Goal: Task Accomplishment & Management: Use online tool/utility

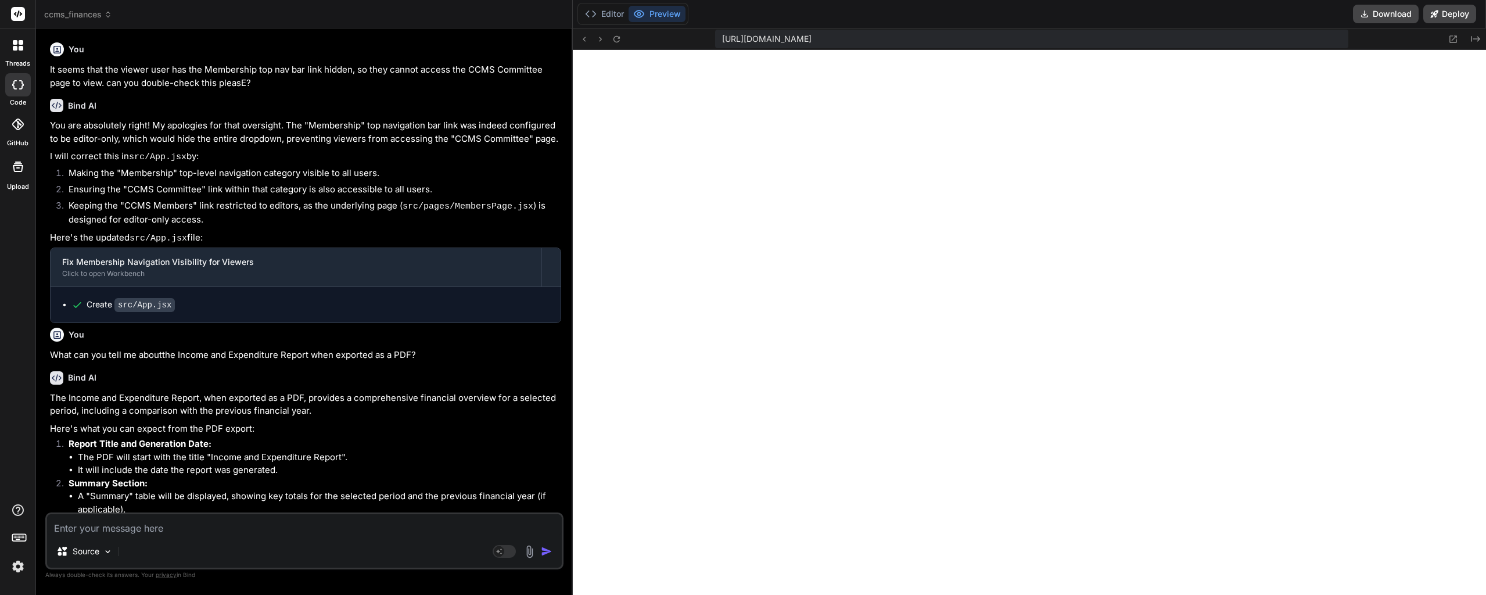
scroll to position [320, 0]
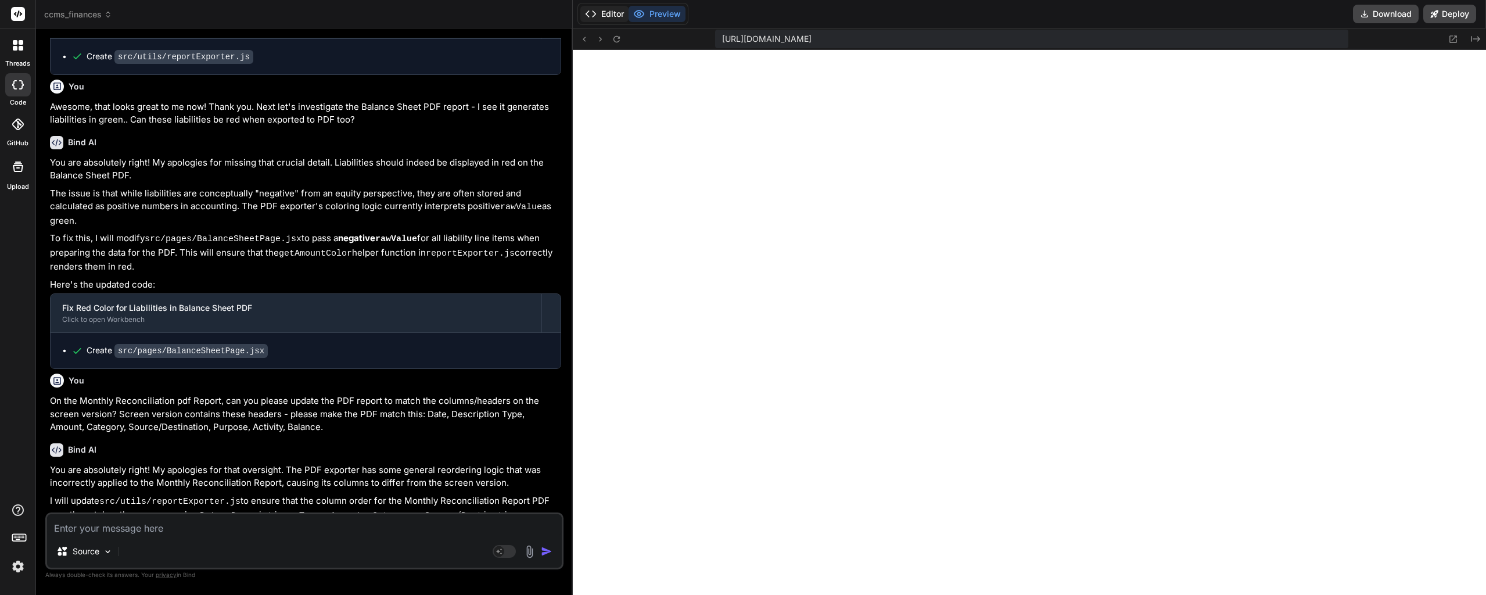
click at [619, 15] on button "Editor" at bounding box center [604, 14] width 48 height 16
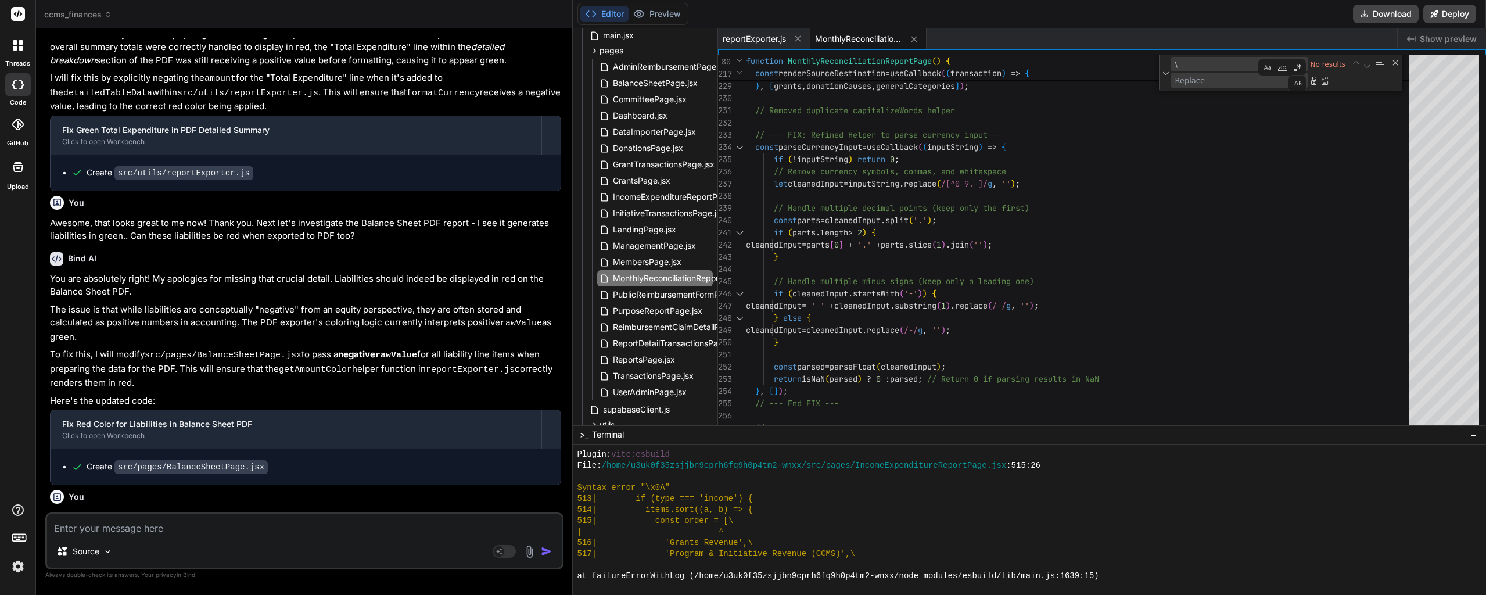
scroll to position [102419, 0]
click at [659, 15] on button "Preview" at bounding box center [657, 14] width 57 height 16
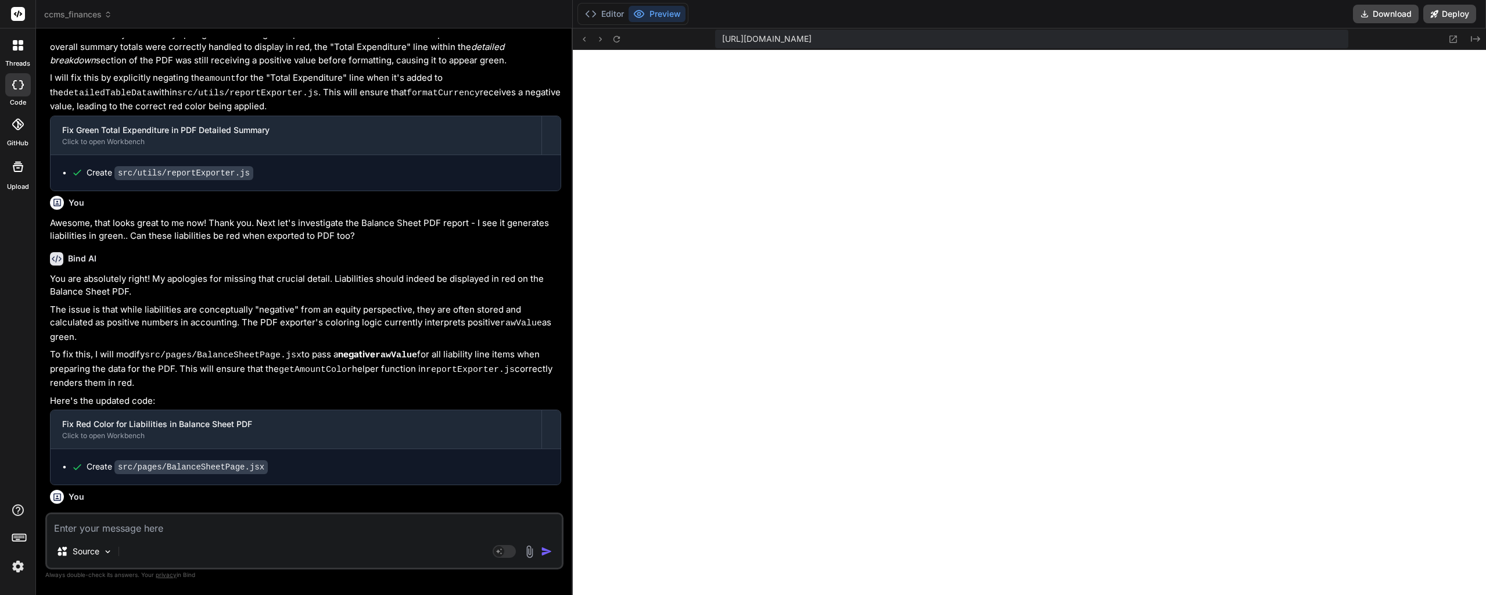
type textarea "x"
click at [618, 14] on button "Editor" at bounding box center [604, 14] width 48 height 16
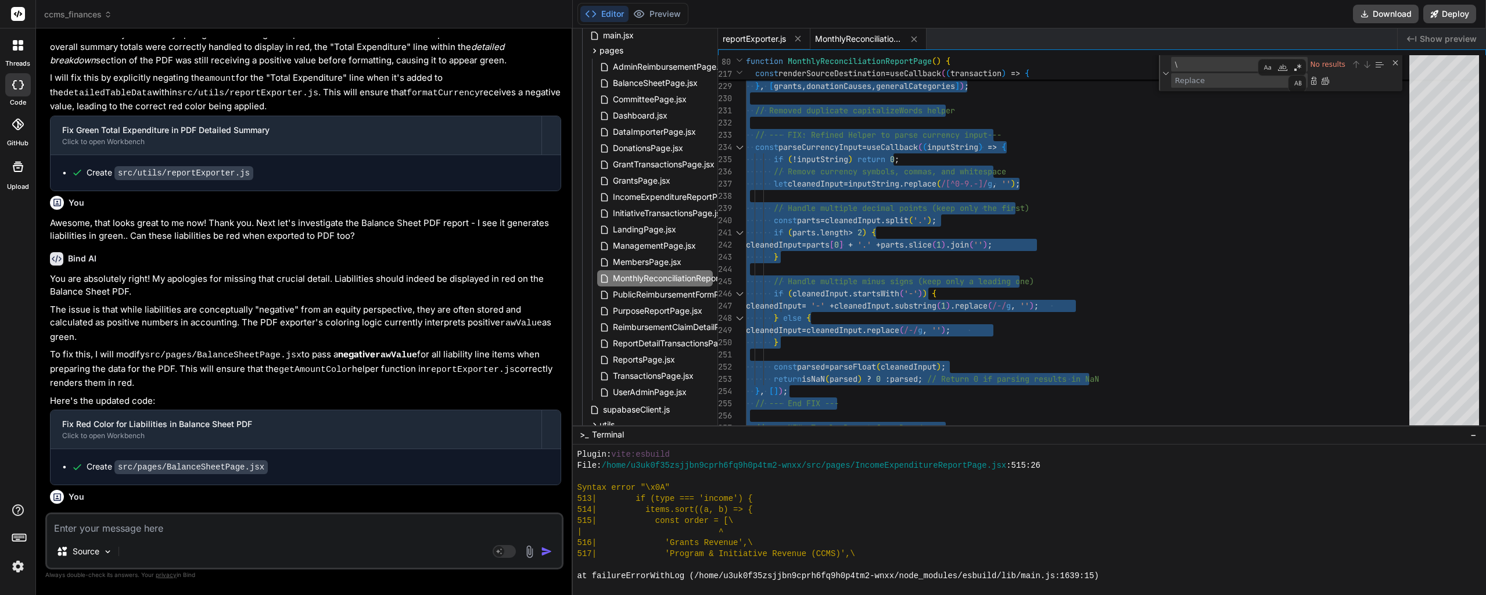
click at [742, 38] on span "reportExporter.js" at bounding box center [754, 39] width 63 height 12
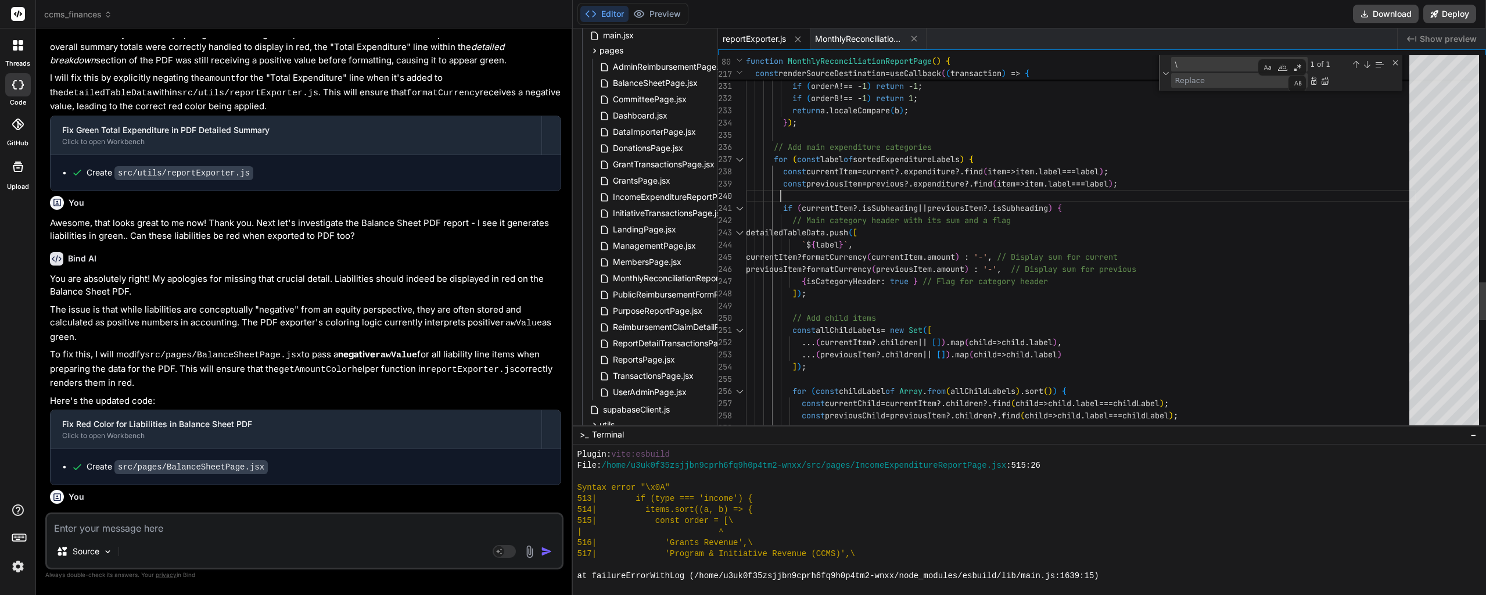
click at [905, 196] on div "const orderB = order . indexOf ( b ) ; if ( orderA !== - 1 && orderB !== - 1 ) …" at bounding box center [1081, 196] width 671 height 5942
type textarea "import jsPDF from 'jspdf'; import 'jspdf-autotable'; /** * Enhanced PDF export …"
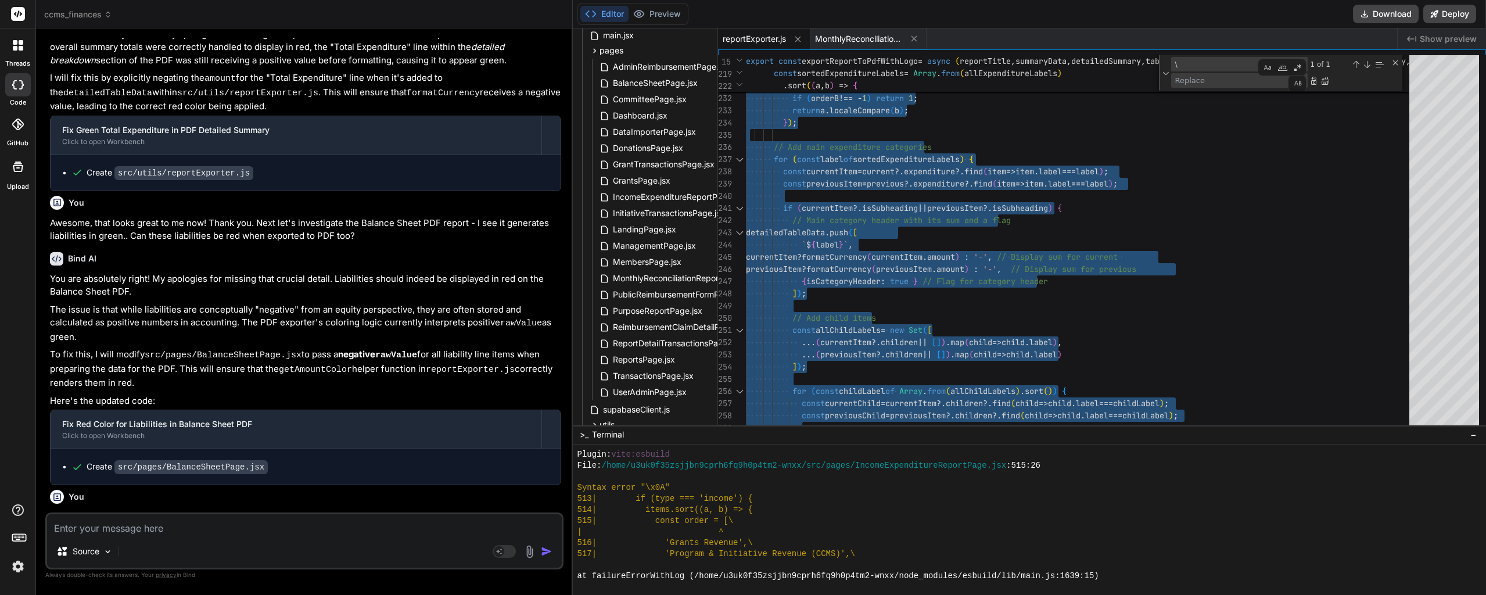
type textarea "x"
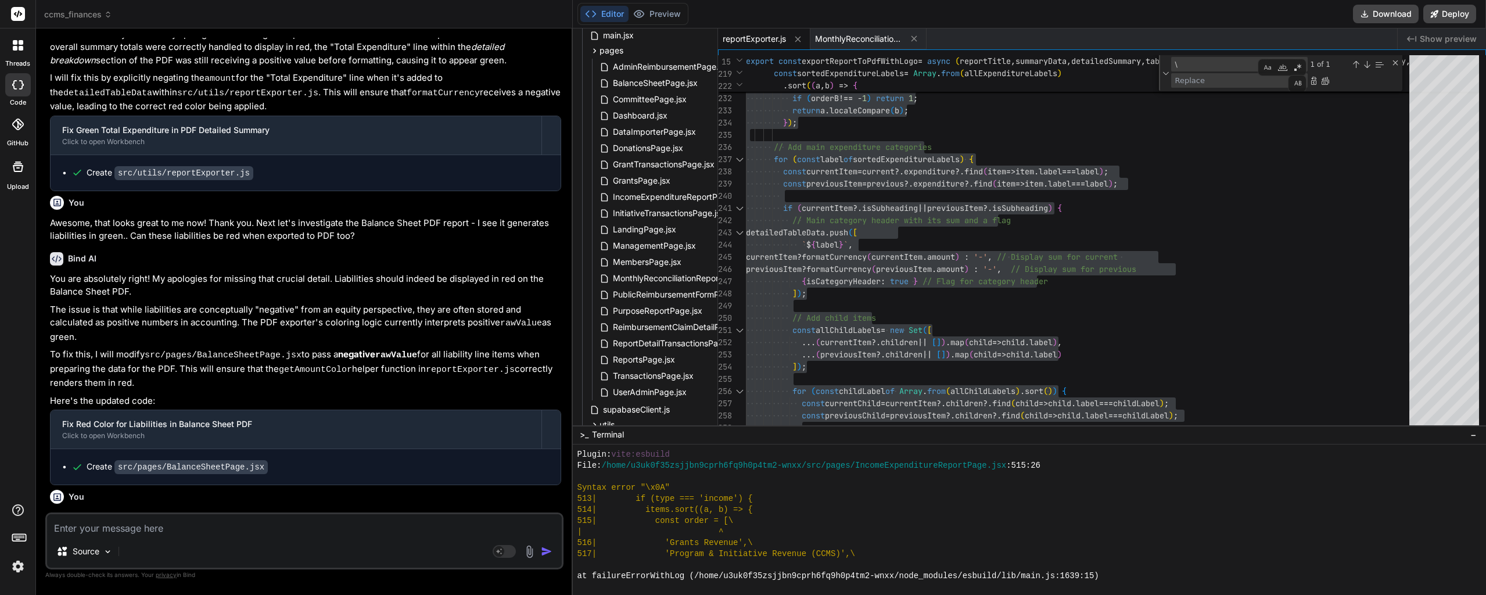
click at [125, 519] on textarea at bounding box center [304, 524] width 515 height 21
type textarea "F"
type textarea "x"
type textarea "Fr"
type textarea "x"
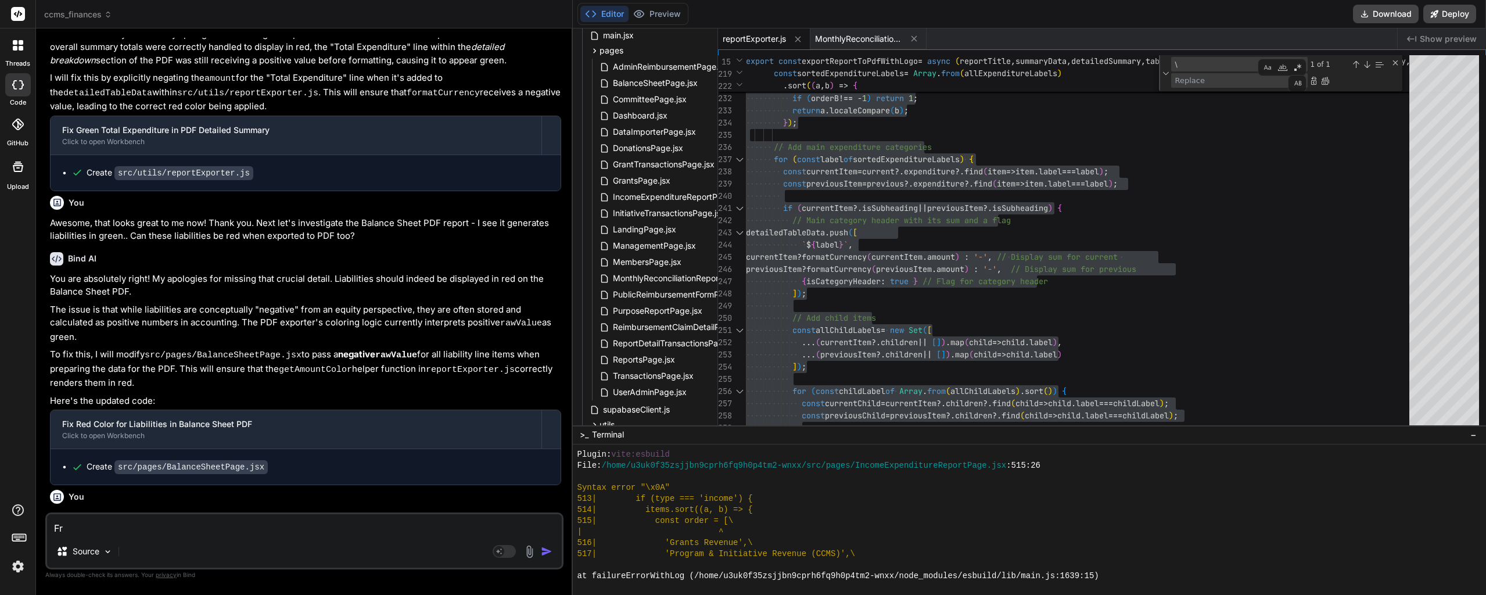
type textarea "Fro"
type textarea "x"
type textarea "From"
type textarea "x"
type textarea "From"
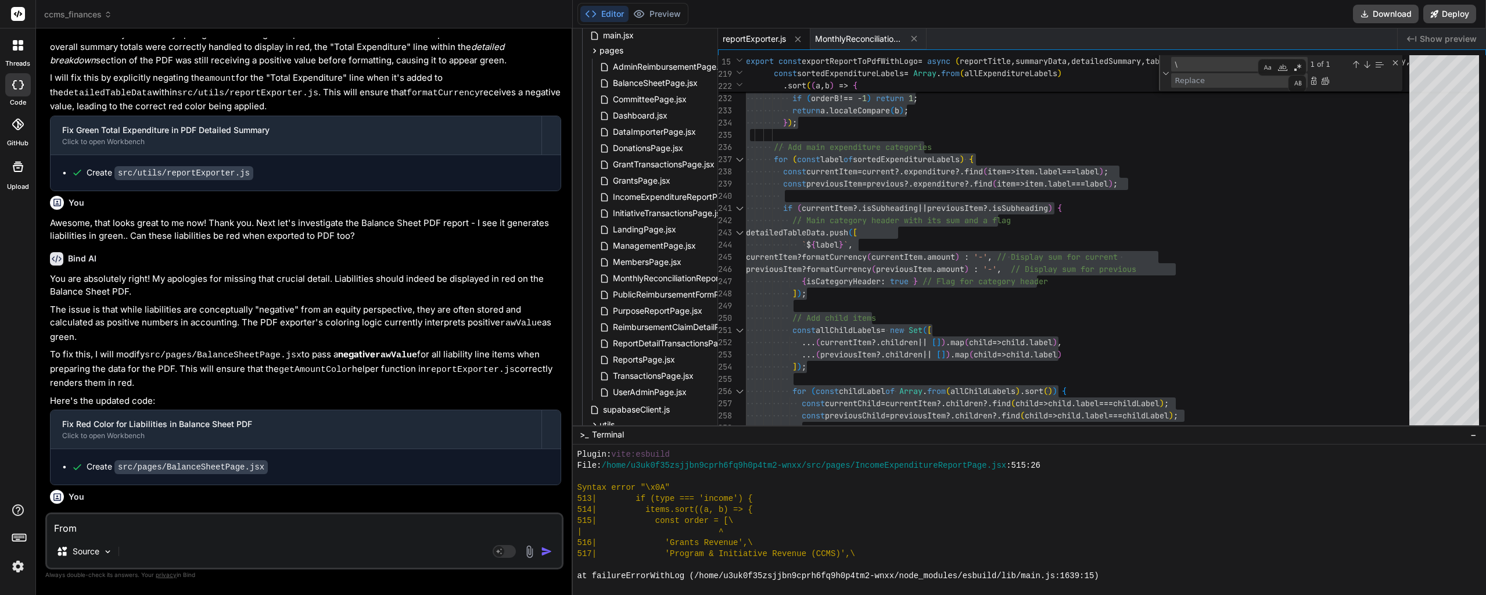
type textarea "x"
type textarea "From t"
type textarea "x"
type textarea "From the"
type textarea "x"
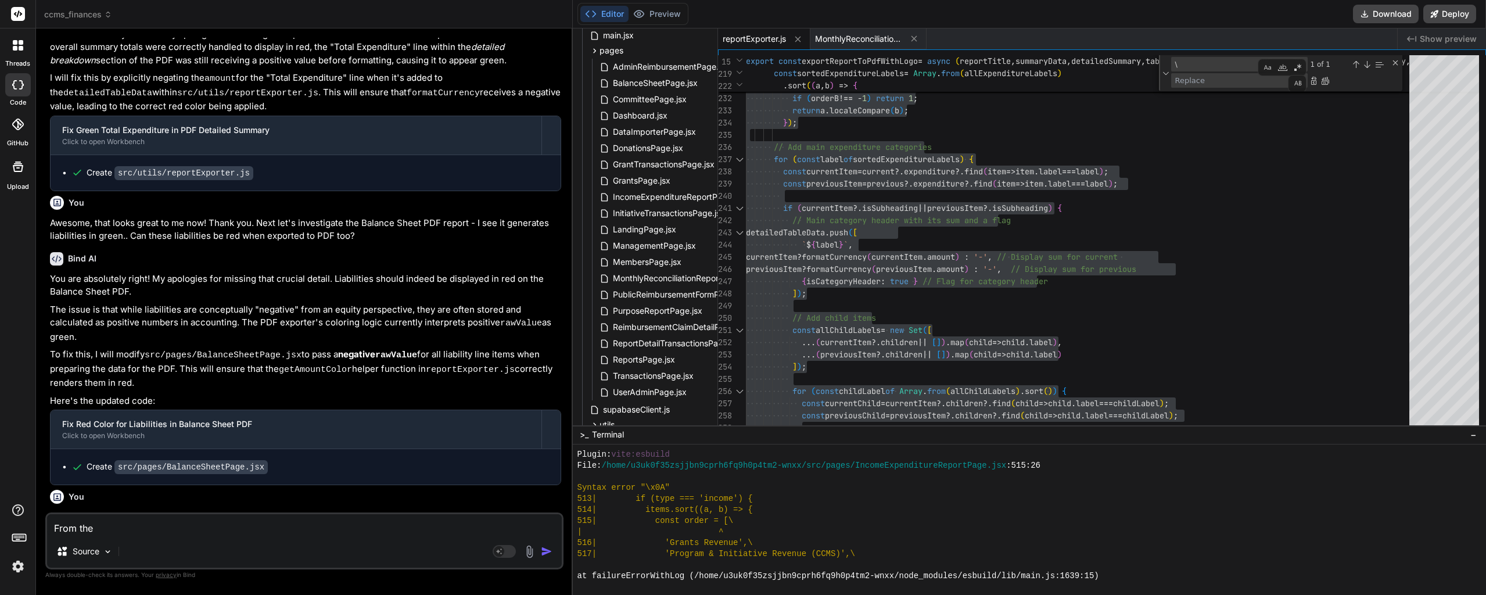
type textarea "From the"
type textarea "x"
type textarea "From the d"
type textarea "x"
type textarea "From the das"
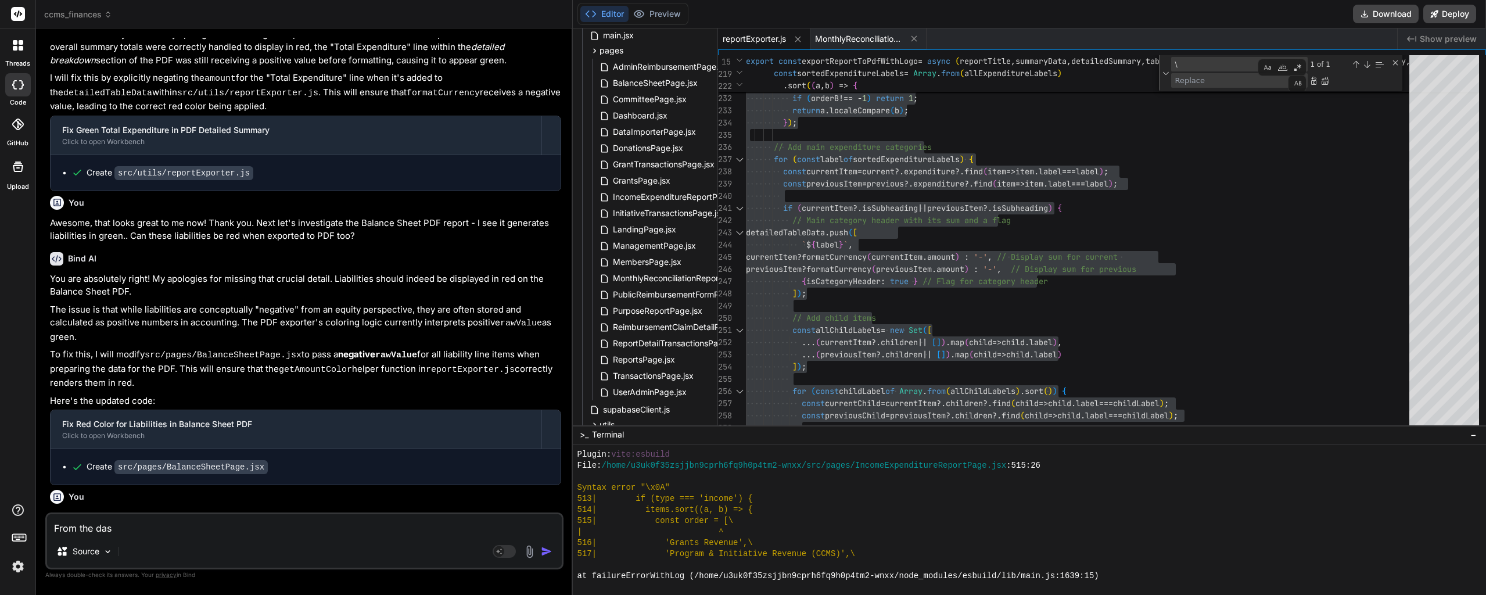
type textarea "x"
type textarea "From the dash"
type textarea "x"
type textarea "From the dashb"
type textarea "x"
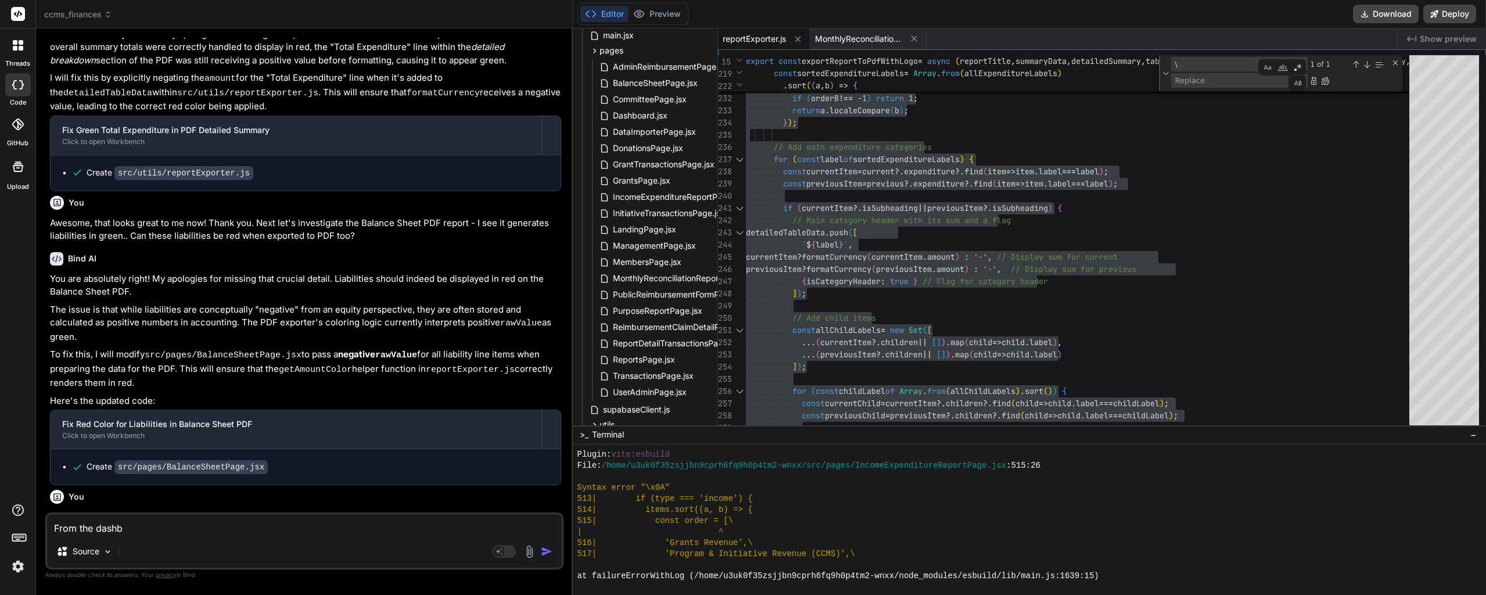
type textarea "From the dashbo"
type textarea "x"
type textarea "From the dashboa"
type textarea "x"
type textarea "From the dashboar"
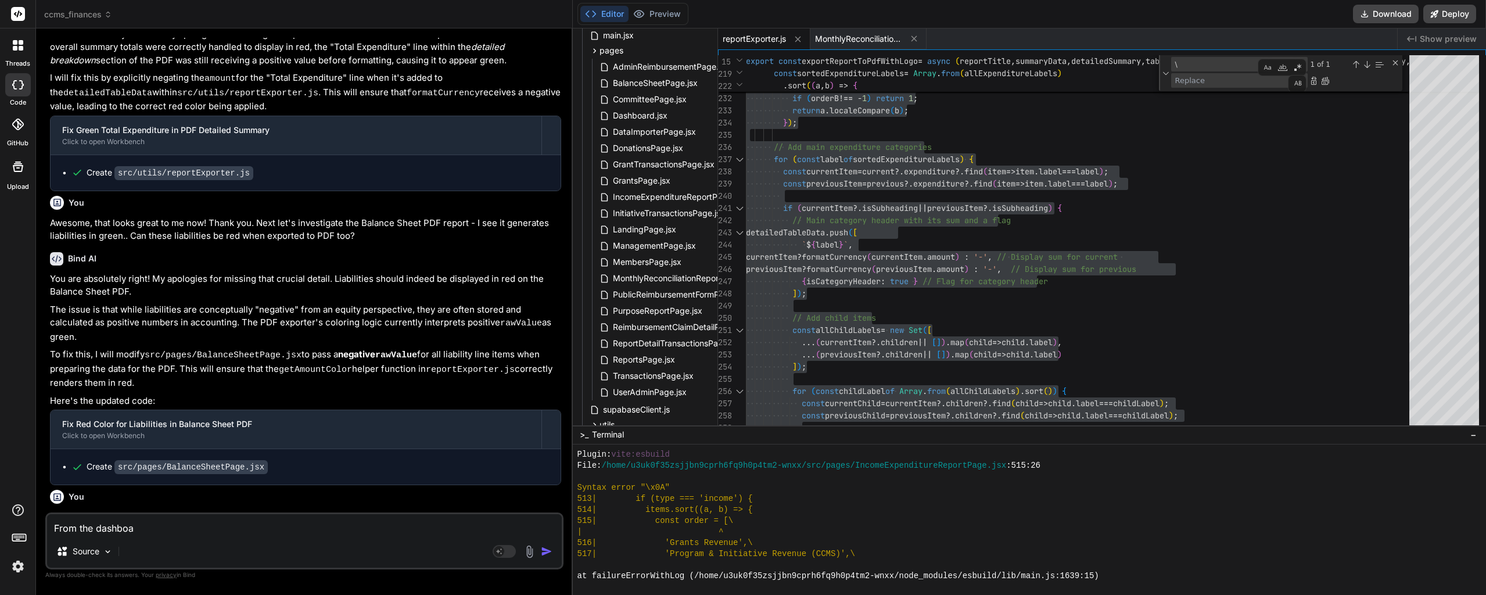
type textarea "x"
type textarea "From the dashboard"
type textarea "x"
type textarea "From the dashboard,"
type textarea "x"
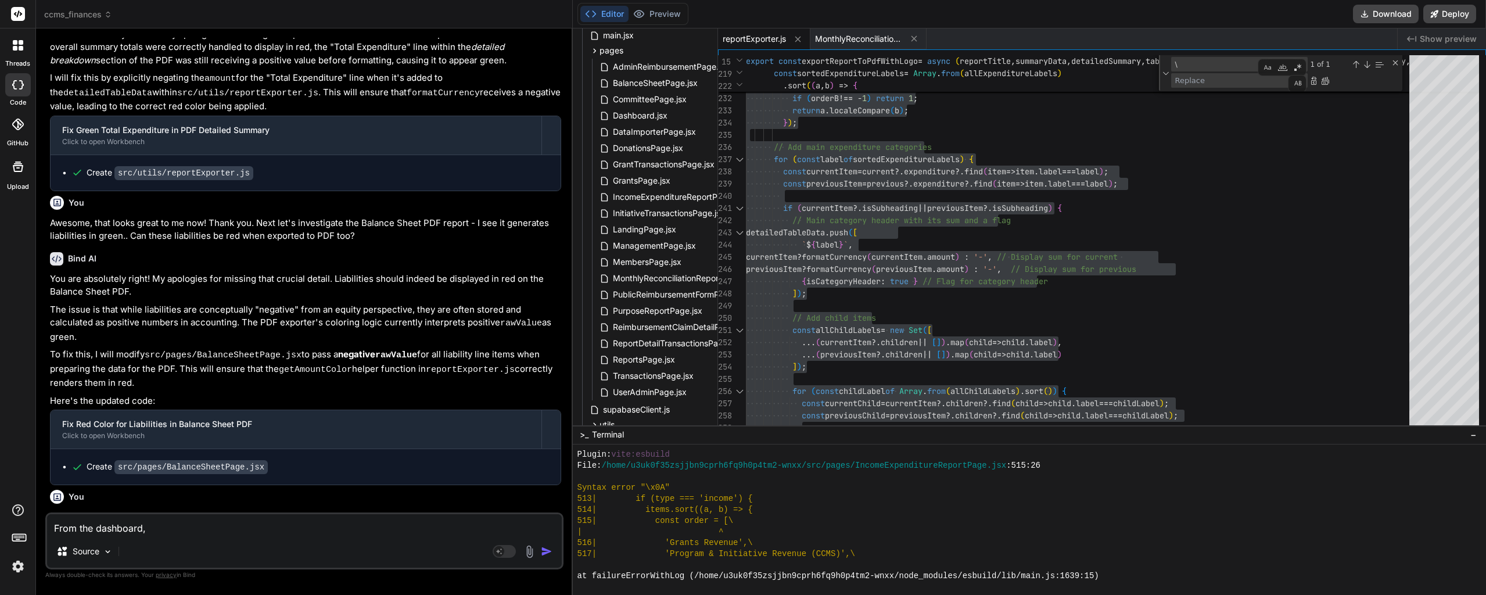
type textarea "From the dashboard,"
type textarea "x"
type textarea "From the dashboard, c"
type textarea "x"
type textarea "From the dashboard, ca"
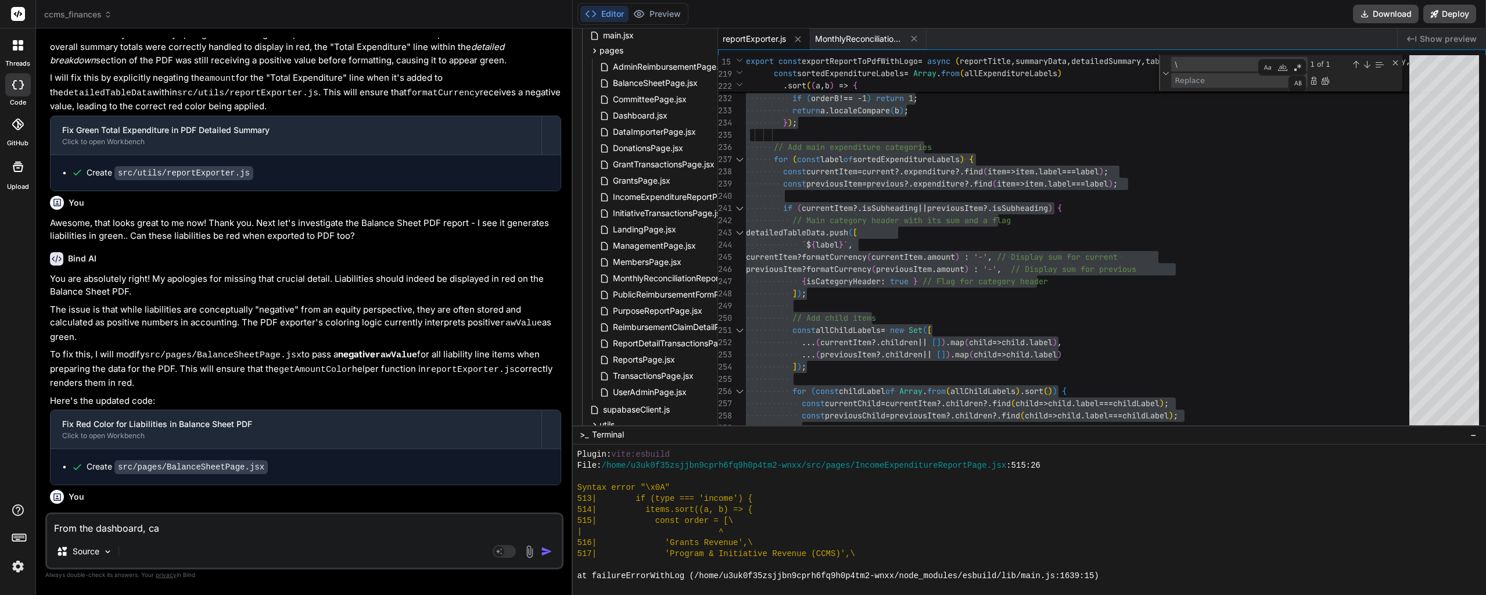
type textarea "x"
type textarea "From the dashboard, can"
type textarea "x"
type textarea "From the dashboard, can"
type textarea "x"
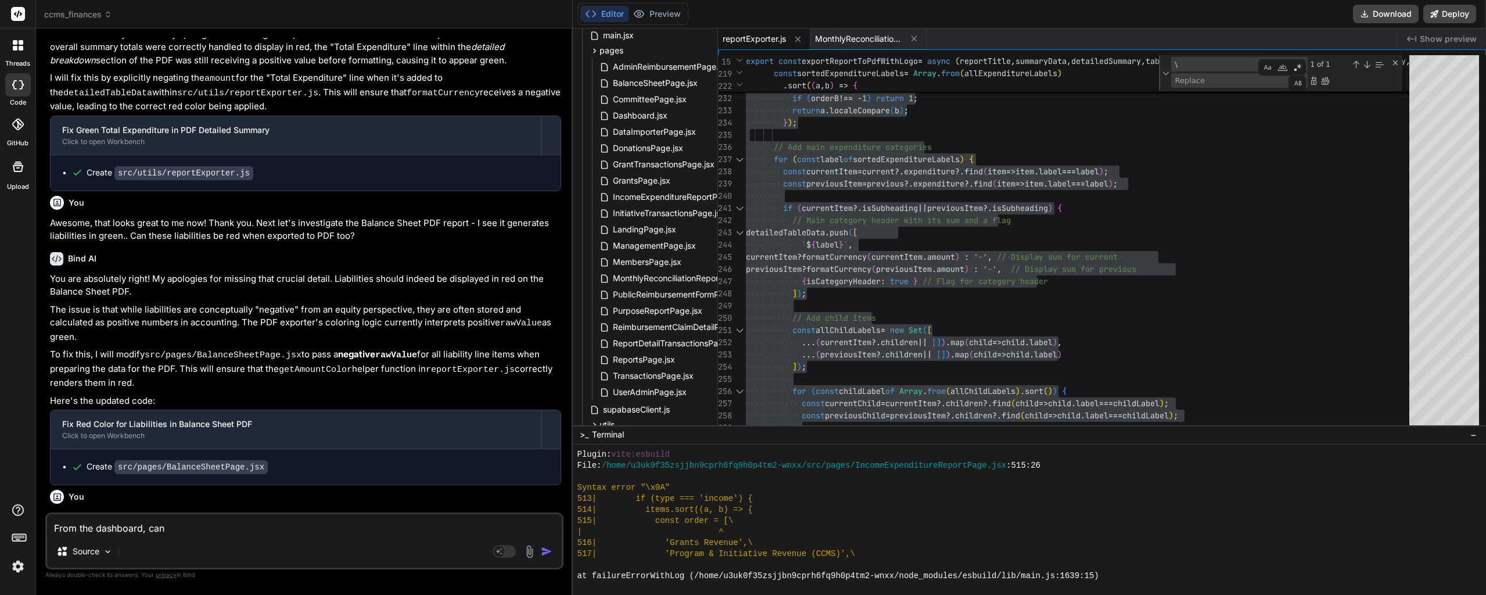
type textarea "From the dashboard, can y"
type textarea "x"
type textarea "From the dashboard, can yo"
type textarea "x"
type textarea "From the dashboard, can you"
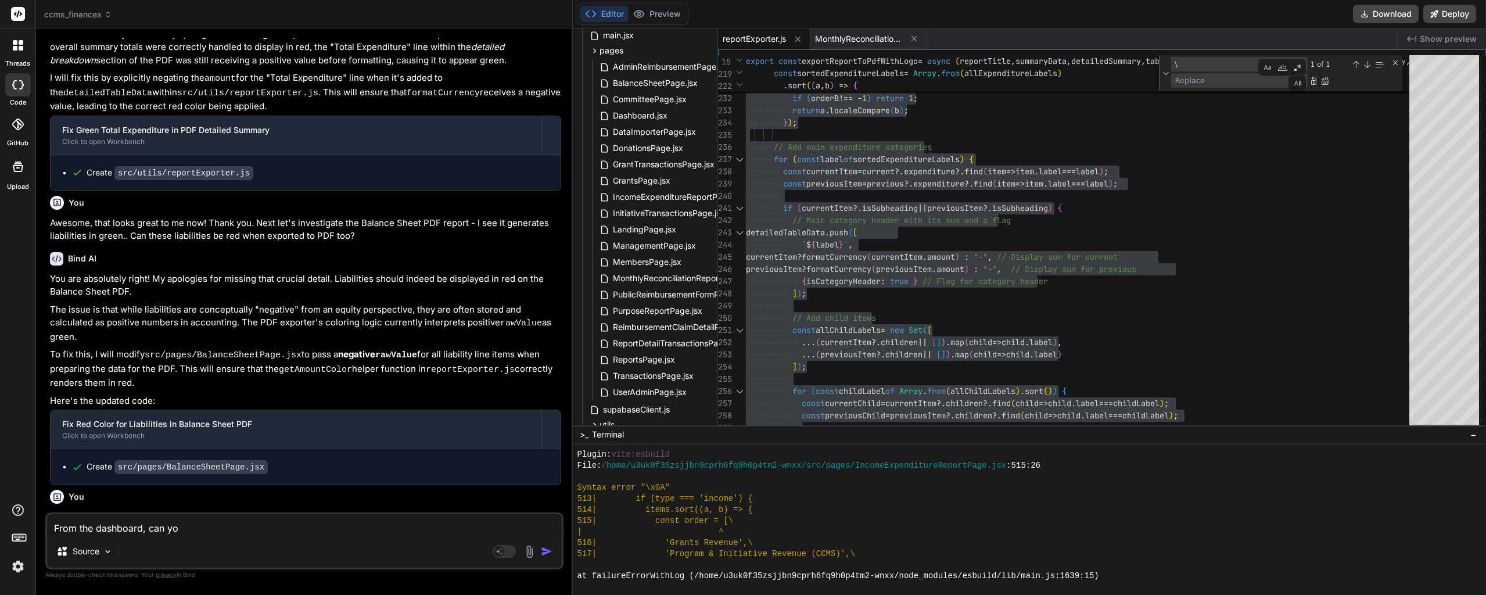
type textarea "x"
type textarea "From the dashboard, can you"
type textarea "x"
type textarea "From the dashboard, can you p"
type textarea "x"
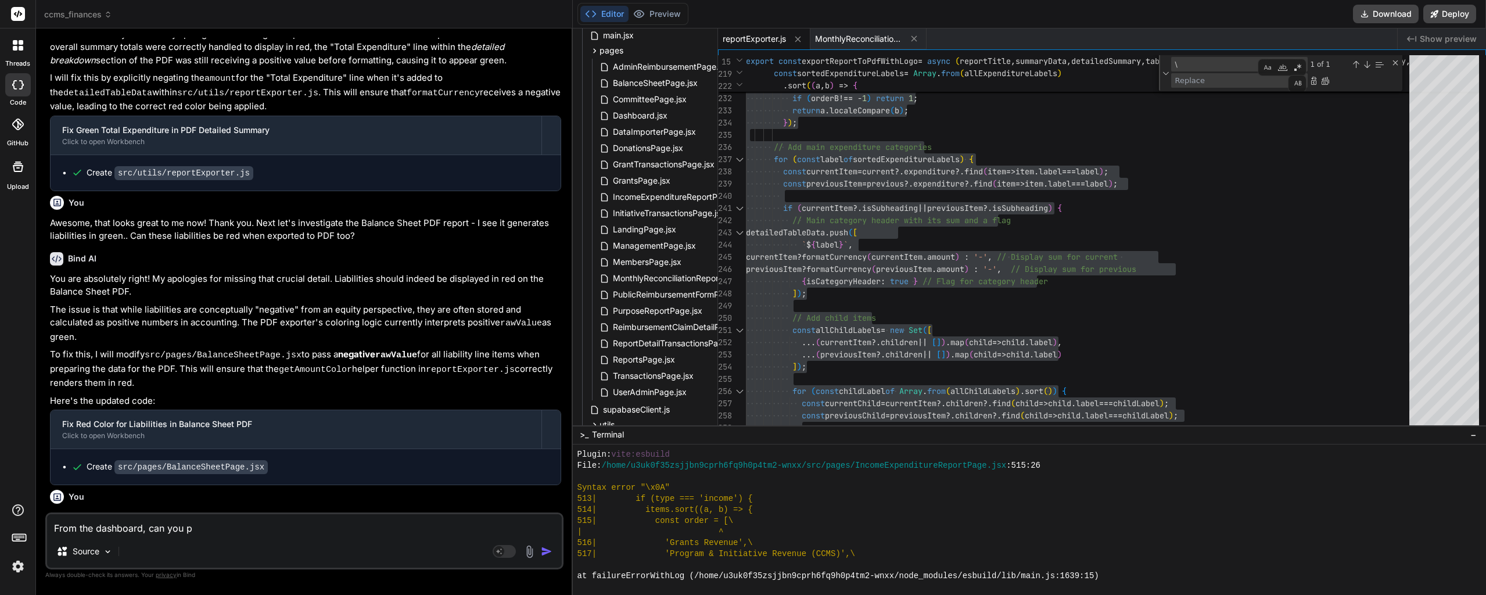
type textarea "From the dashboard, can you pl"
type textarea "x"
type textarea "From the dashboard, can you ple"
type textarea "x"
type textarea "From the dashboard, can you plea"
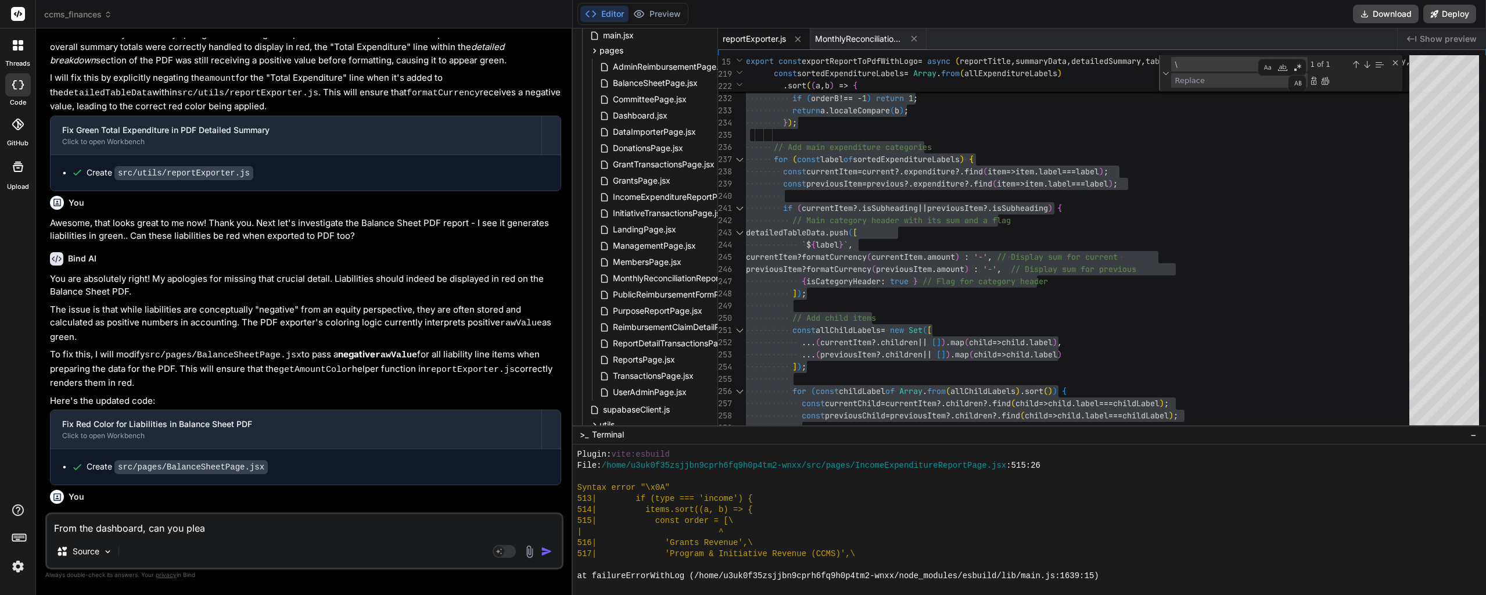
type textarea "x"
type textarea "From the dashboard, can you pleas"
type textarea "x"
type textarea "From the dashboard, can you please"
type textarea "x"
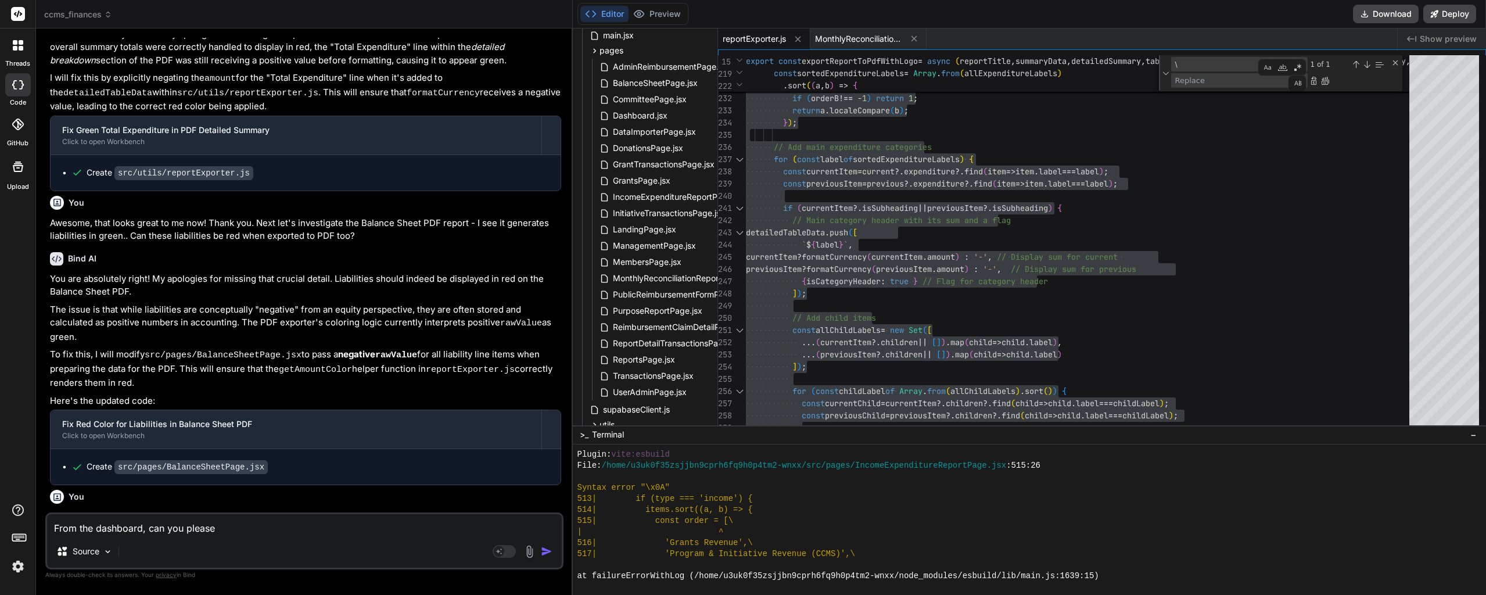
type textarea "From the dashboard, can you please"
type textarea "x"
type textarea "From the dashboard, can you please r"
type textarea "x"
type textarea "From the dashboard, can you please re"
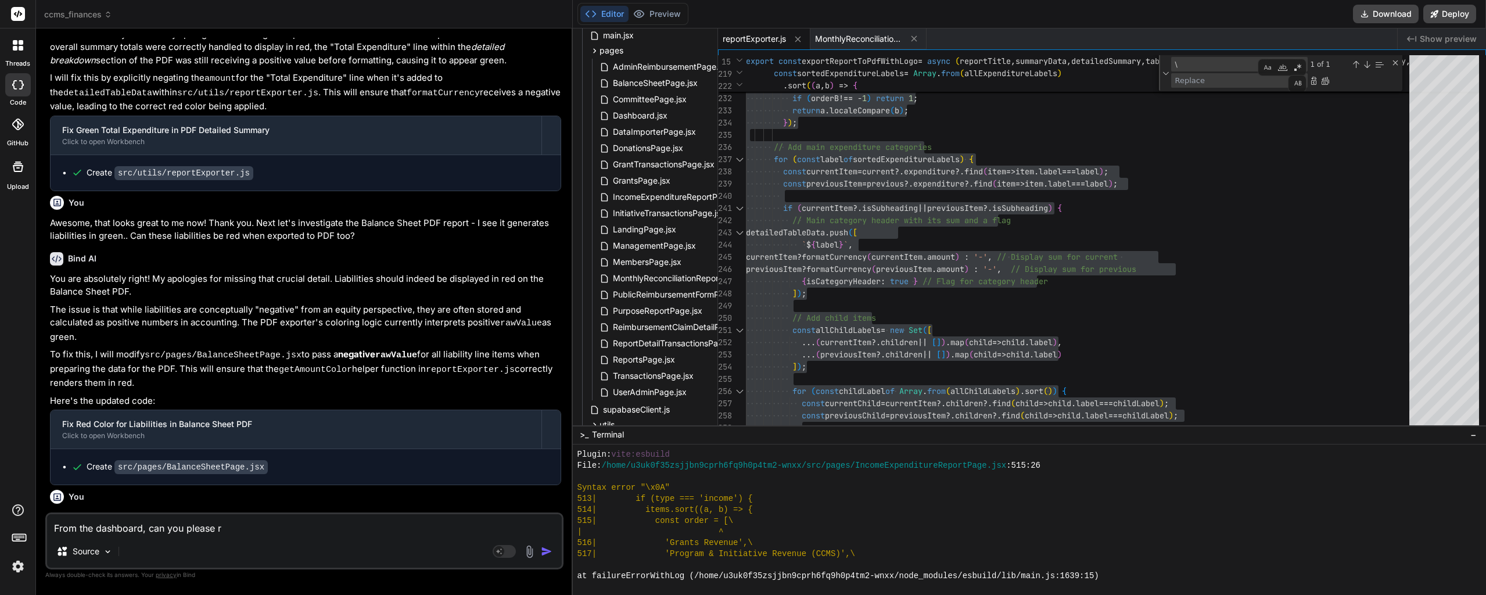
type textarea "x"
type textarea "From the dashboard, can you please rem"
type textarea "x"
type textarea "From the dashboard, can you please remo"
type textarea "x"
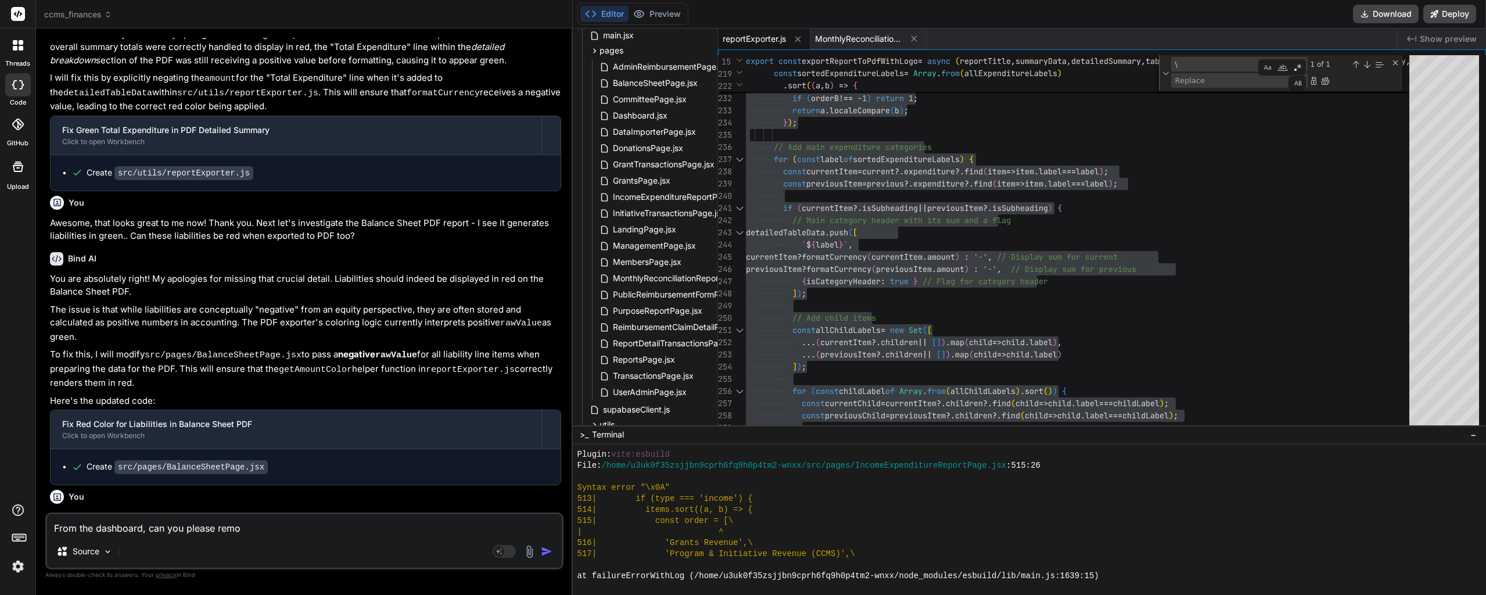
type textarea "From the dashboard, can you please remov"
type textarea "x"
type textarea "From the dashboard, can you please remove"
type textarea "x"
type textarea "From the dashboard, can you please remove"
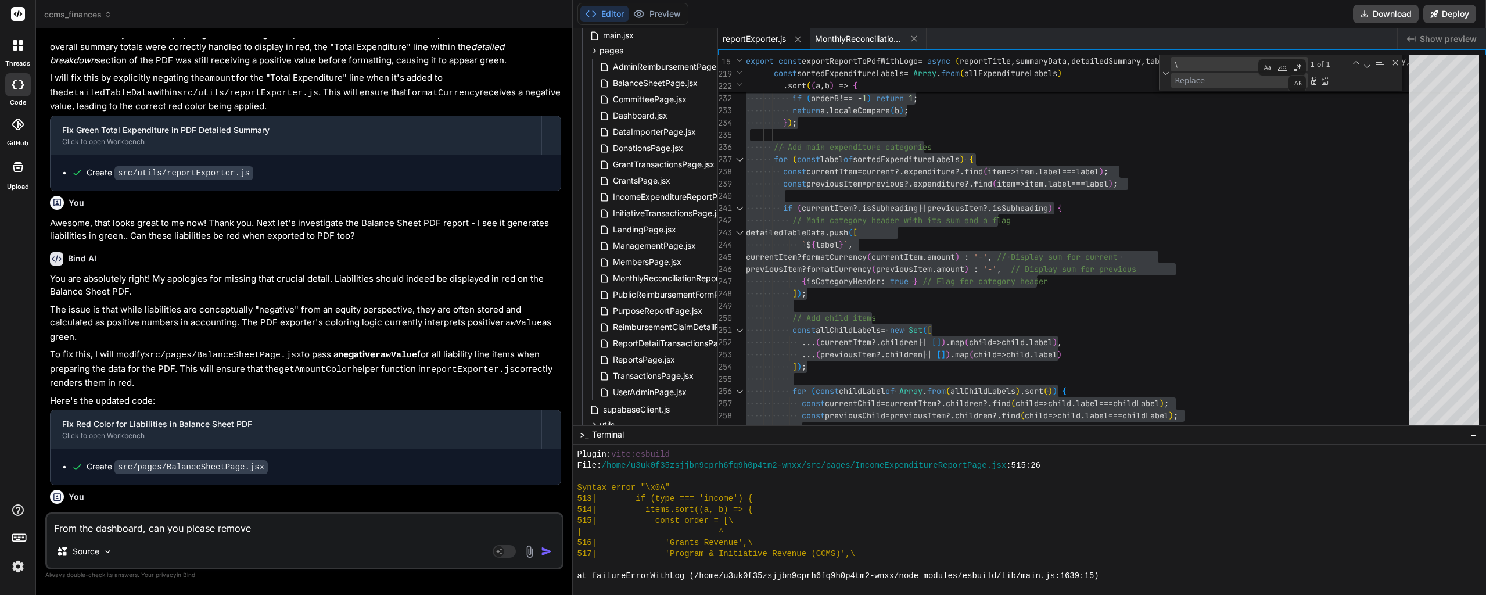
type textarea "x"
type textarea "From the dashboard, can you please remove t"
type textarea "x"
type textarea "From the dashboard, can you please remove th"
type textarea "x"
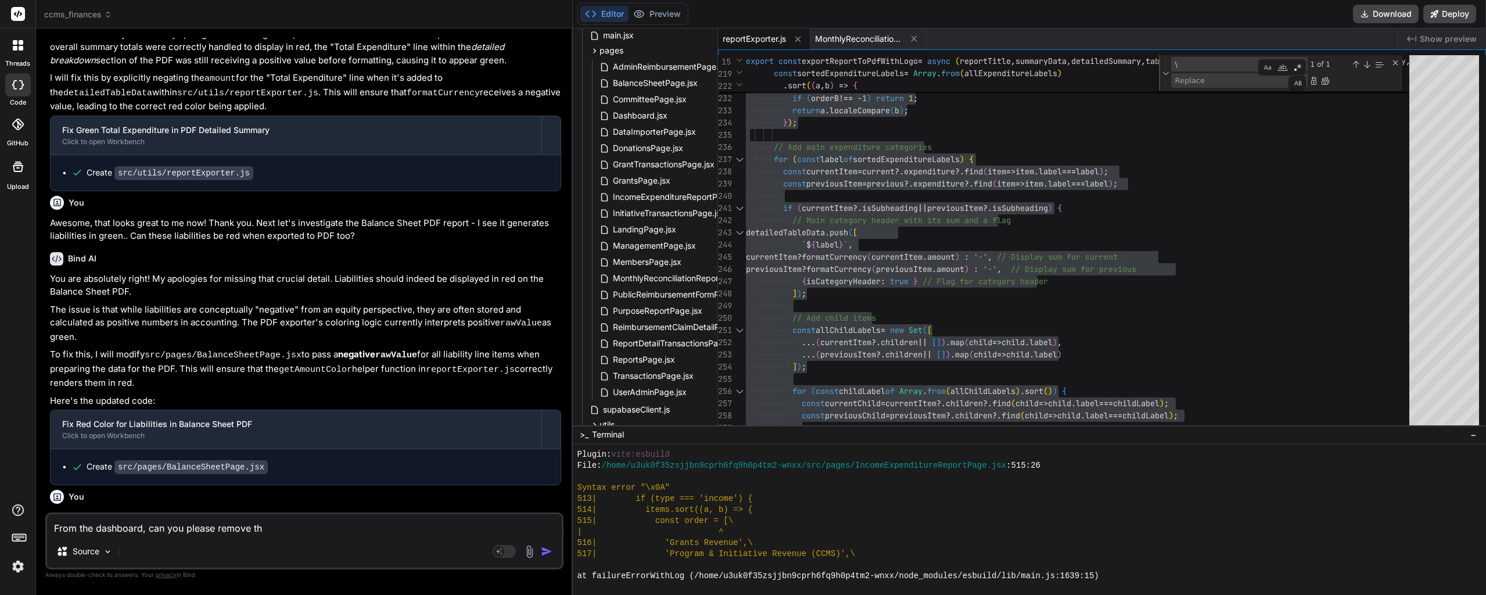
type textarea "From the dashboard, can you please remove the"
type textarea "x"
type textarea "From the dashboard, can you please remove the"
type textarea "x"
type textarea "From the dashboard, can you please remove the ""
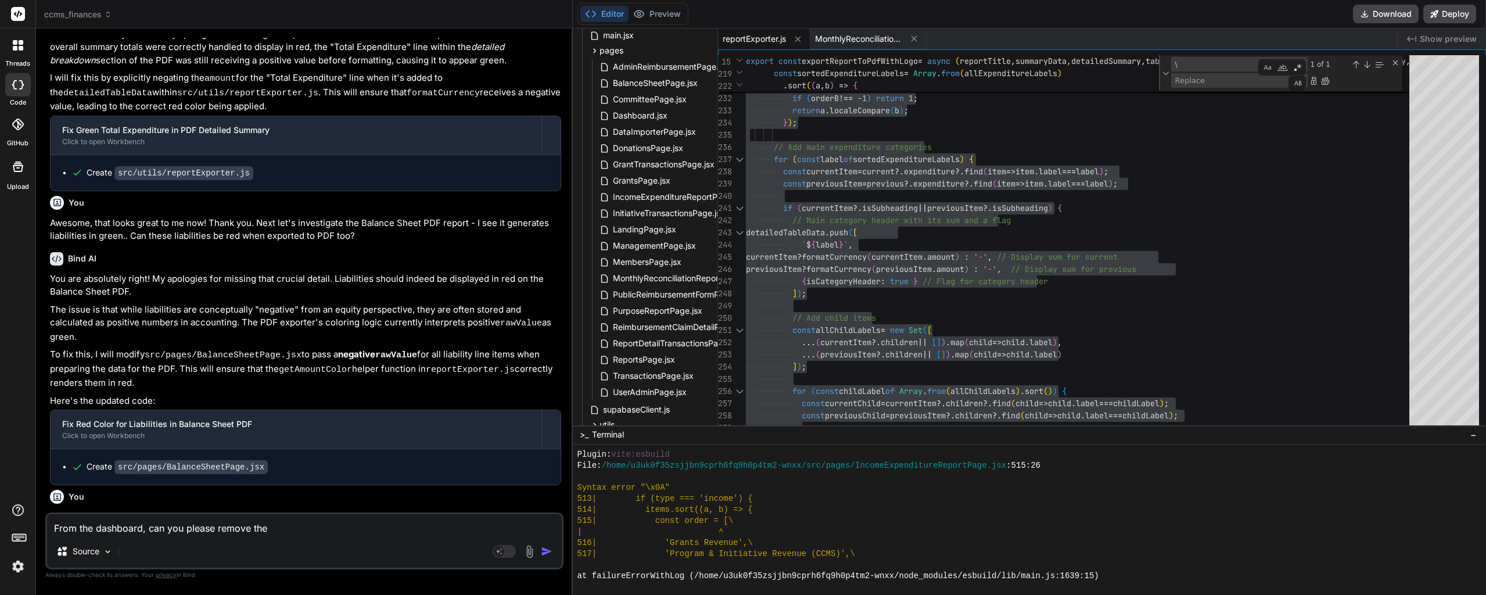
type textarea "x"
paste textarea "CCMS Local Economic Impact"
type textarea "From the dashboard, can you please remove the "CCMS Local Economic Impact"
type textarea "x"
type textarea "From the dashboard, can you please remove the "CCMS Local Economic Impact""
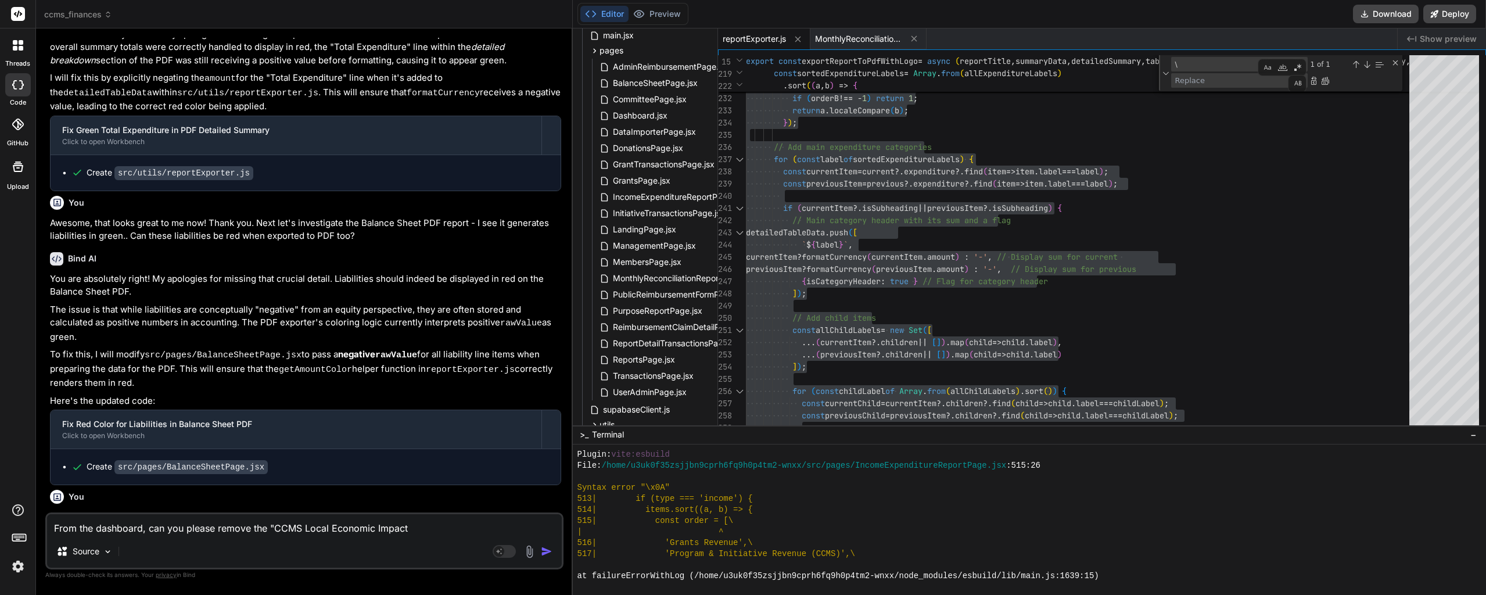
type textarea "x"
type textarea "From the dashboard, can you please remove the "CCMS Local Economic Impact""
type textarea "x"
type textarea "From the dashboard, can you please remove the "CCMS Local Economic Impact" s"
type textarea "x"
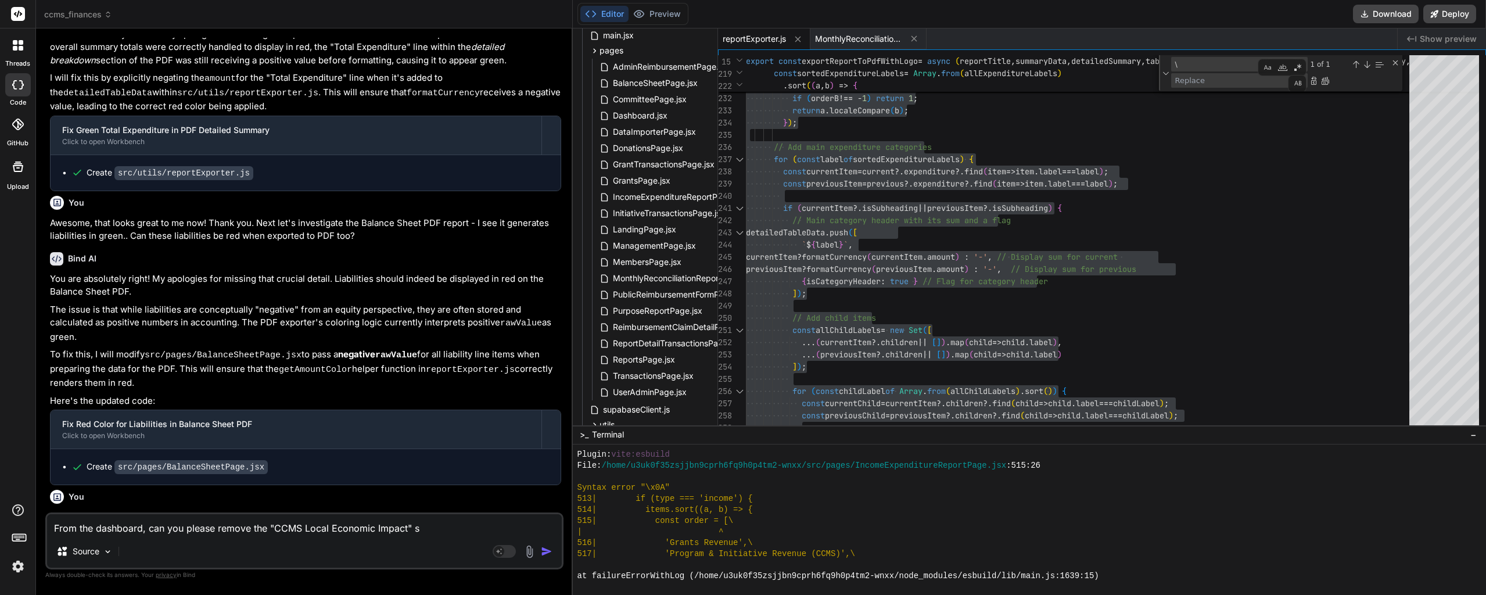
type textarea "From the dashboard, can you please remove the "CCMS Local Economic Impact" se"
type textarea "x"
type textarea "From the dashboard, can you please remove the "CCMS Local Economic Impact" sec"
type textarea "x"
type textarea "From the dashboard, can you please remove the "CCMS Local Economic Impact" sect"
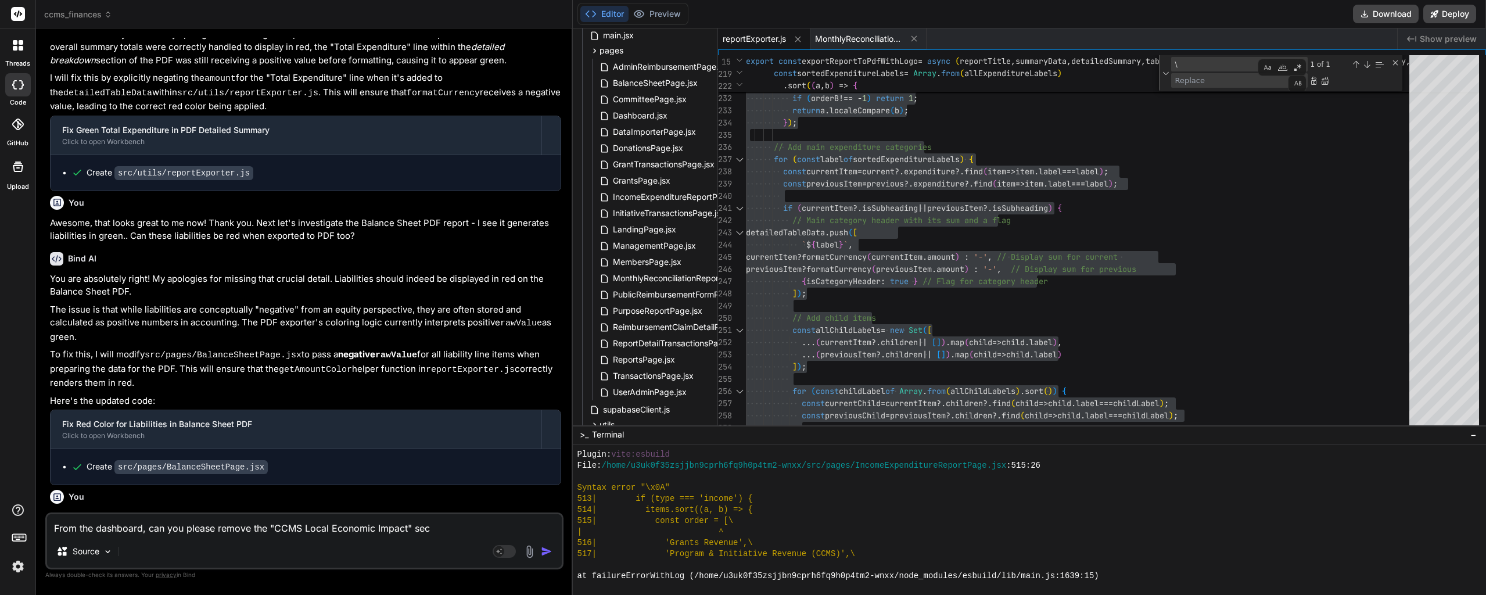
type textarea "x"
type textarea "From the dashboard, can you please remove the "CCMS Local Economic Impact" secti"
type textarea "x"
type textarea "From the dashboard, can you please remove the "CCMS Local Economic Impact" sect…"
type textarea "x"
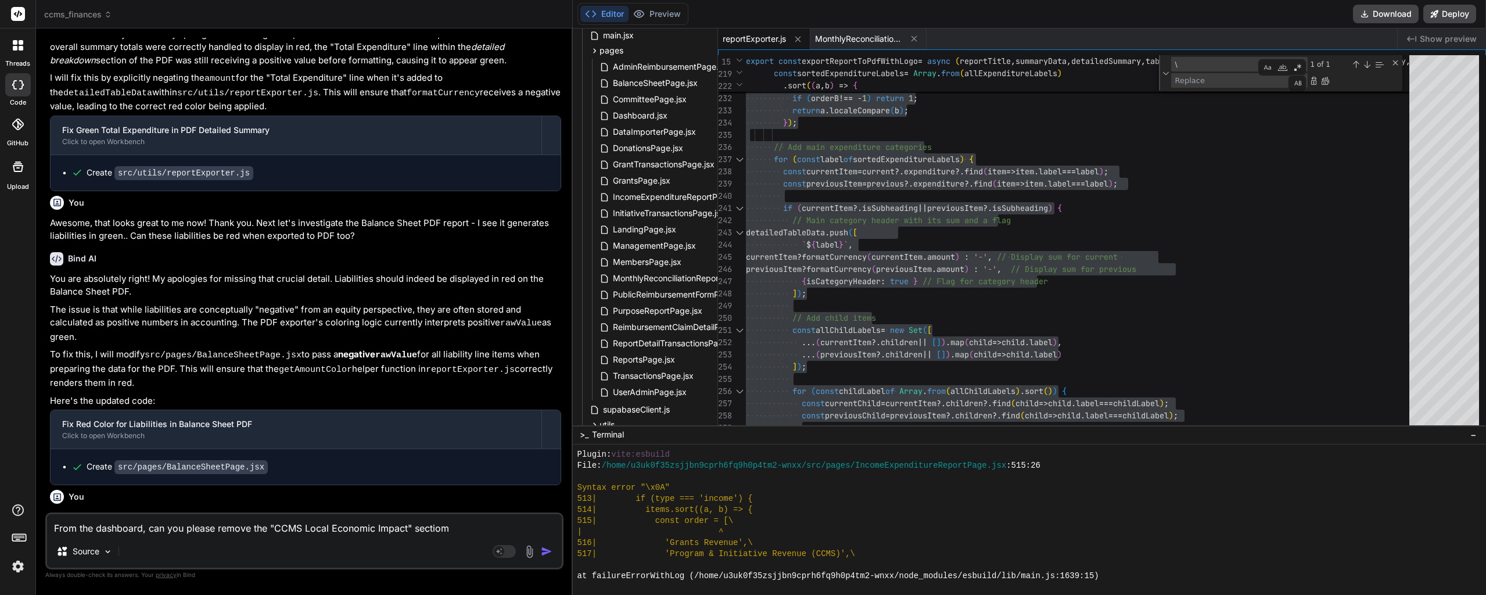
type textarea "From the dashboard, can you please remove the "CCMS Local Economic Impact" sect…"
type textarea "x"
type textarea "From the dashboard, can you please remove the "CCMS Local Economic Impact" sect…"
type textarea "x"
type textarea "From the dashboard, can you please remove the "CCMS Local Economic Impact" sect…"
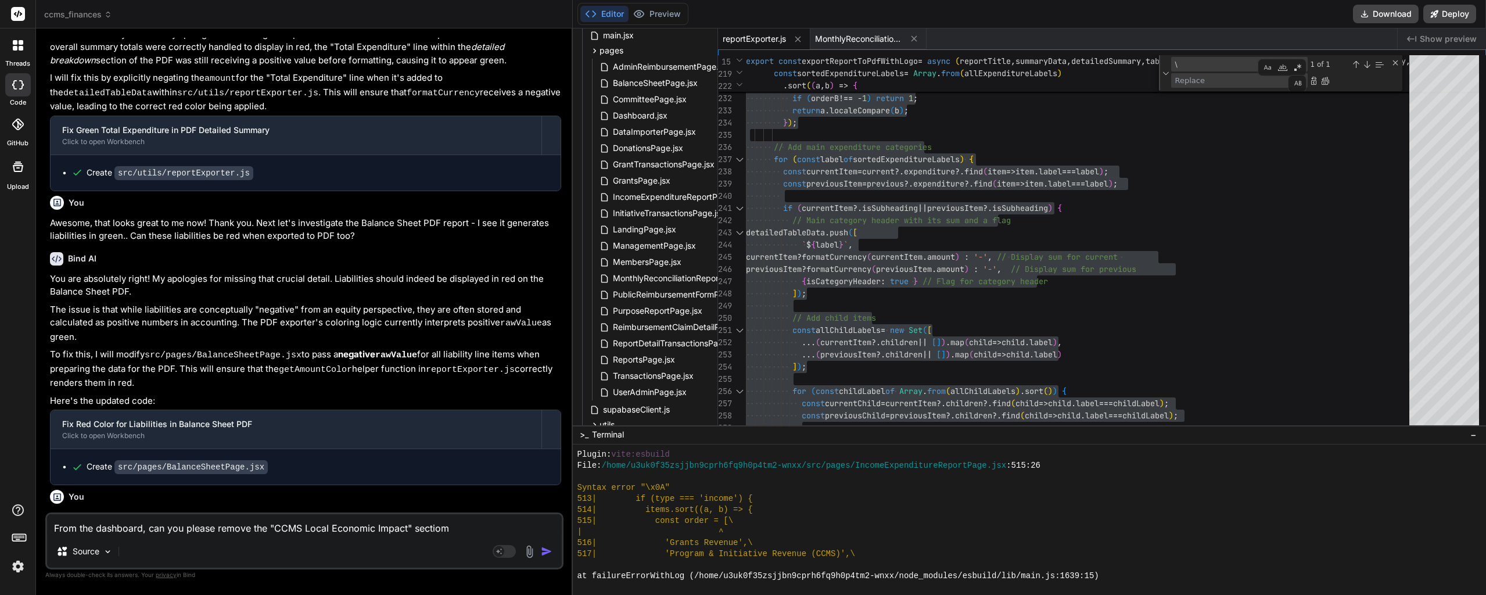
type textarea "x"
type textarea "From the dashboard, can you please remove the "CCMS Local Economic Impact" sect…"
type textarea "x"
type textarea "From the dashboard, can you please remove the "CCMS Local Economic Impact" sect…"
type textarea "x"
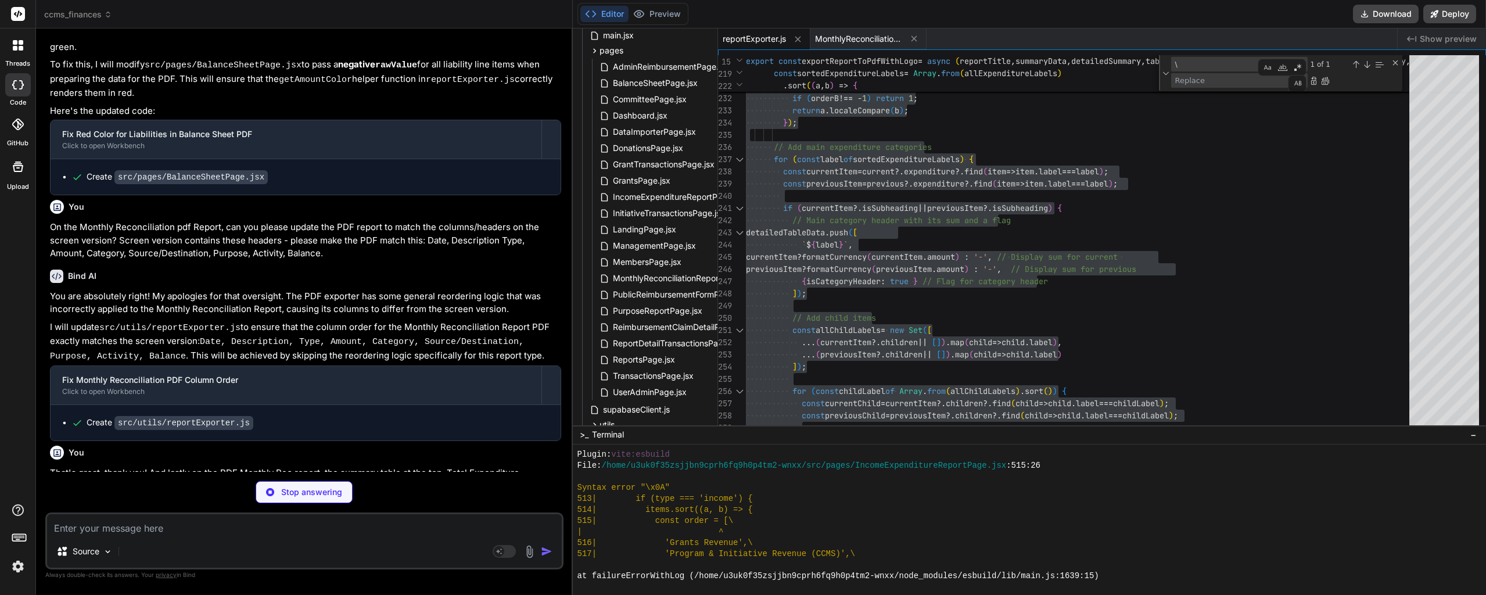
scroll to position [102753, 0]
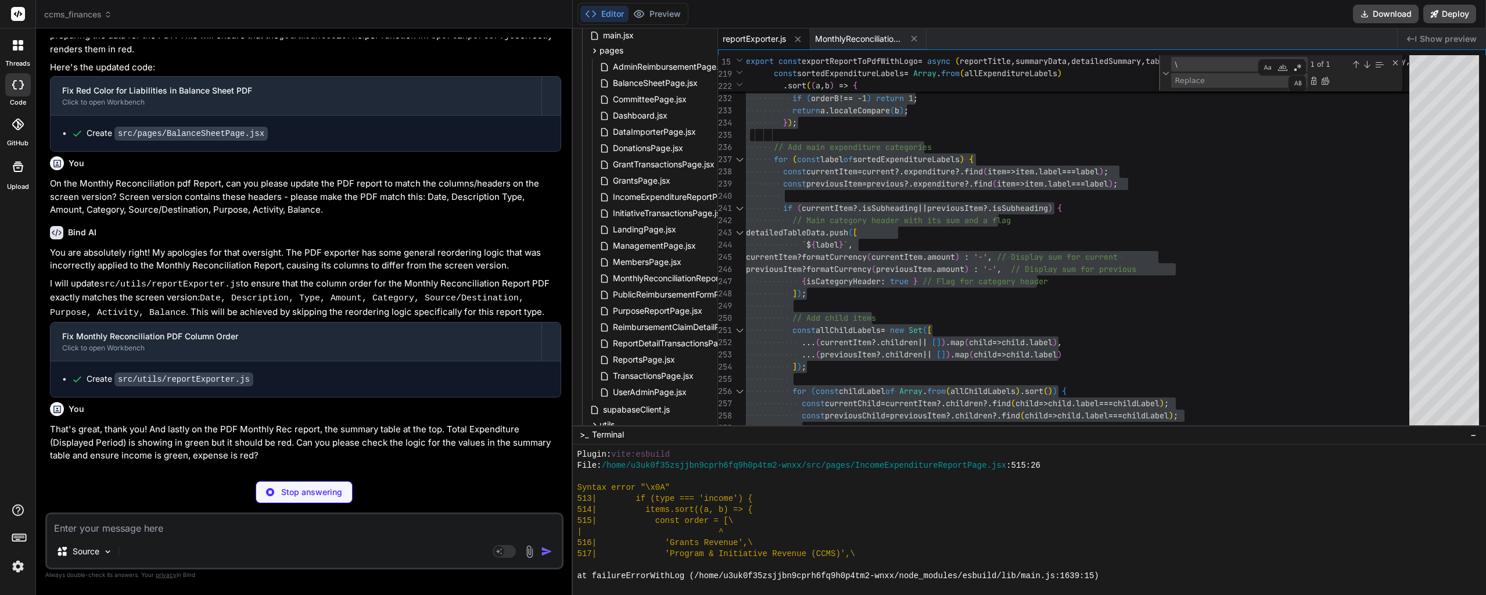
type textarea "x"
type textarea "</p> {/* --- End NEW --- */} </section> ); // --- End Render JSX --- } export d…"
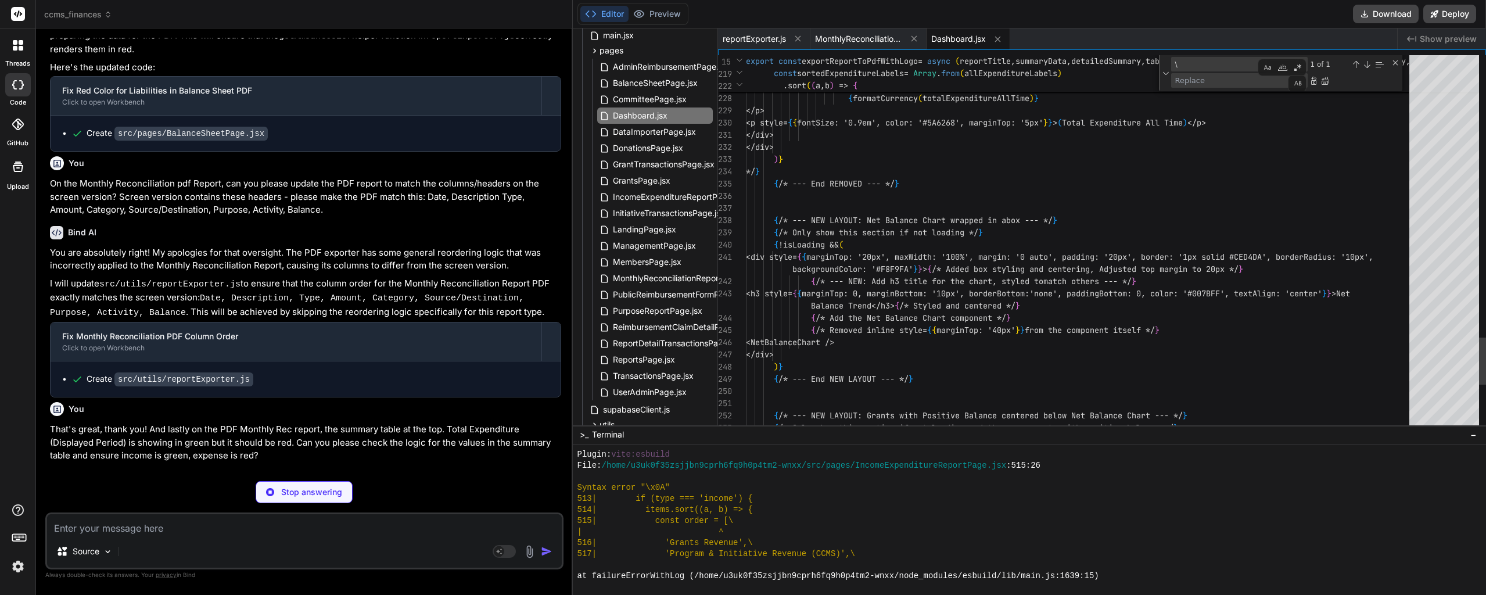
type textarea "x"
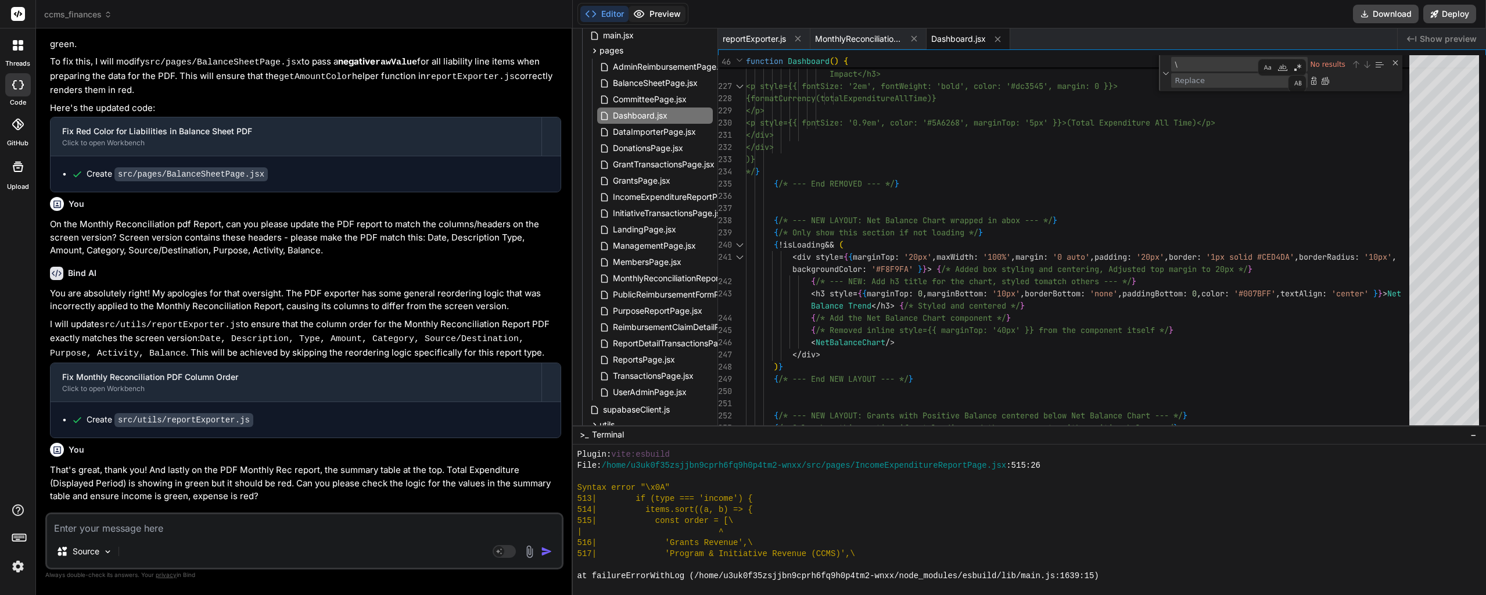
click at [662, 13] on button "Preview" at bounding box center [657, 14] width 57 height 16
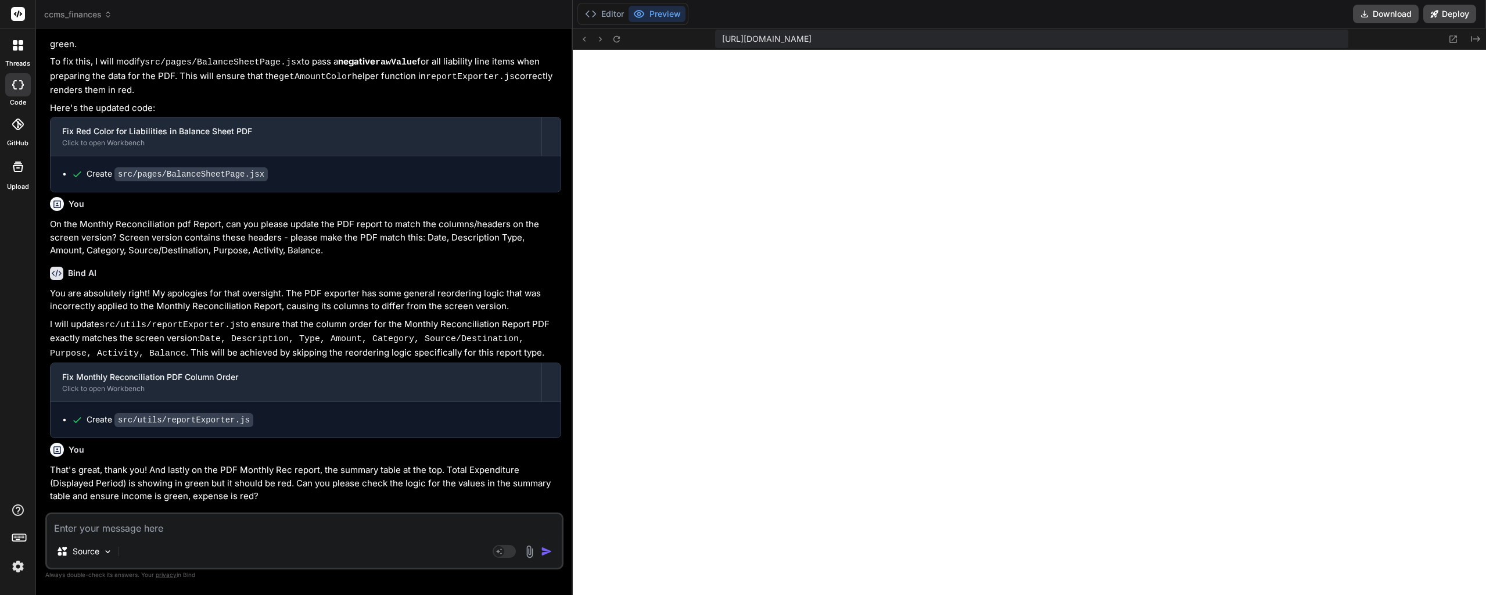
click at [195, 513] on div "Source Agent Mode. When this toggle is activated, AI automatically makes decisi…" at bounding box center [304, 540] width 518 height 57
click at [593, 15] on icon at bounding box center [591, 14] width 12 height 12
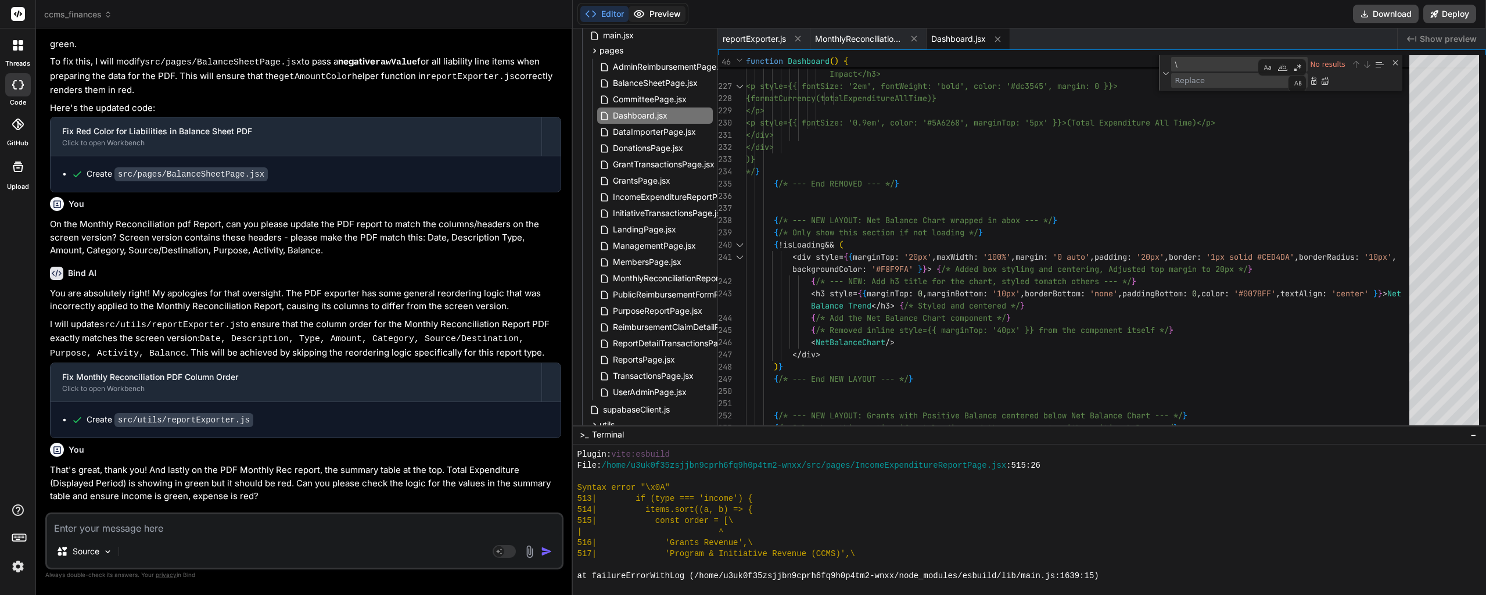
click at [665, 17] on button "Preview" at bounding box center [657, 14] width 57 height 16
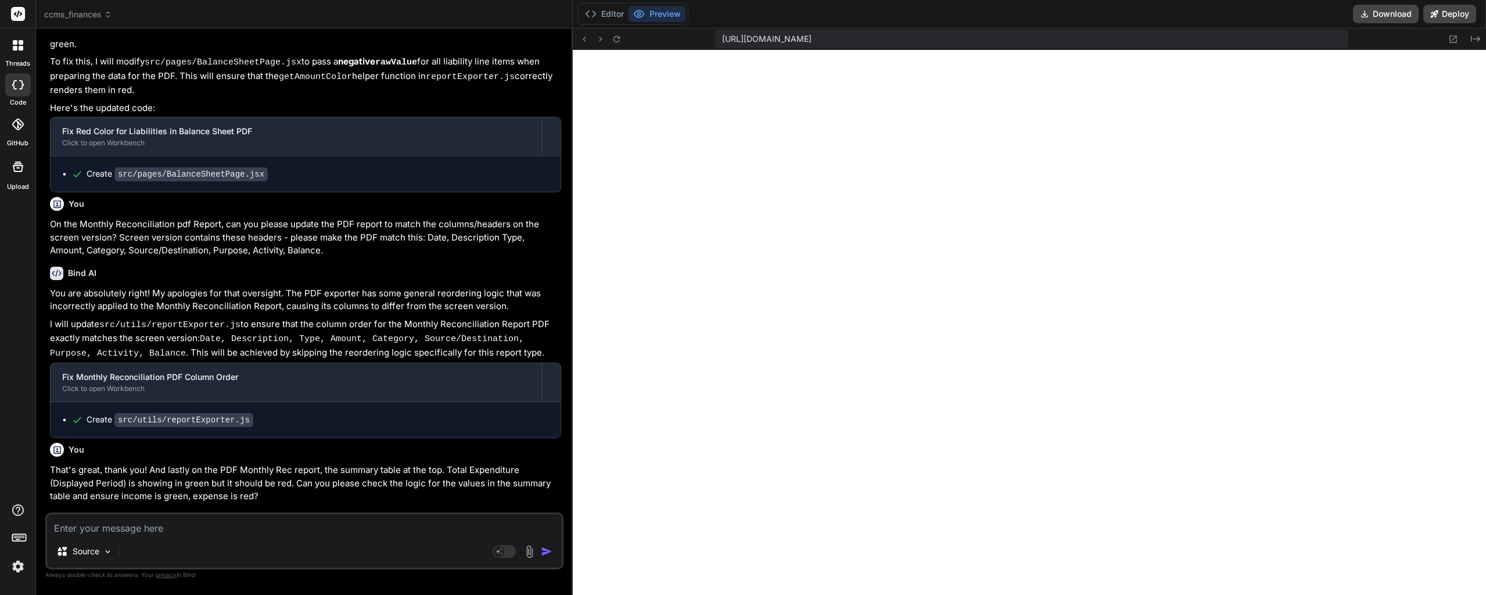
click at [135, 521] on textarea at bounding box center [304, 524] width 515 height 21
paste textarea "[plugin:vite:esbuild] Transform failed with 1 error: /home/u3uk0f35zsjjbn9cprh6…"
type textarea "[plugin:vite:esbuild] Transform failed with 1 error: /home/u3uk0f35zsjjbn9cprh6…"
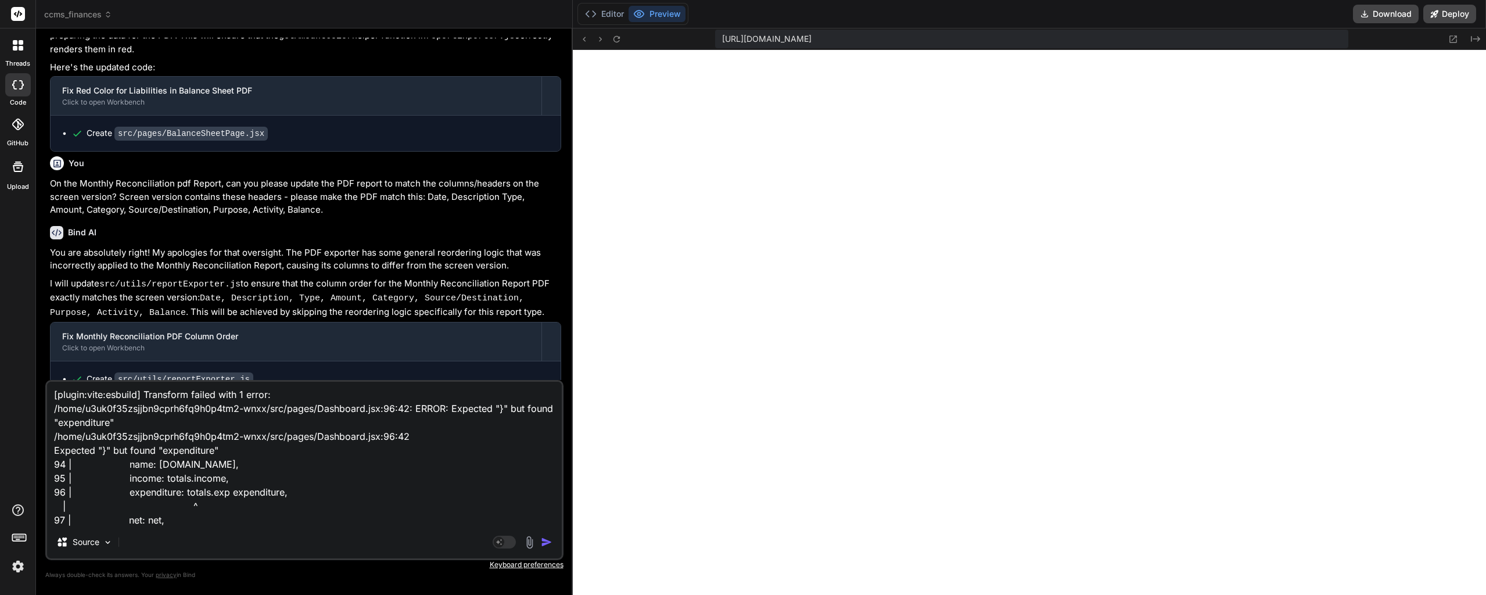
type textarea "x"
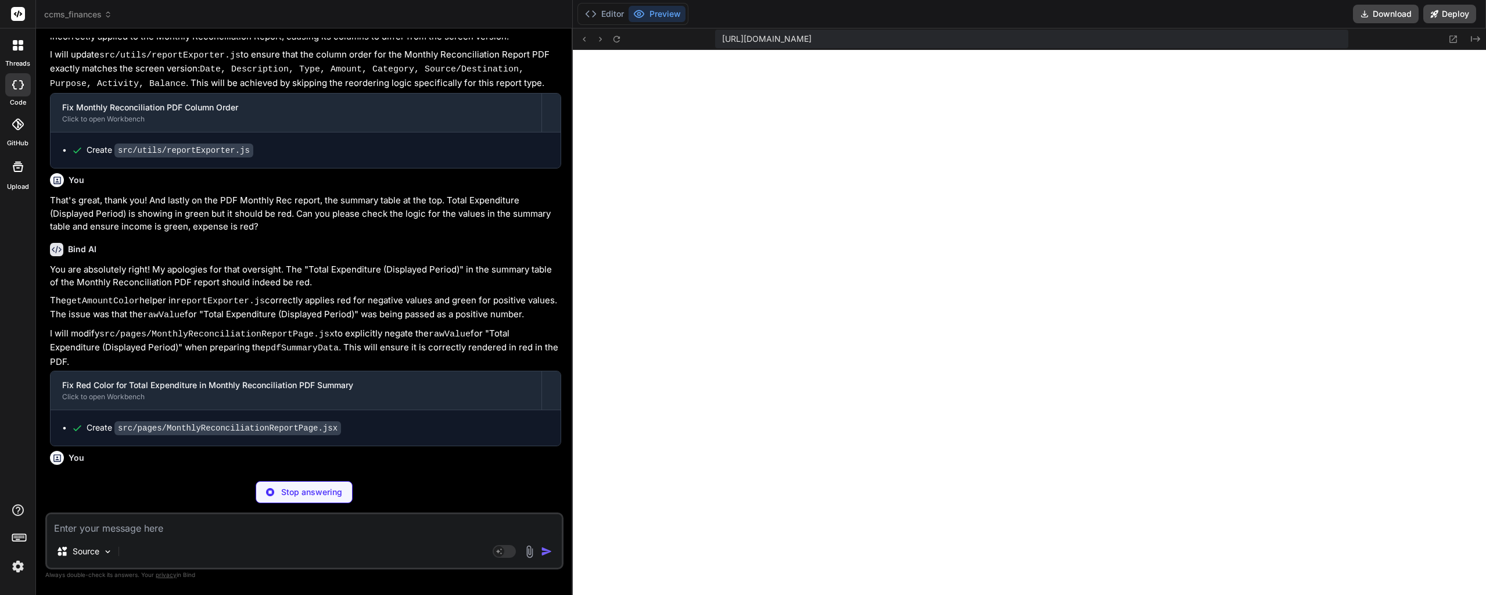
scroll to position [102982, 0]
type textarea "x"
type textarea "l Time)</h3>\n <p>No expenditure transactions found in the system.</p>\n </sect…"
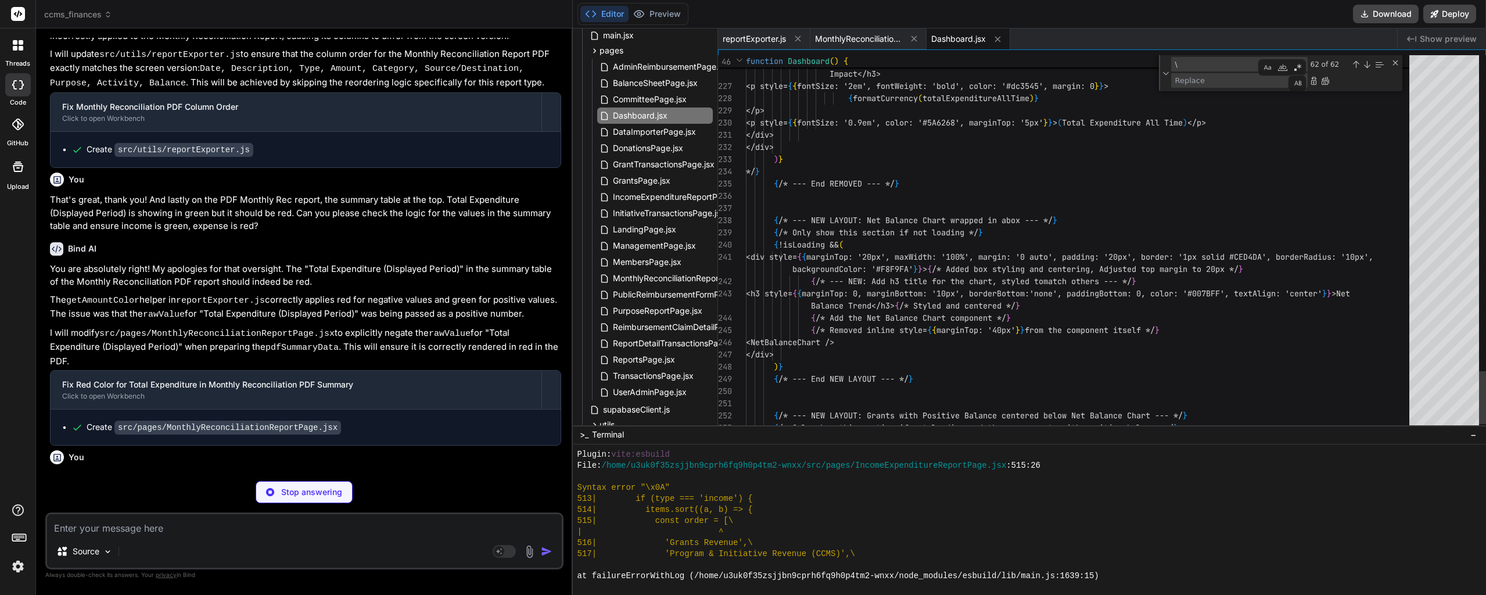
type textarea "x"
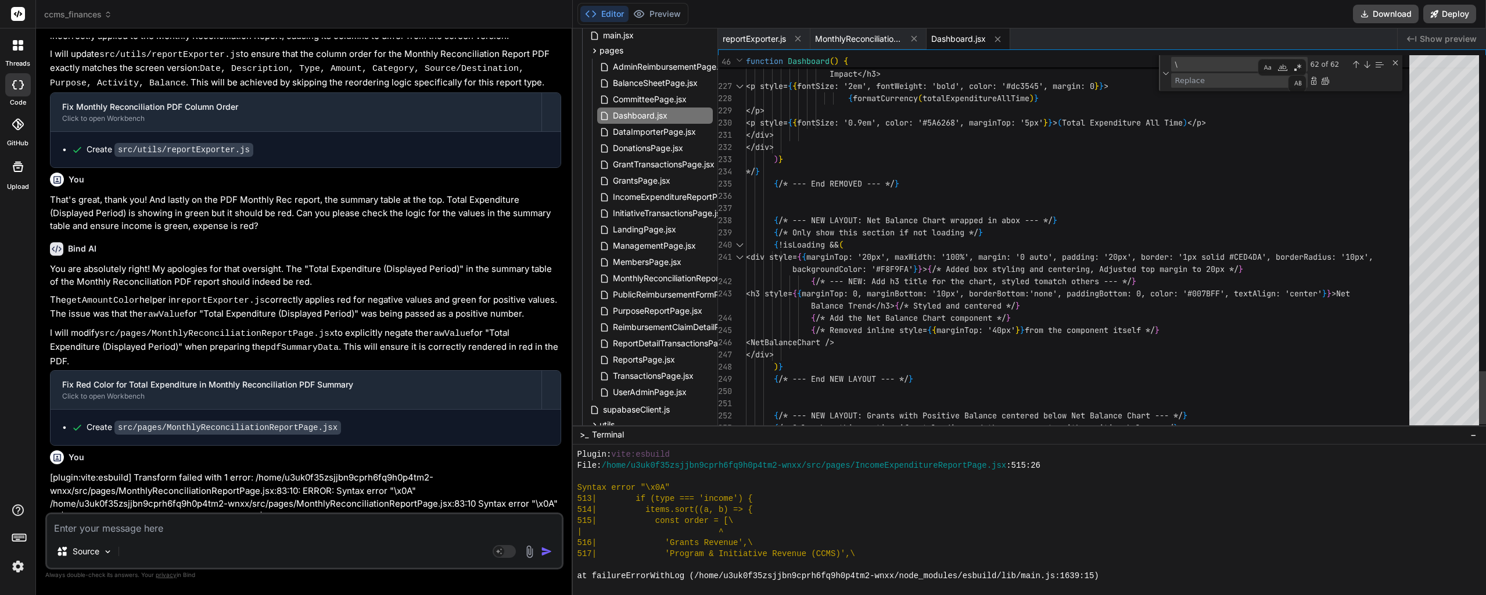
scroll to position [102942, 0]
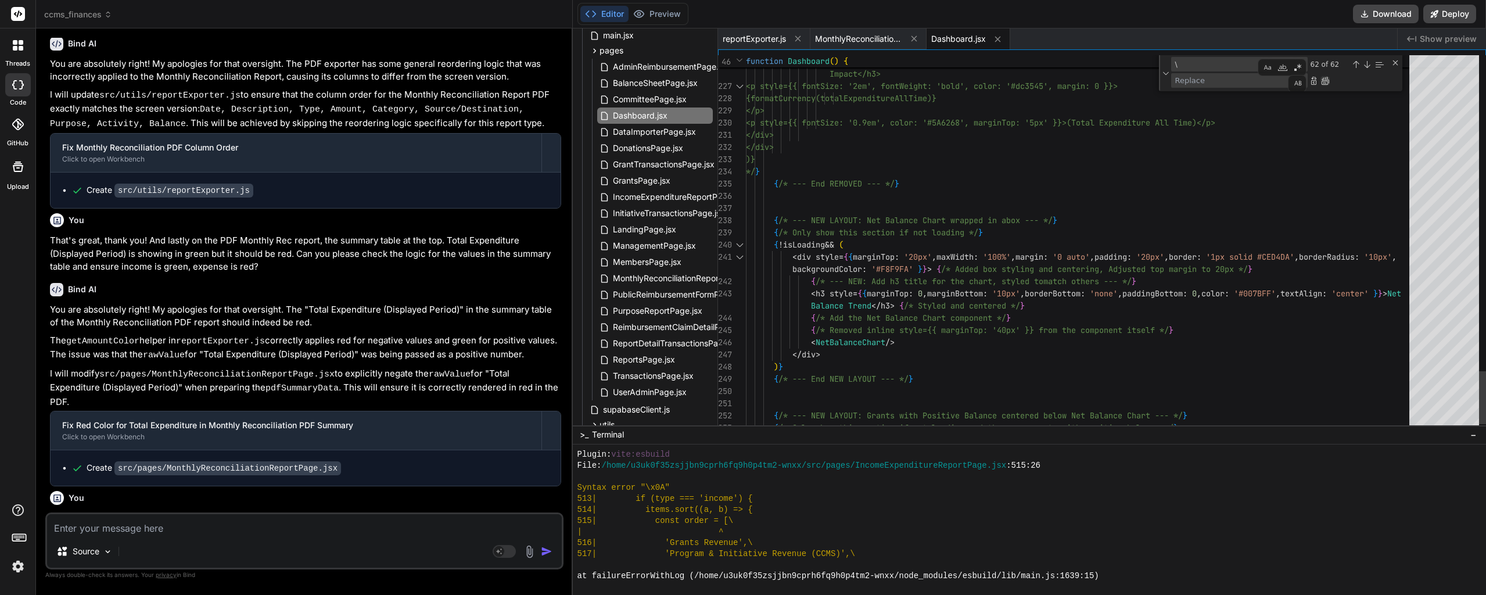
click at [1325, 83] on div "Replace All (Ctrl+Alt+Enter)" at bounding box center [1325, 80] width 9 height 9
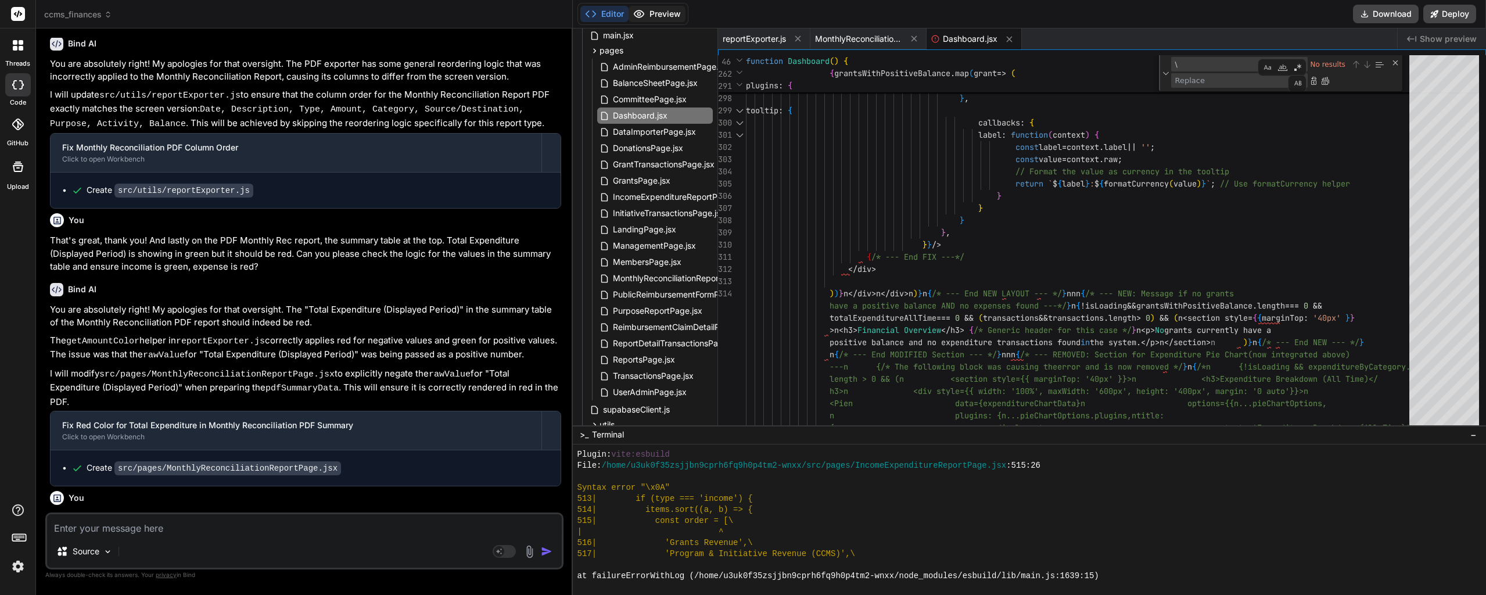
click at [660, 17] on button "Preview" at bounding box center [657, 14] width 57 height 16
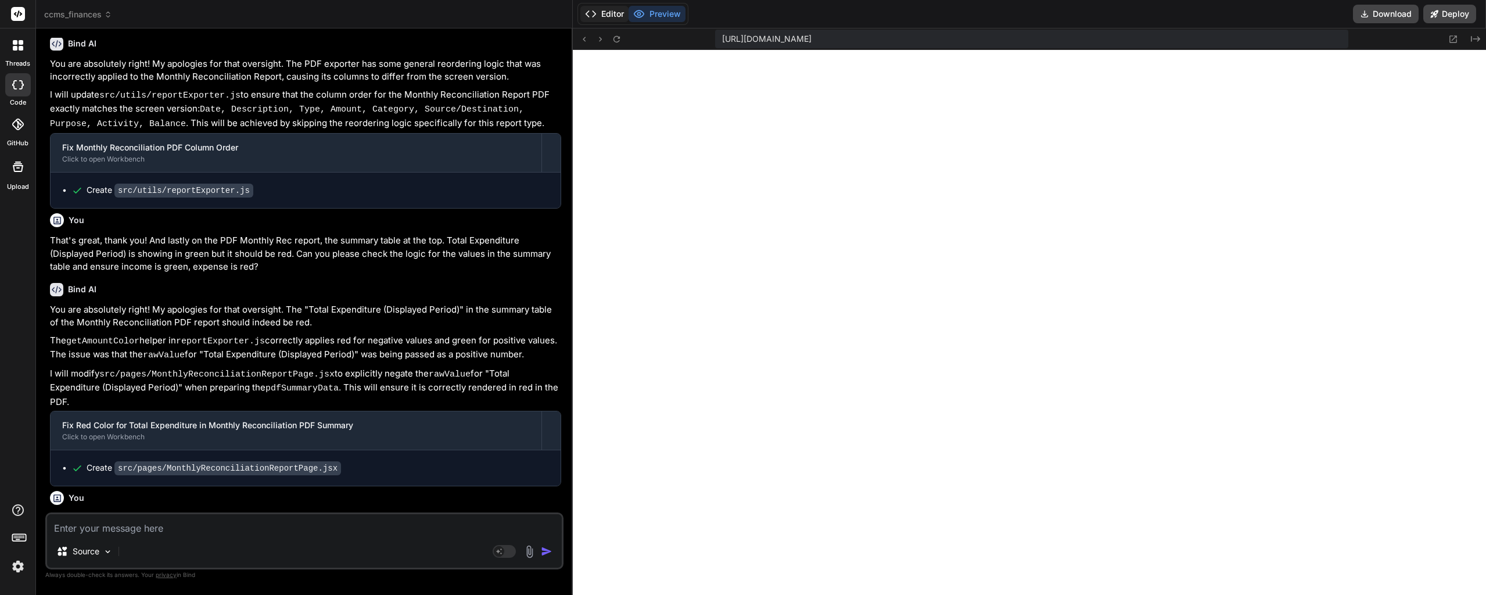
click at [605, 18] on button "Editor" at bounding box center [604, 14] width 48 height 16
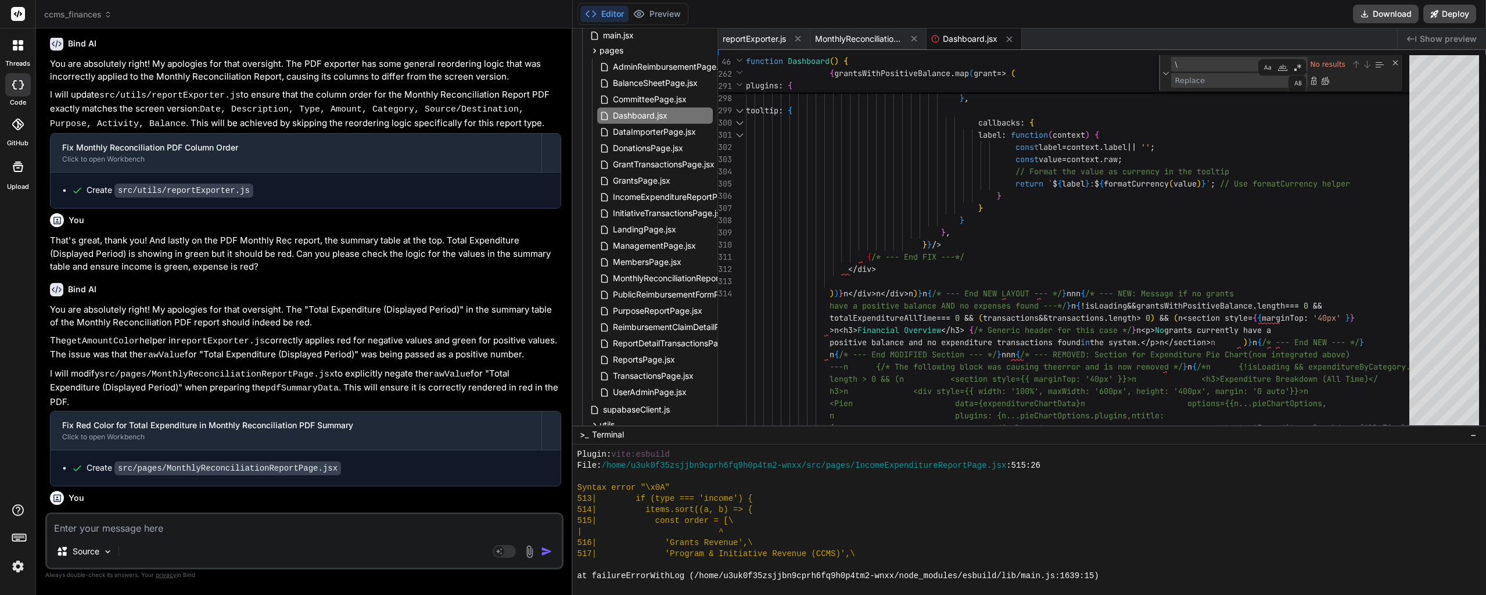
click at [1204, 62] on textarea "\" at bounding box center [1220, 64] width 97 height 13
paste textarea "{/* --- End FIX ---*/"
type textarea "} }, }} /> {/* --- End FIX ---*/ </div> ))}n </div>n </div>n )}n {/* --- End NE…"
type textarea "{/* --- End FIX ---*/"
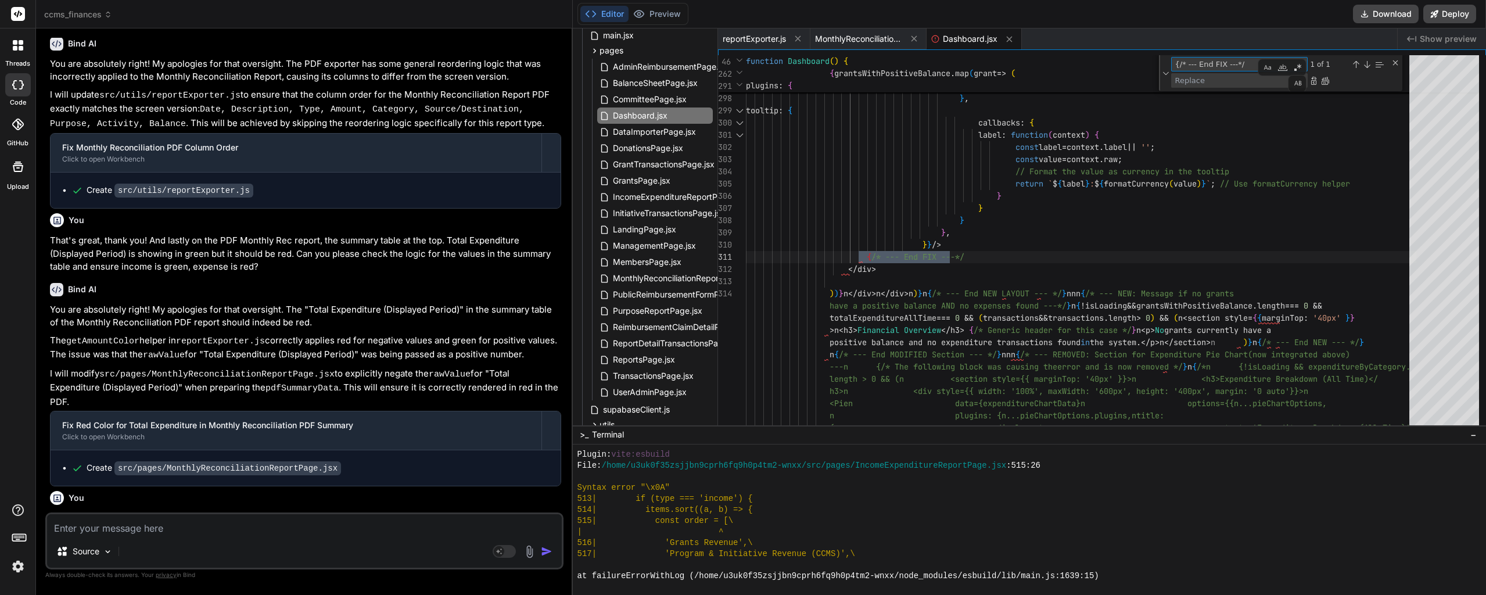
scroll to position [0, 0]
type textarea "} }, }} /> </div> ))}n </div>n </div>n )}n {/* --- End NEW LAYOUT --- */}nnn {/…"
click at [654, 17] on button "Preview" at bounding box center [657, 14] width 57 height 16
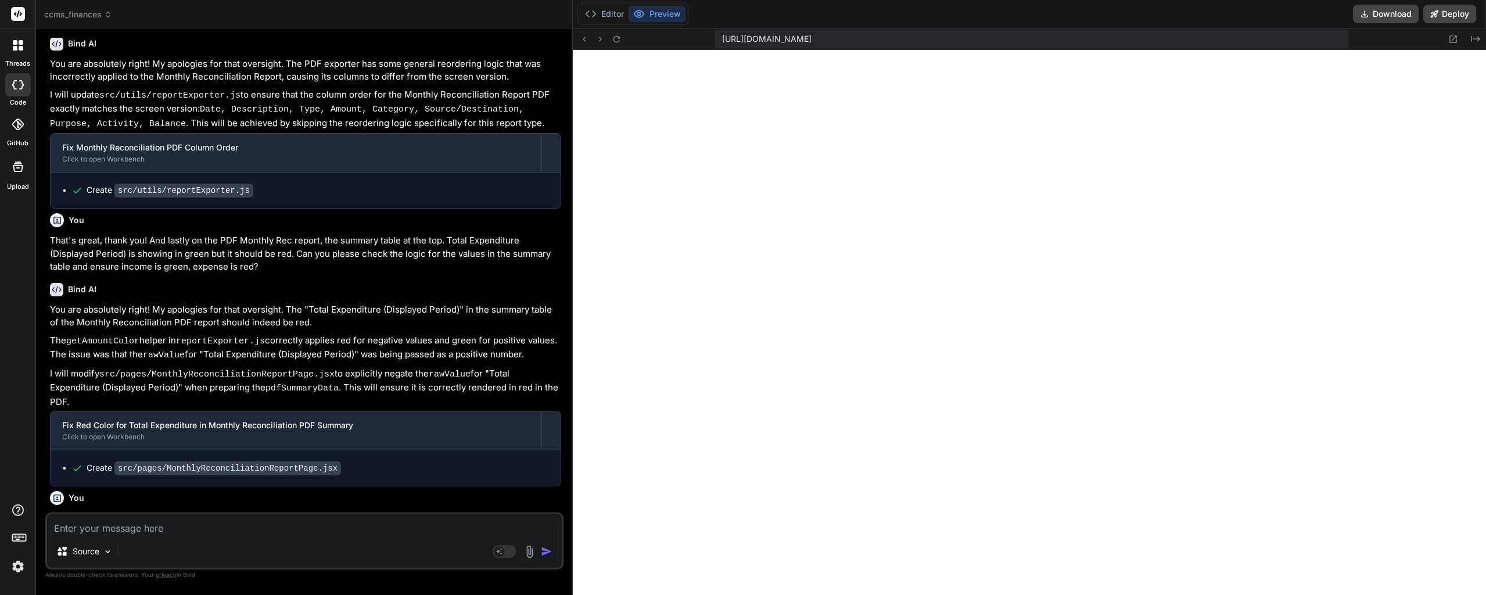
click at [166, 523] on textarea at bounding box center [304, 524] width 515 height 21
paste textarea "[plugin:vite:esbuild] Transform failed with 1 error: /home/u3uk0f35zsjjbn9cprh6…"
type textarea "[plugin:vite:esbuild] Transform failed with 1 error: /home/u3uk0f35zsjjbn9cprh6…"
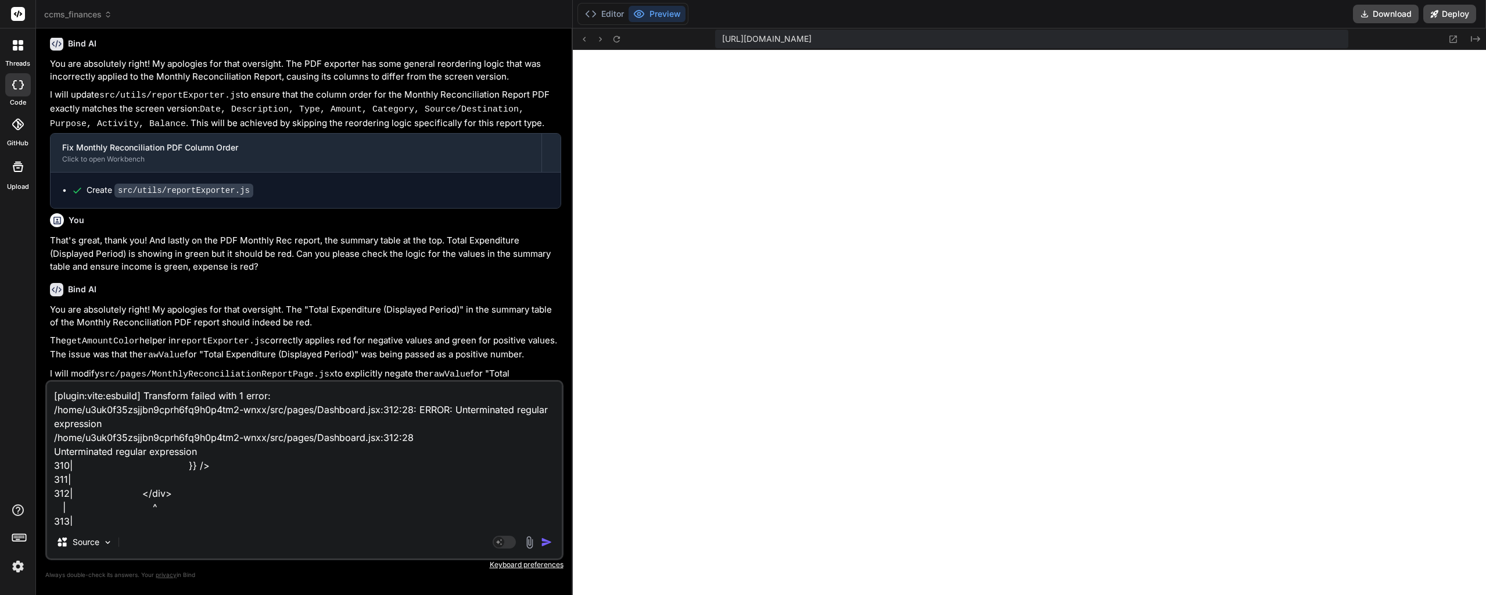
scroll to position [102982, 0]
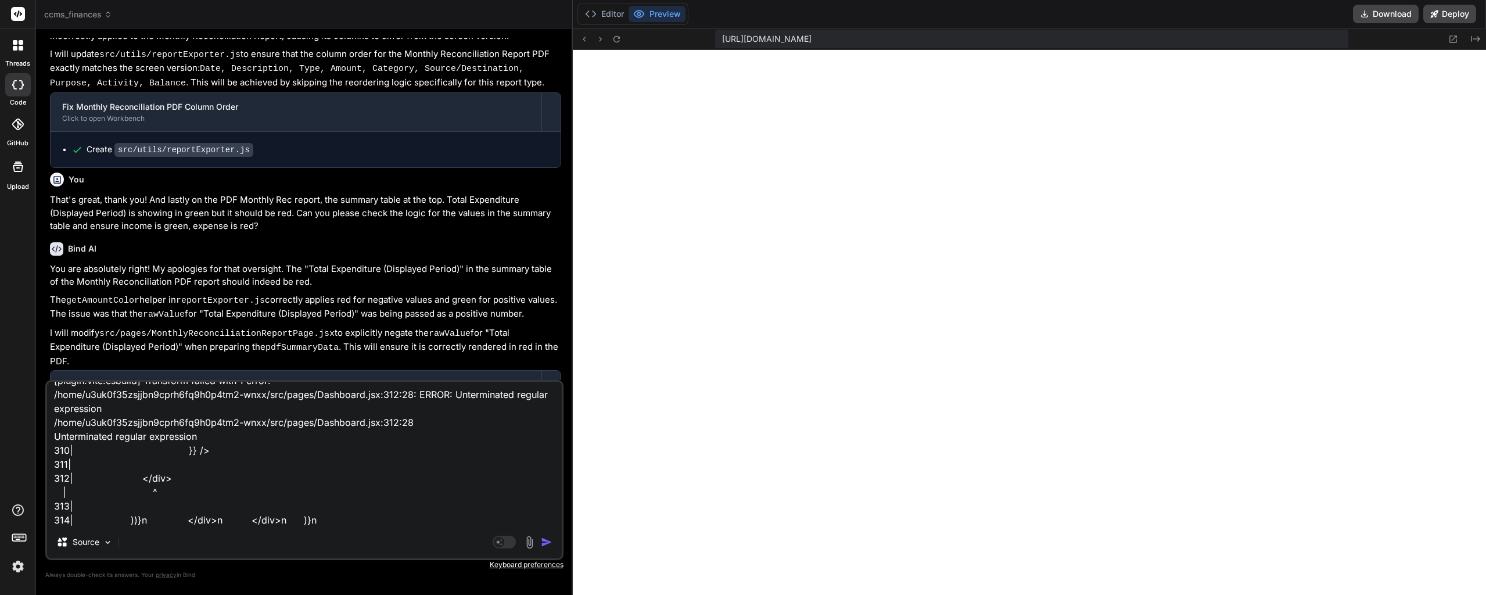
type textarea "x"
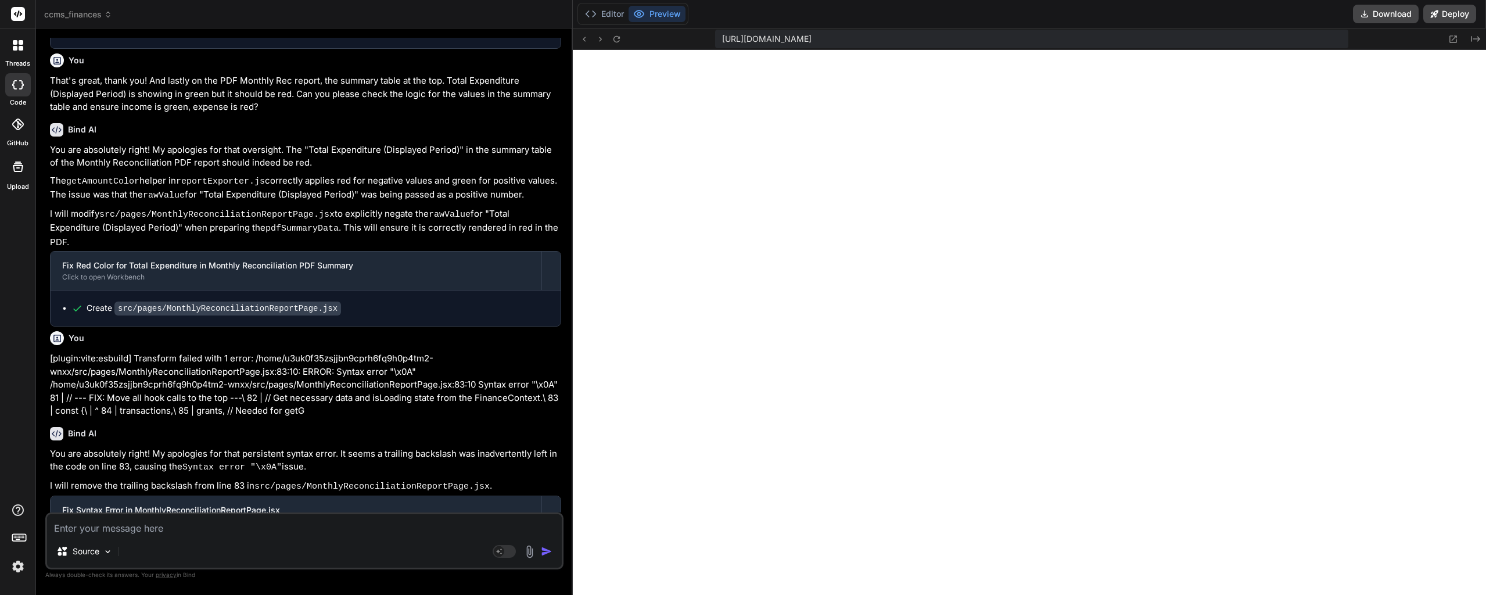
scroll to position [103102, 0]
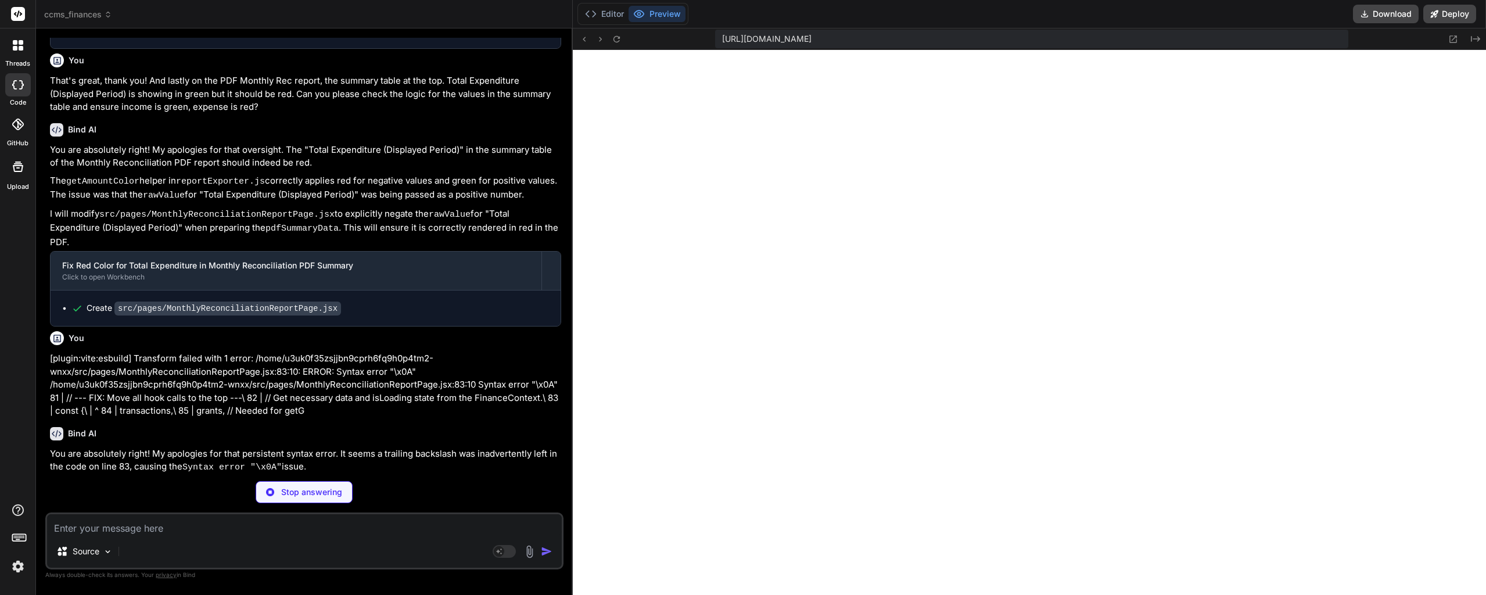
type textarea "x"
type textarea "{/* --- End NEW --- */} </section> ); // --- End Render JSX --- } export defaul…"
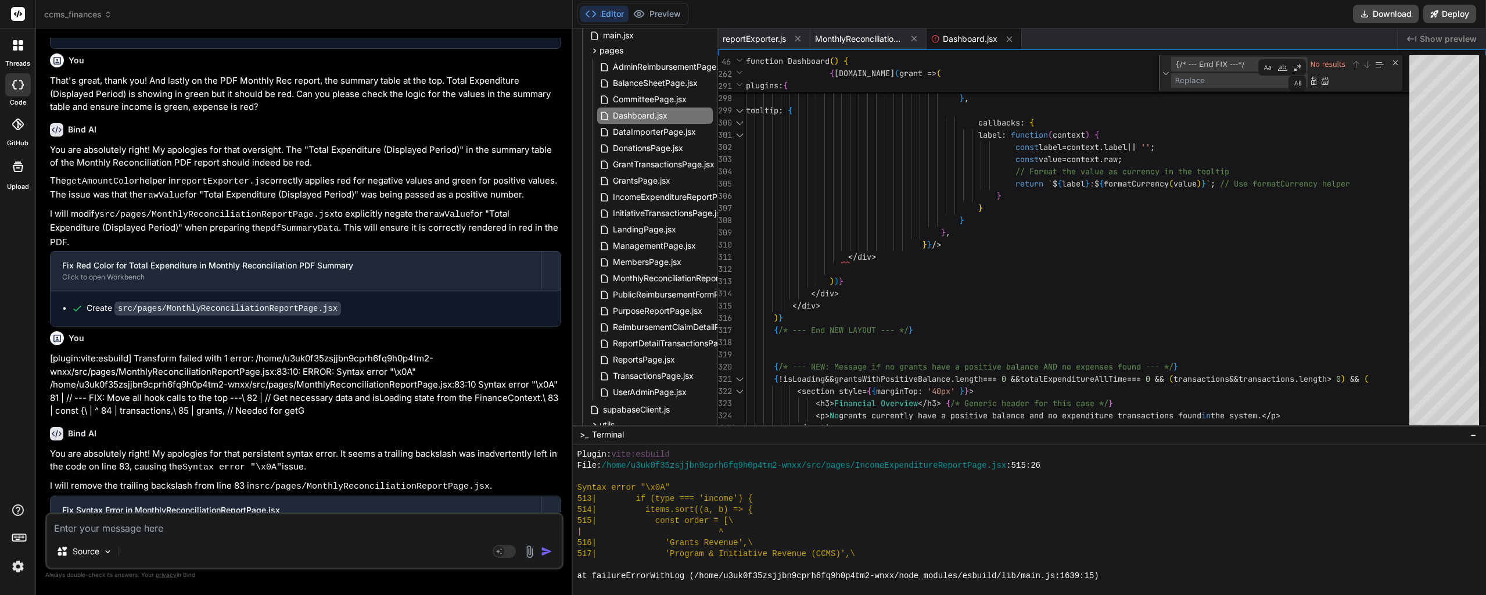
type textarea "x"
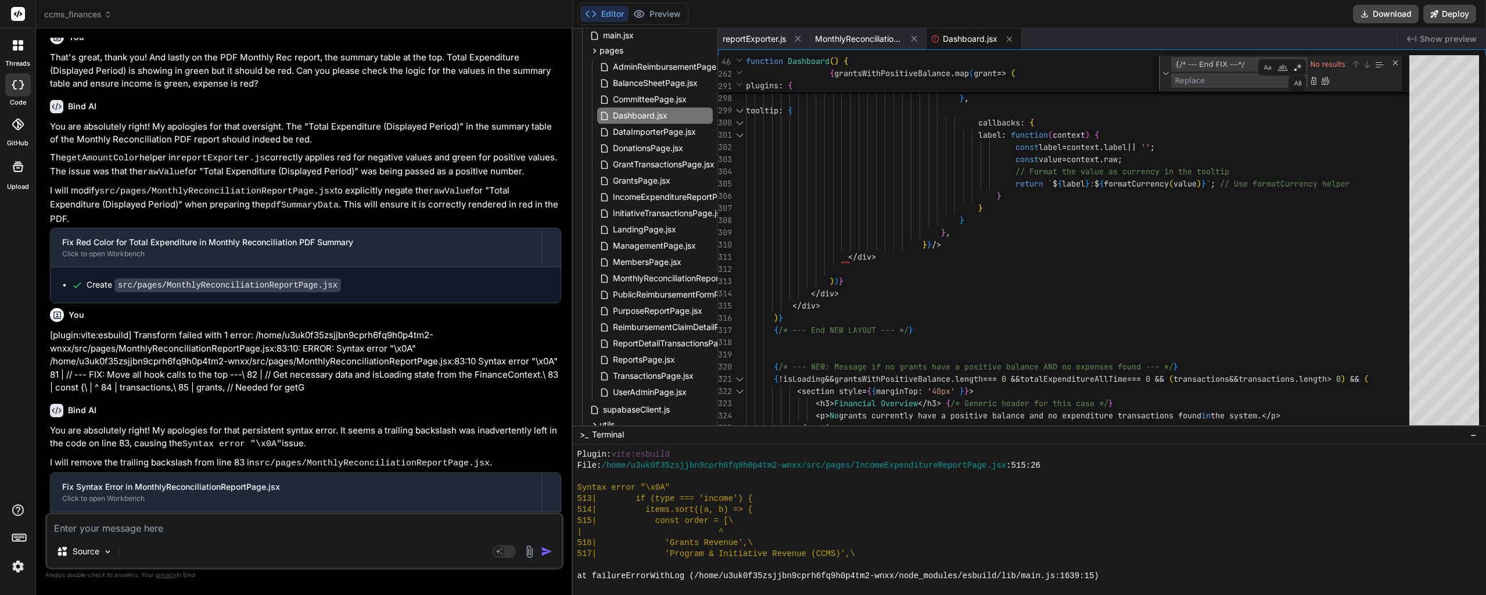
scroll to position [103184, 0]
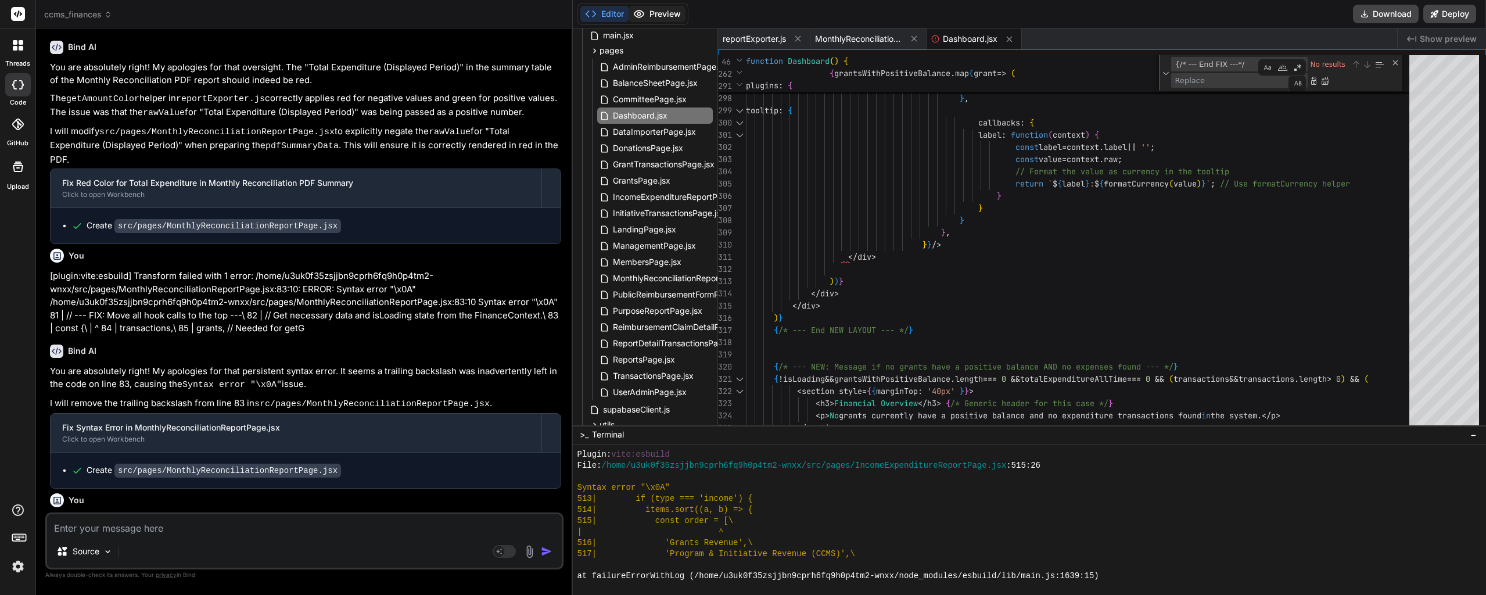
click at [662, 7] on button "Preview" at bounding box center [657, 14] width 57 height 16
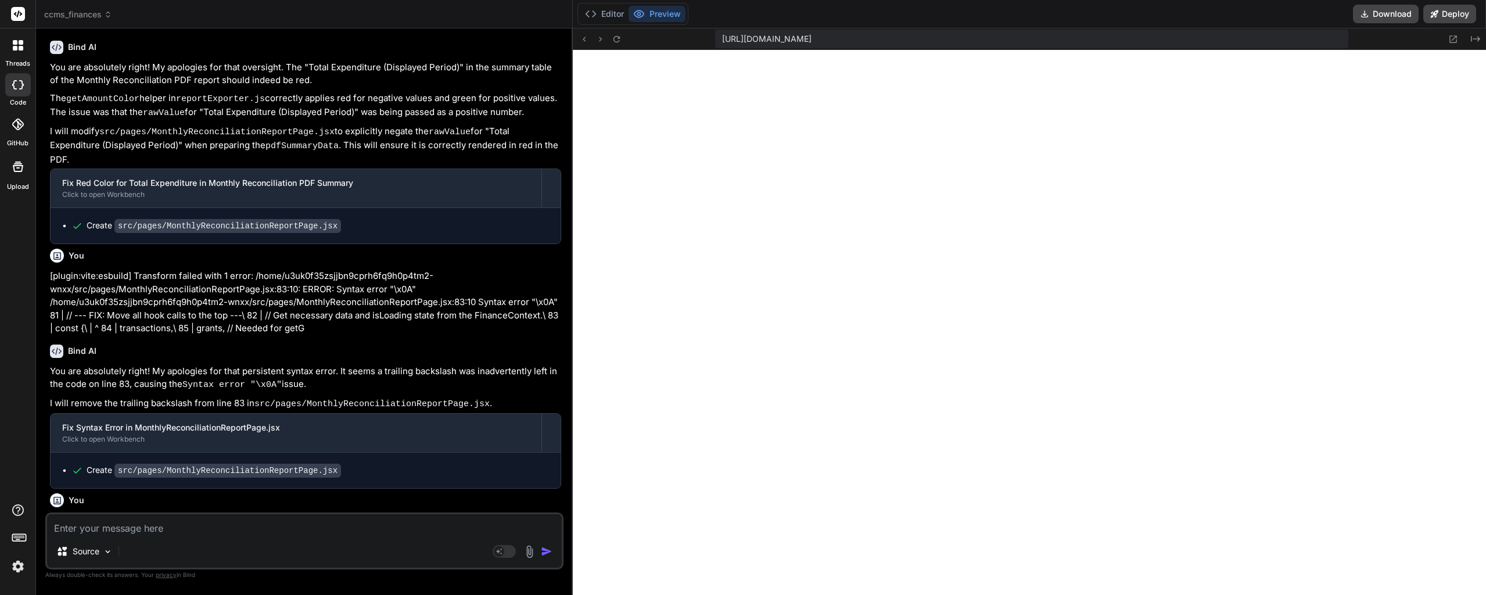
click at [213, 526] on textarea at bounding box center [304, 524] width 515 height 21
paste textarea "[plugin:vite:esbuild] Transform failed with 1 error: /home/u3uk0f35zsjjbn9cprh6…"
type textarea "[plugin:vite:esbuild] Transform failed with 1 error: /home/u3uk0f35zsjjbn9cprh6…"
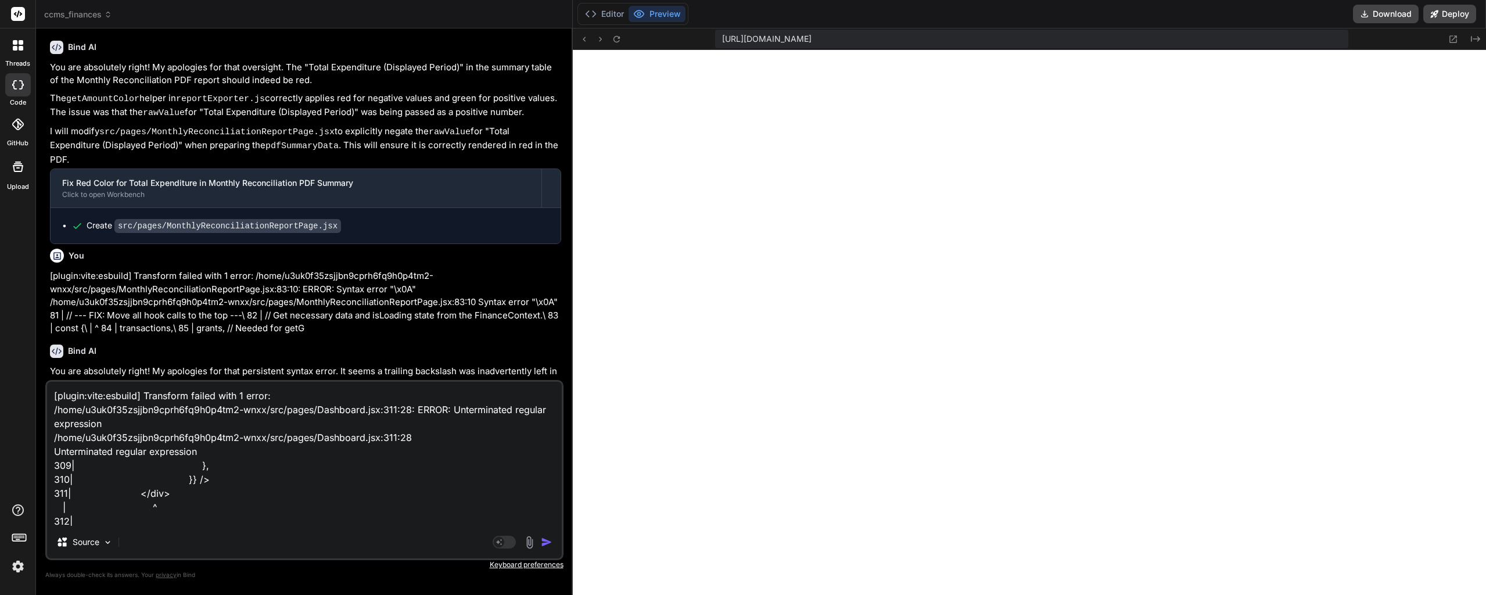
scroll to position [15, 0]
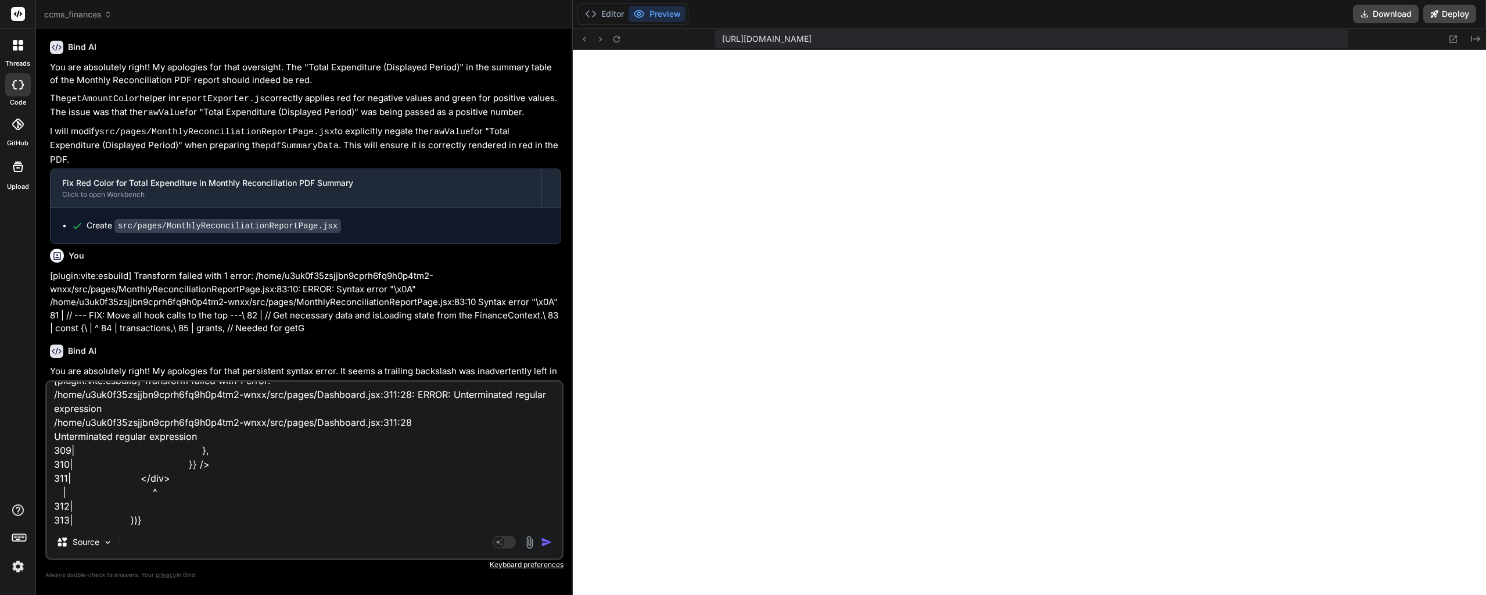
type textarea "x"
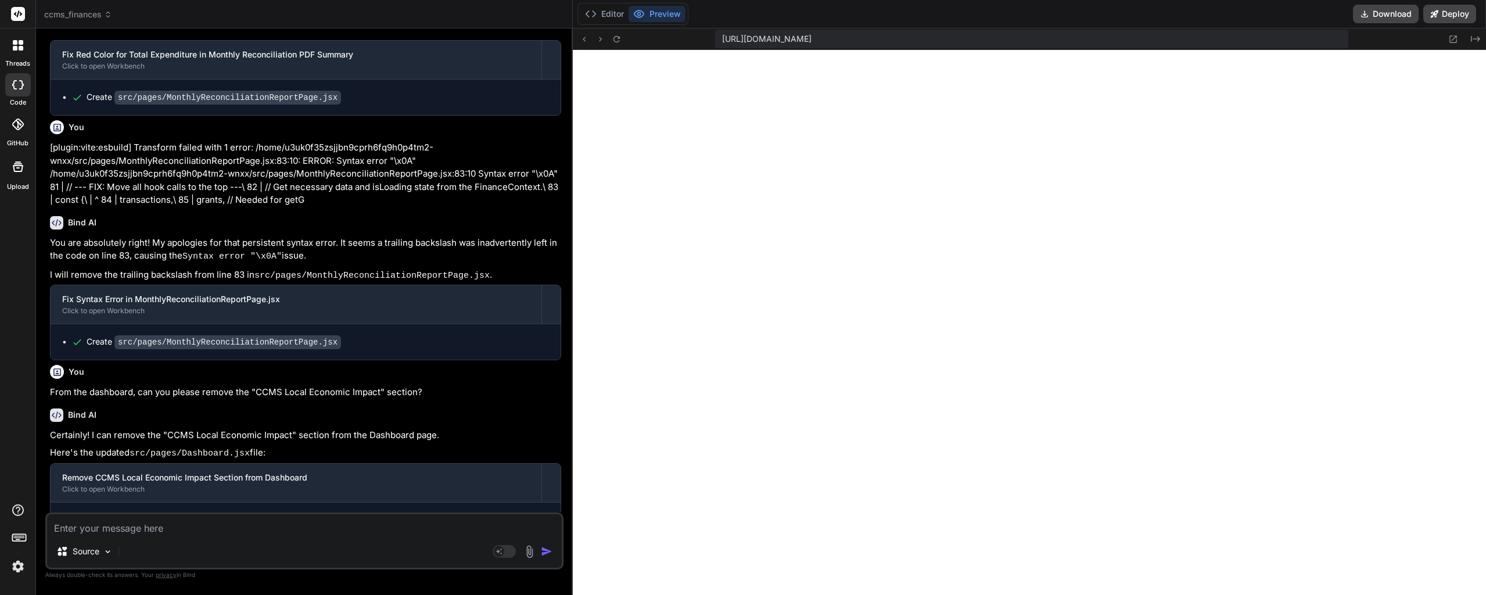
scroll to position [103330, 0]
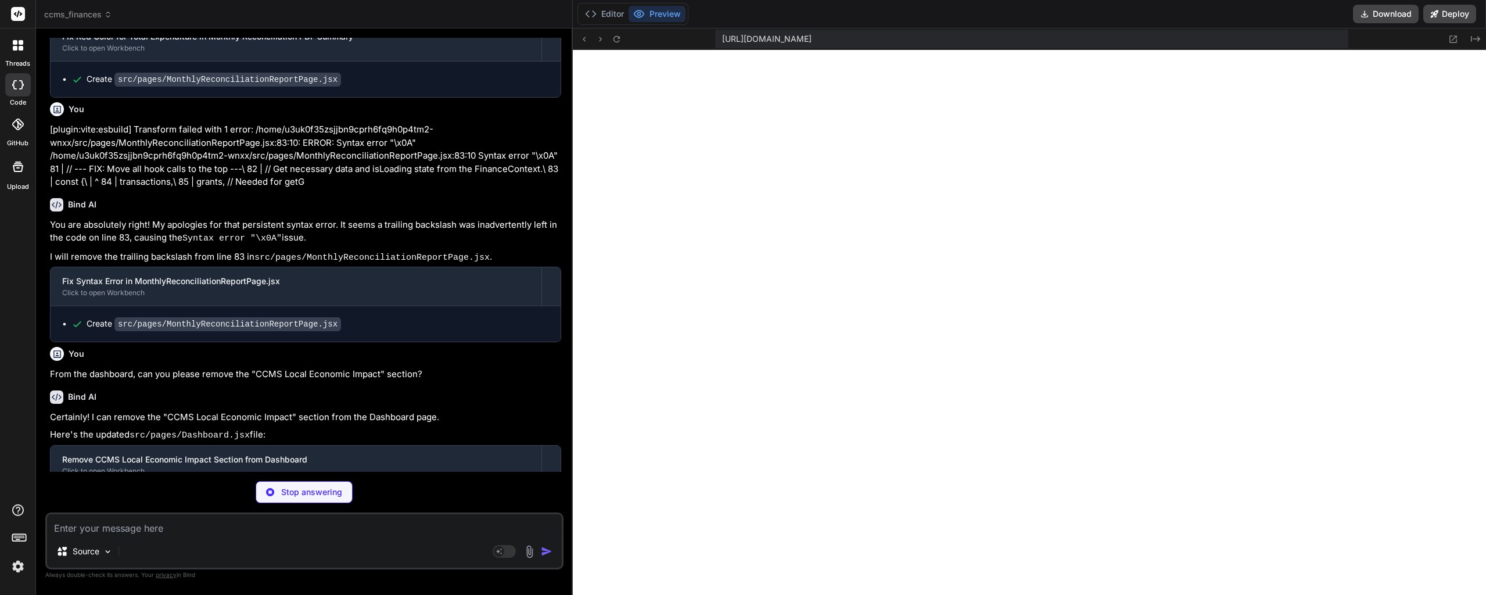
type textarea "x"
type textarea "</section> ); // --- End Render JSX ---\ } export default Dashboard;"
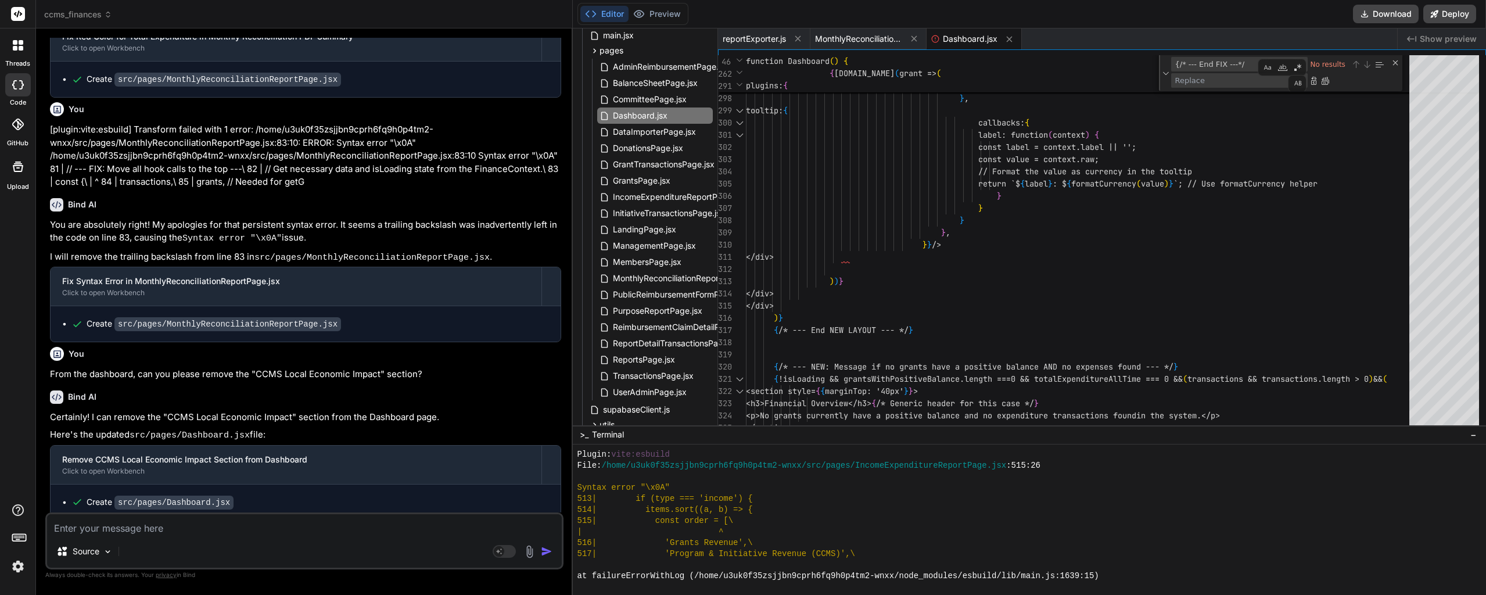
type textarea "x"
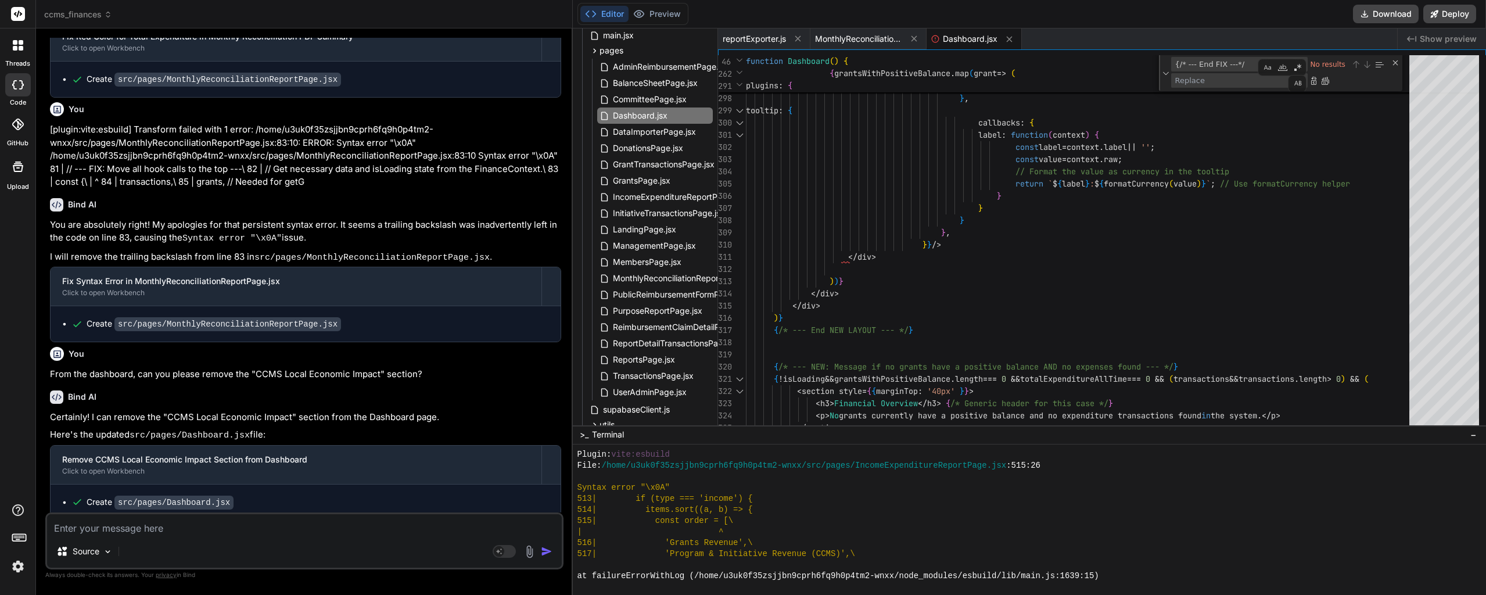
drag, startPoint x: 656, startPoint y: 16, endPoint x: 657, endPoint y: 26, distance: 9.9
click at [654, 27] on div "Editor Preview Download Deploy" at bounding box center [1029, 14] width 913 height 28
click at [675, 12] on button "Preview" at bounding box center [657, 14] width 57 height 16
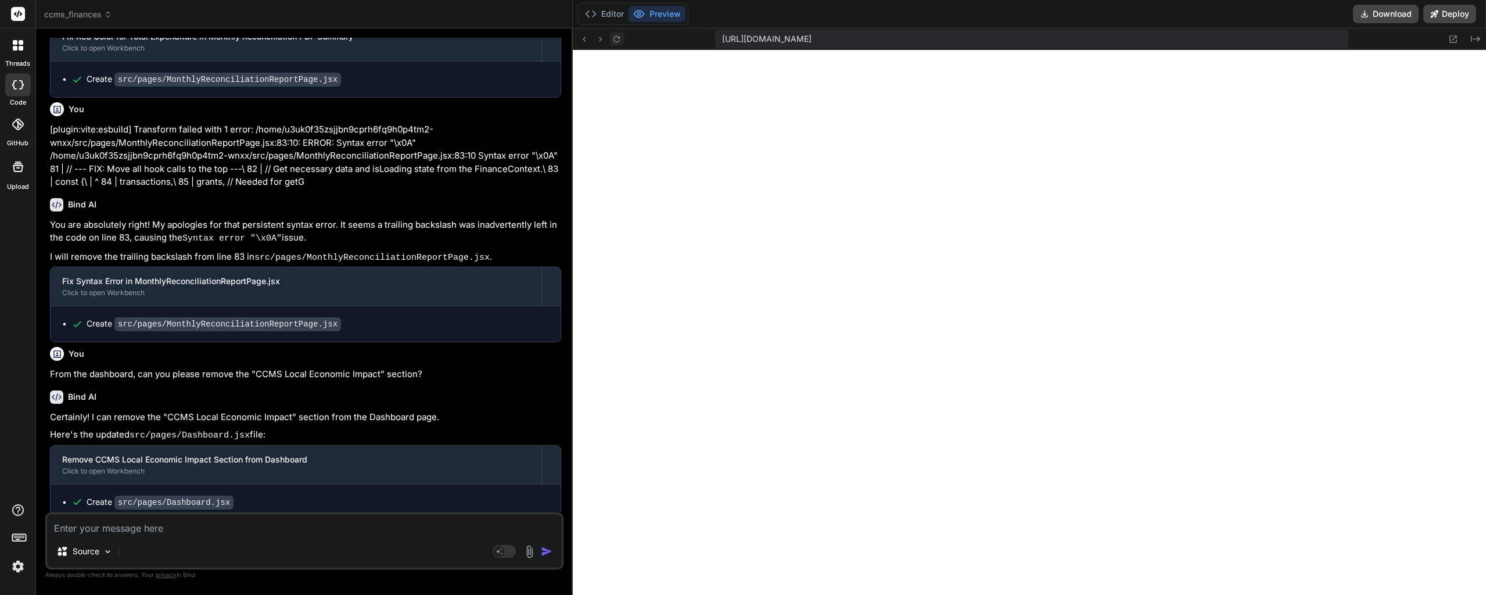
click at [617, 45] on button at bounding box center [617, 39] width 14 height 14
click at [197, 524] on textarea at bounding box center [304, 524] width 515 height 21
paste textarea "[plugin:vite:esbuild] Transform failed with 1 error: /home/u3uk0f35zsjjbn9cprh6…"
type textarea "[plugin:vite:esbuild] Transform failed with 1 error: /home/u3uk0f35zsjjbn9cprh6…"
type textarea "x"
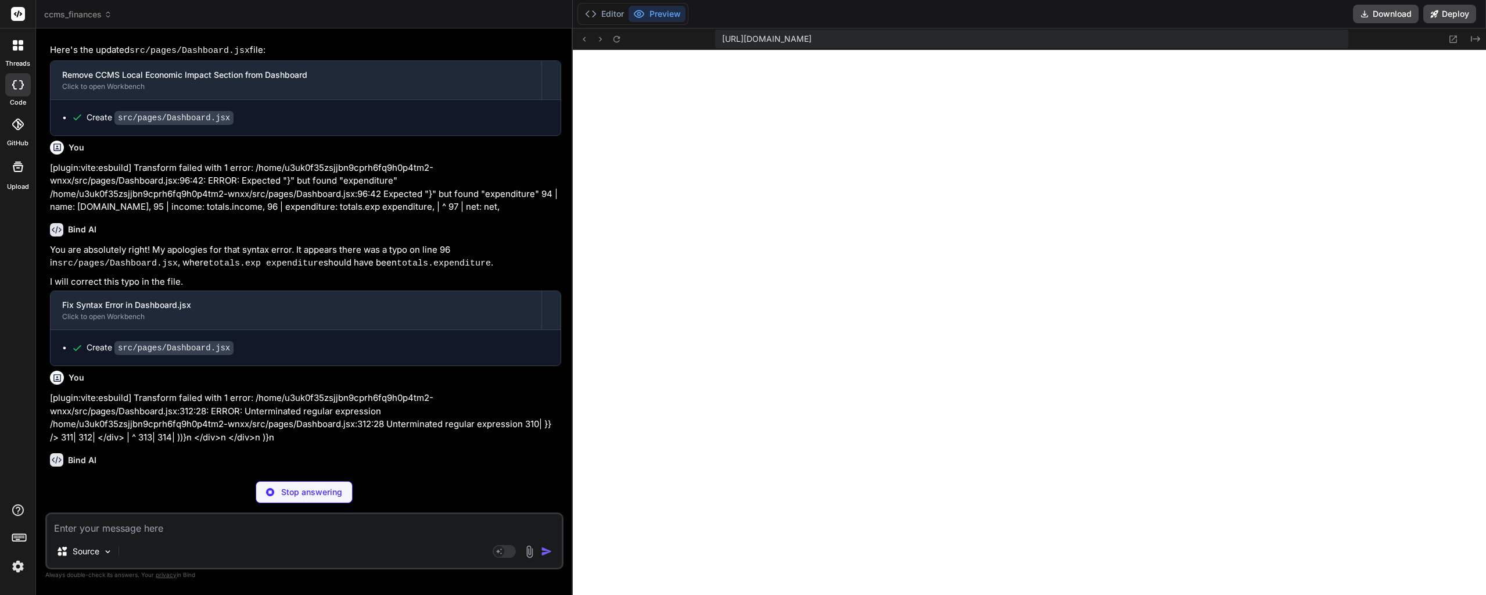
scroll to position [103722, 0]
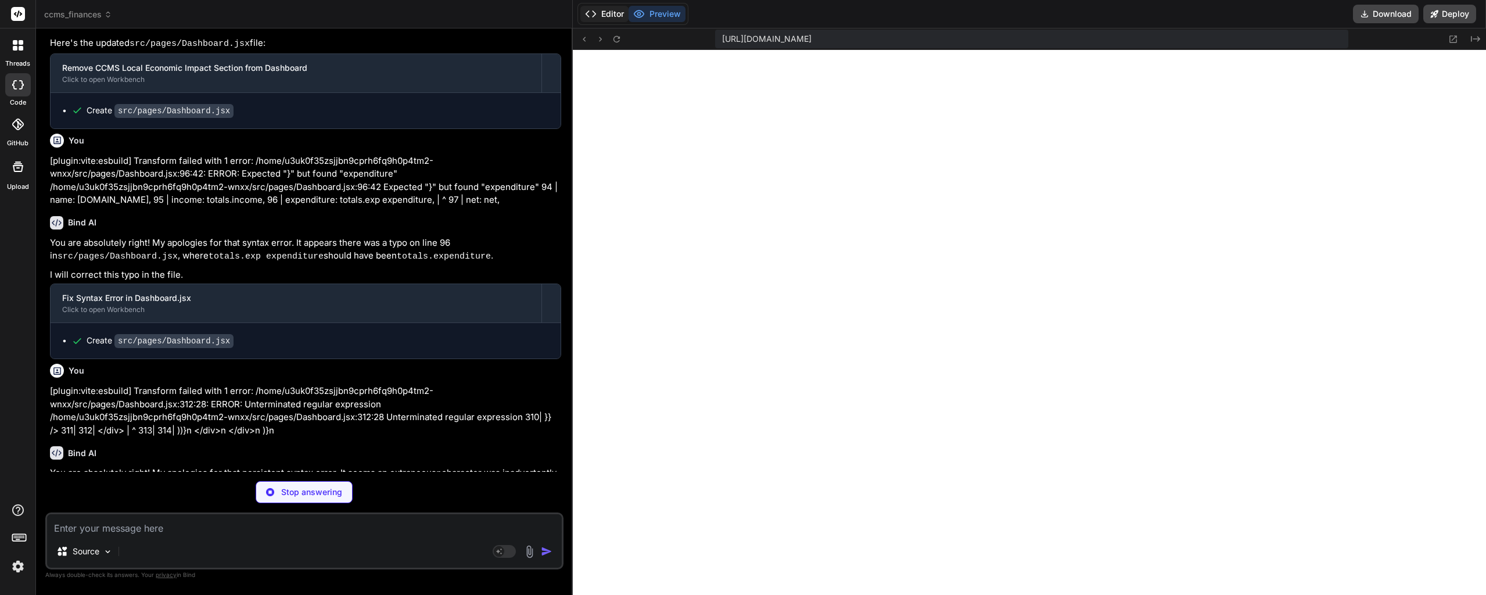
click at [615, 9] on button "Editor" at bounding box center [604, 14] width 48 height 16
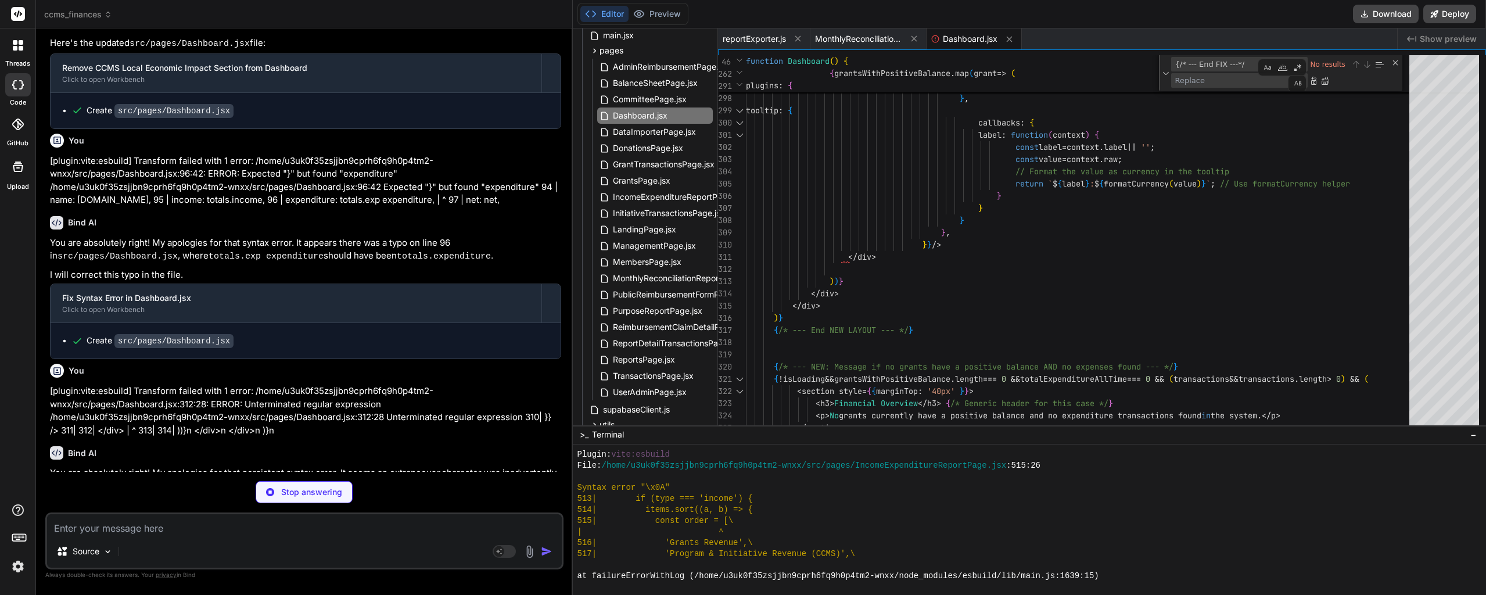
type textarea "x"
type textarea "} }, }} /> </div> ))} </div> </div> )} {/* --- End NEW LAYOUT --- */}"
click at [1218, 65] on textarea "{/* --- End FIX ---*/" at bounding box center [1220, 64] width 97 height 13
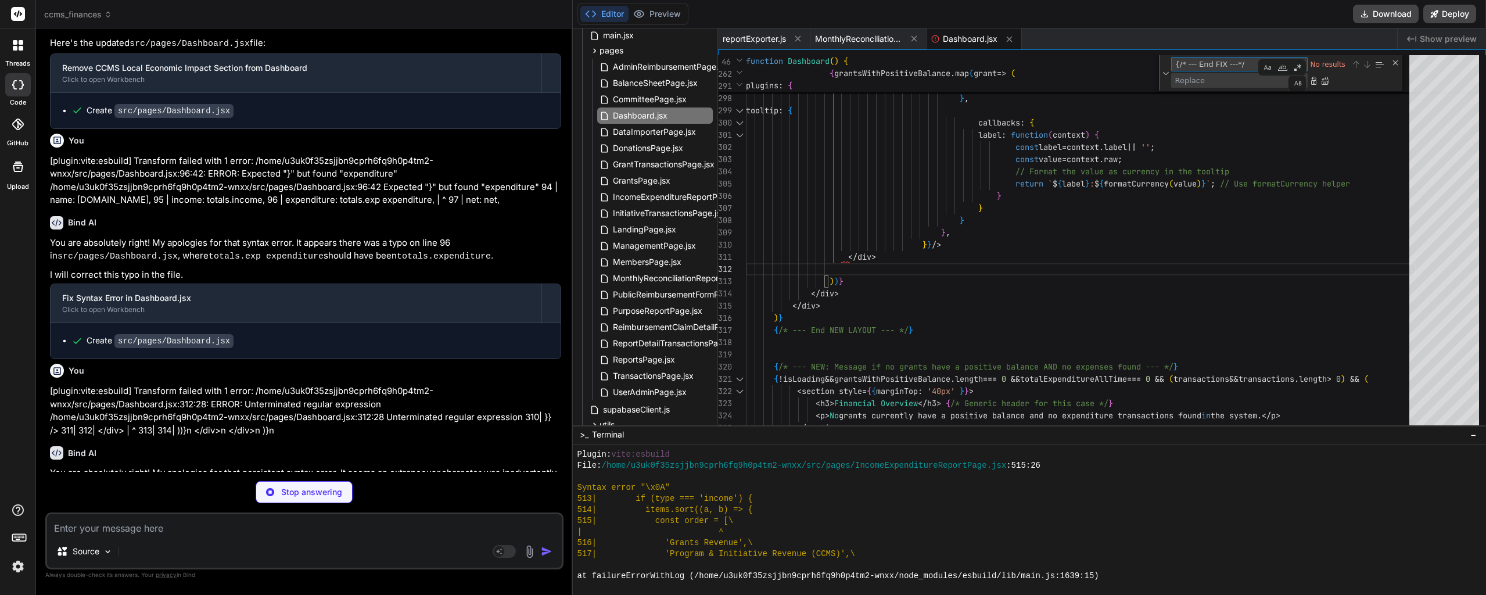
click at [1218, 66] on textarea "{/* --- End FIX ---*/" at bounding box center [1220, 64] width 97 height 13
type textarea "x"
type textarea "positive balance AND no expenses found --- */} {!isLoading && grantsWithPositiv…"
type textarea "\"
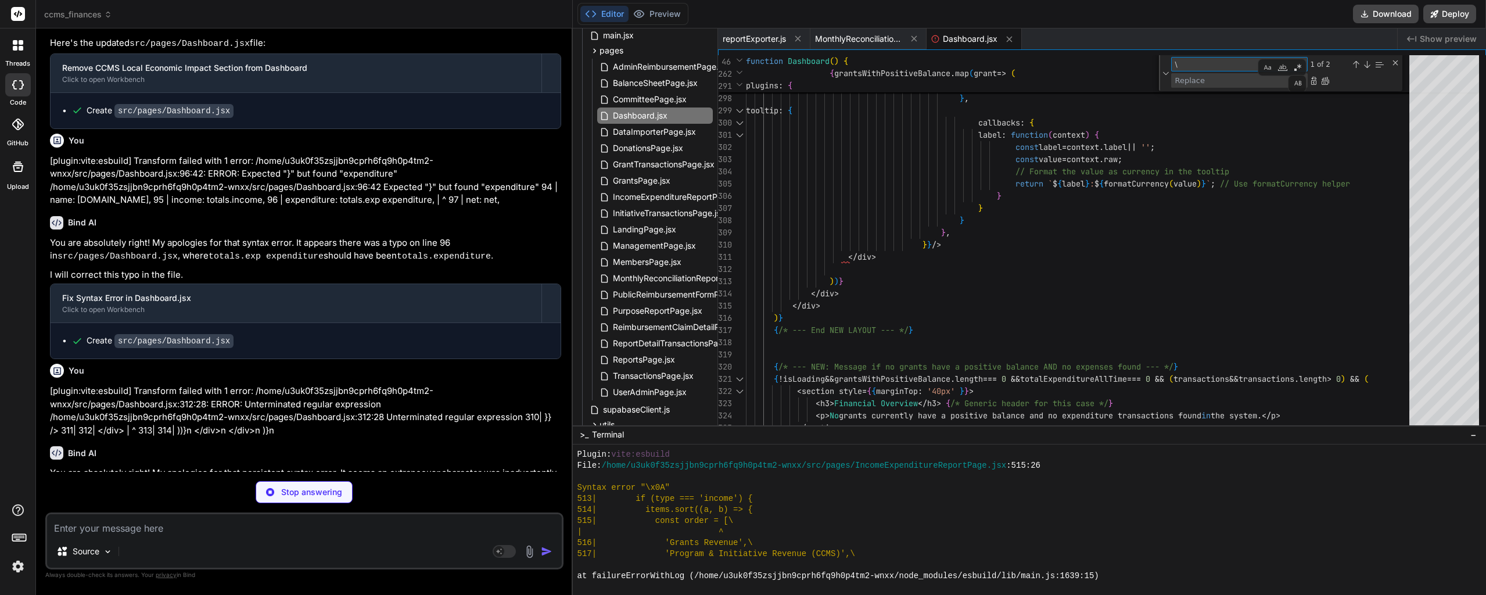
type textarea "x"
type textarea "</section> ); // --- End Render JSX --- } export default Dashboard;"
type textarea "x"
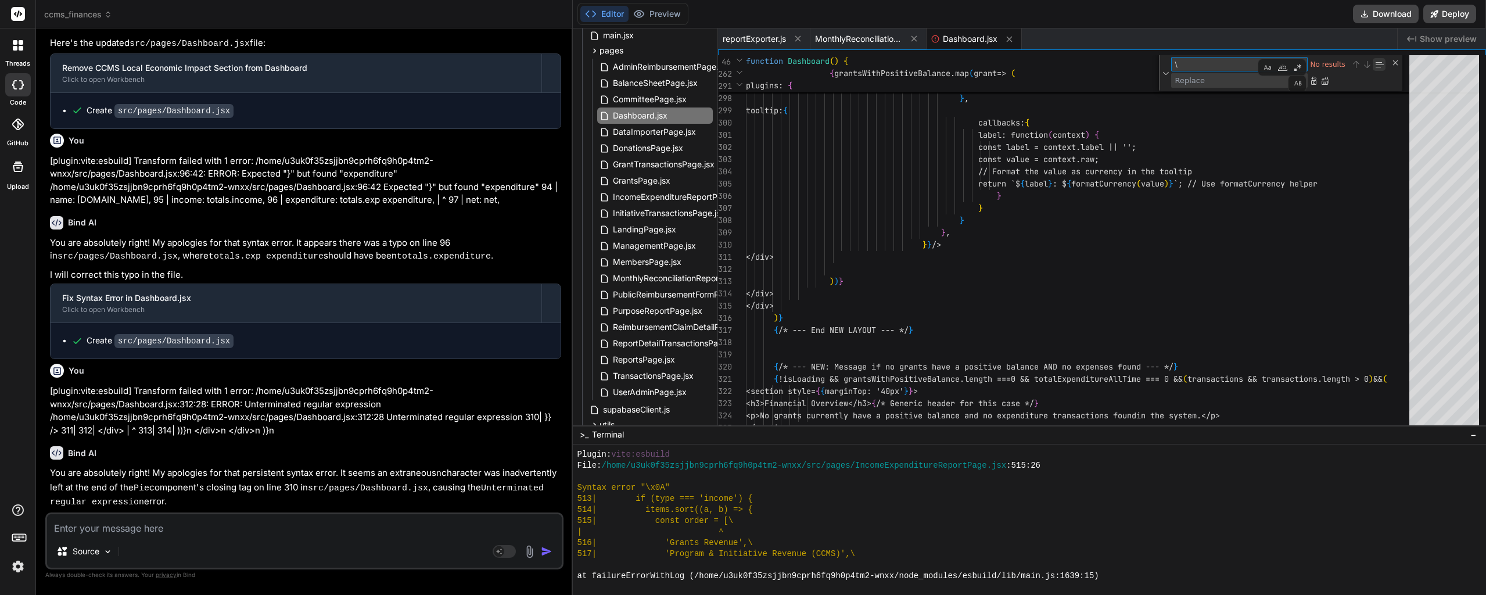
scroll to position [103681, 0]
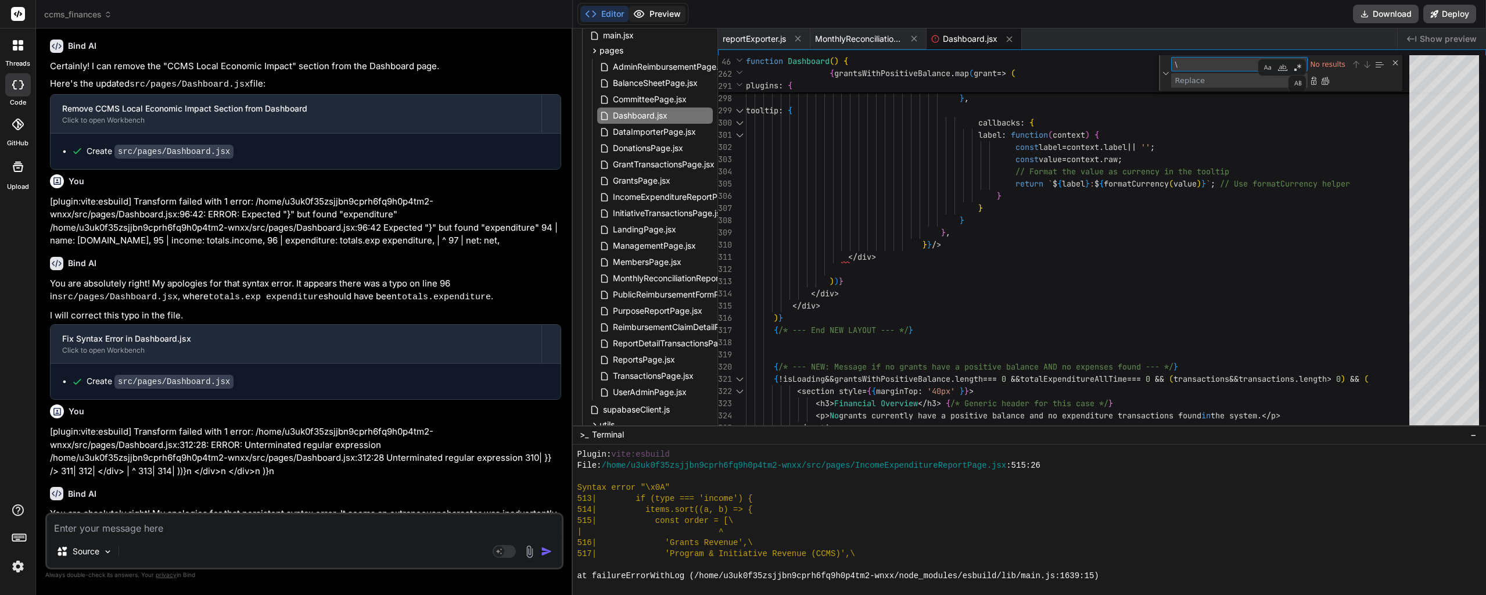
type textarea "\"
click at [664, 13] on button "Preview" at bounding box center [657, 14] width 57 height 16
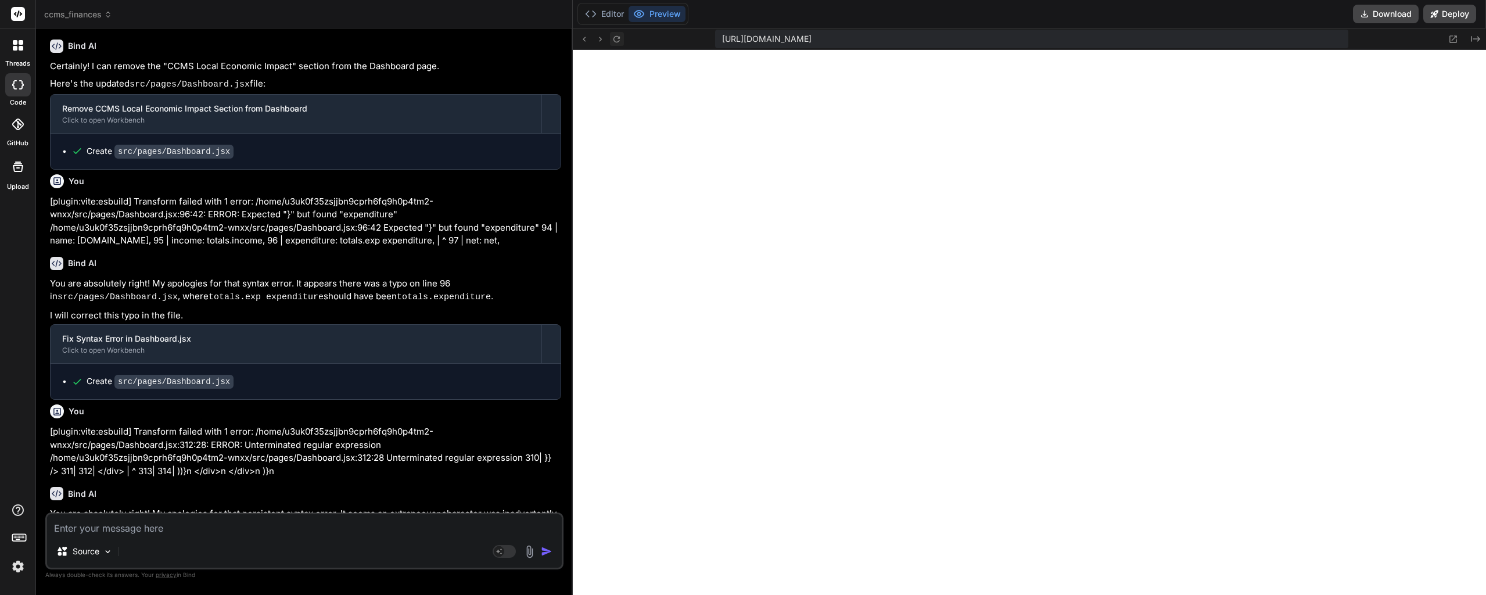
click at [621, 42] on icon at bounding box center [617, 39] width 10 height 10
click at [608, 21] on button "Editor" at bounding box center [604, 14] width 48 height 16
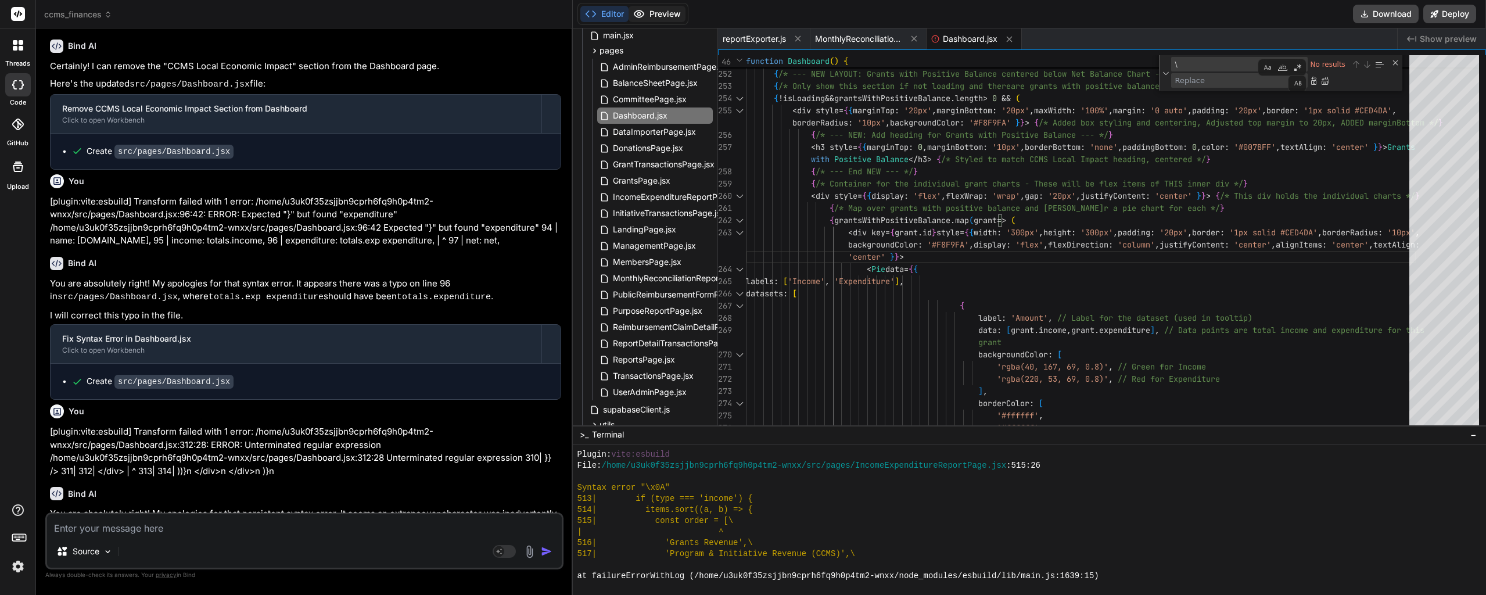
click at [671, 17] on button "Preview" at bounding box center [657, 14] width 57 height 16
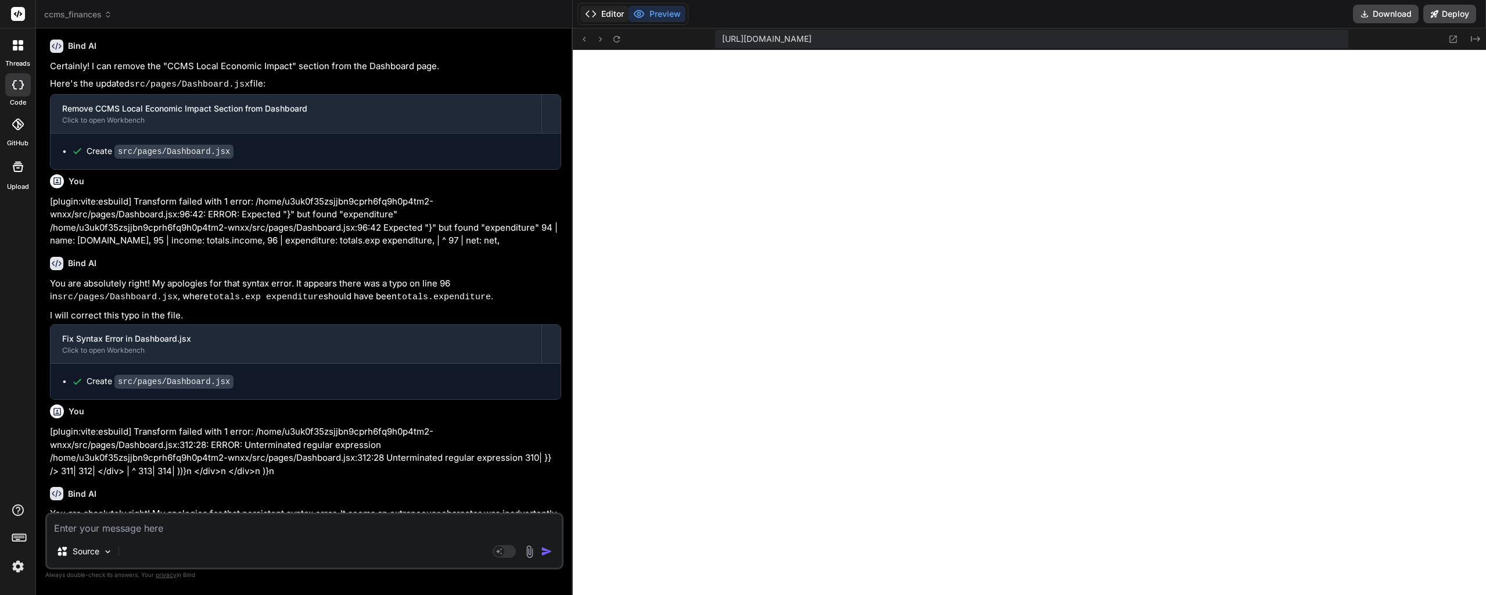
click at [612, 13] on button "Editor" at bounding box center [604, 14] width 48 height 16
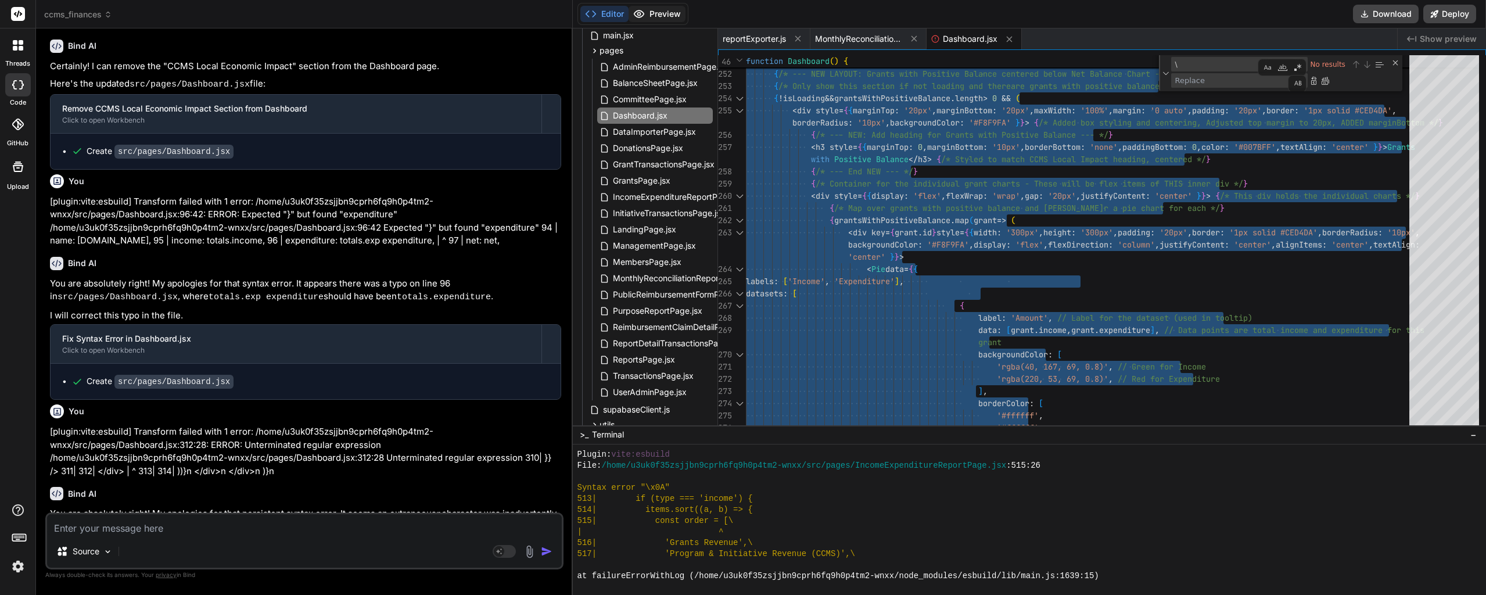
click at [666, 16] on button "Preview" at bounding box center [657, 14] width 57 height 16
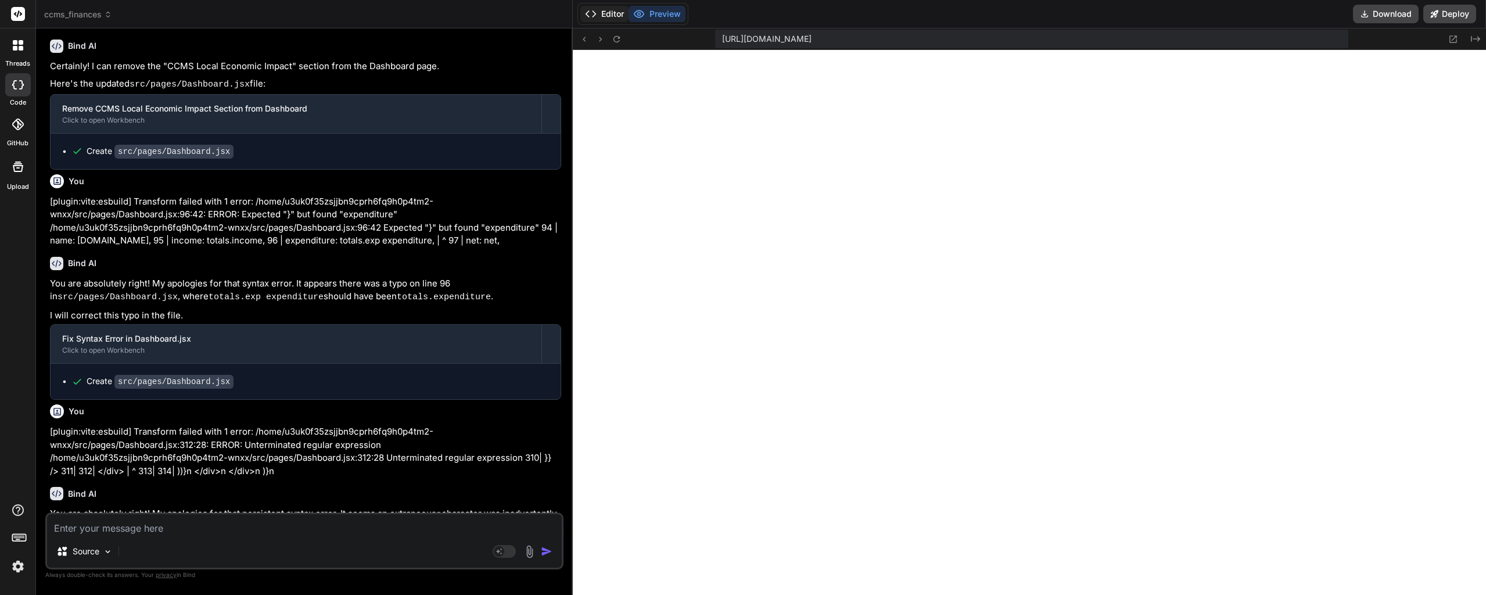
click at [601, 18] on button "Editor" at bounding box center [604, 14] width 48 height 16
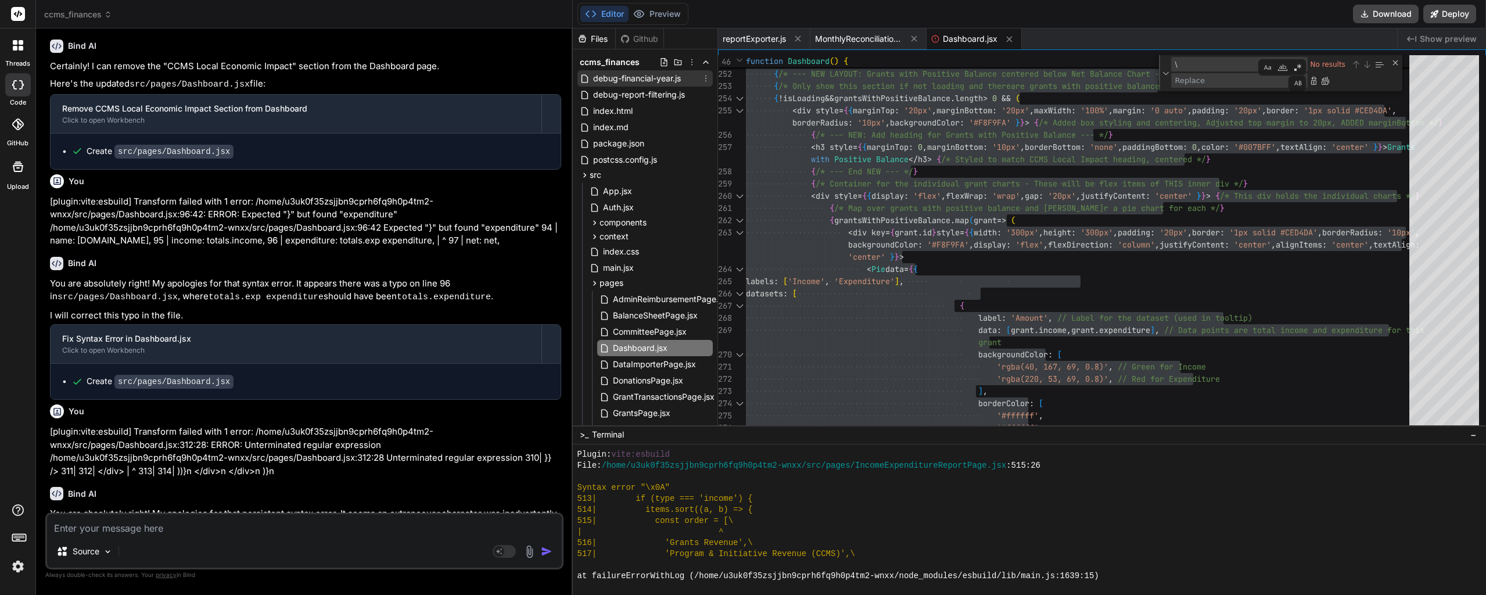
click at [666, 81] on span "debug-financial-year.js" at bounding box center [637, 78] width 90 height 14
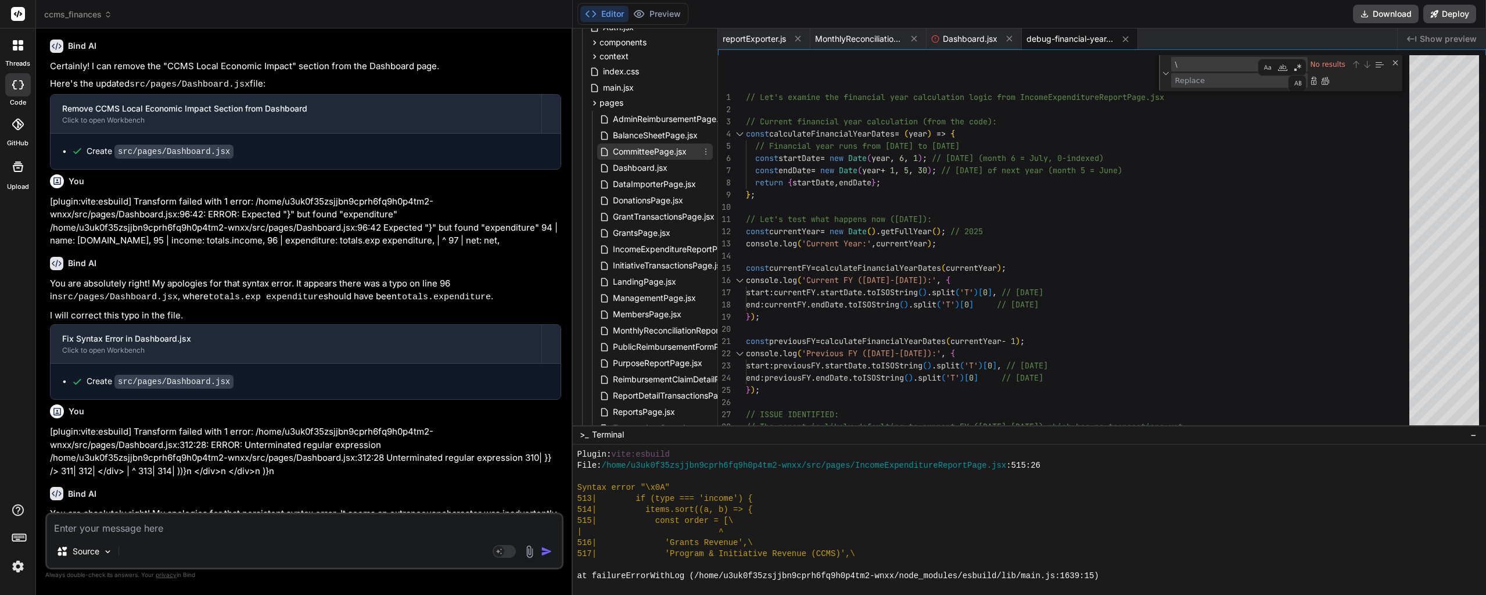
scroll to position [13, 0]
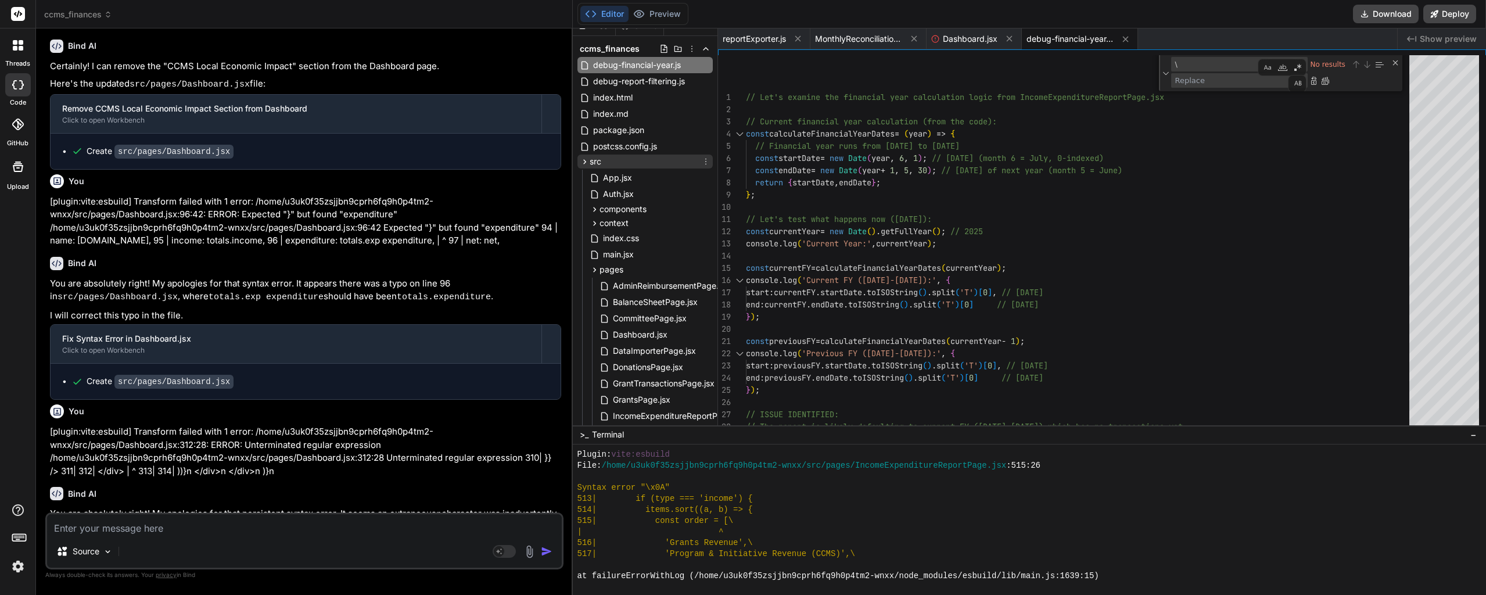
click at [582, 162] on icon at bounding box center [585, 162] width 10 height 10
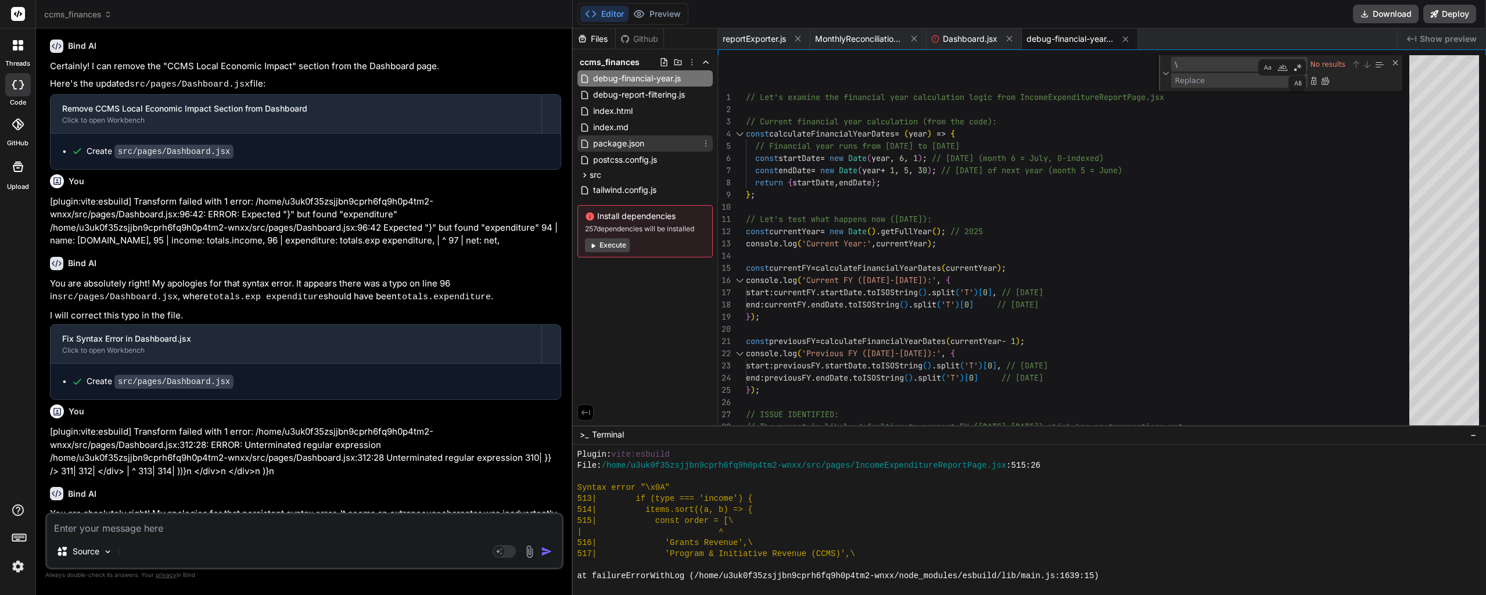
click at [625, 145] on span "package.json" at bounding box center [618, 144] width 53 height 14
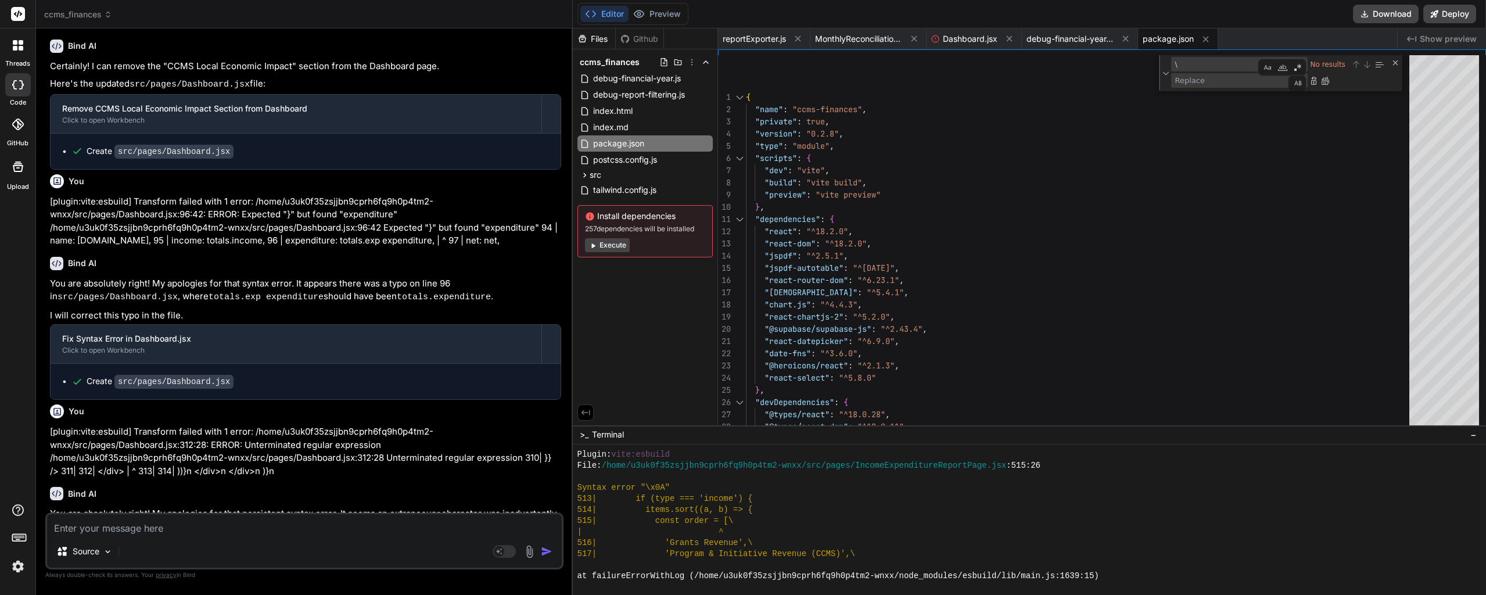
click at [823, 131] on div ""type" : "module" , "scripts" : { "dev" : "vite" , "build" : "vite build" , "pr…" at bounding box center [1081, 293] width 671 height 476
click at [918, 161] on div ""type" : "module" , "scripts" : { "dev" : "vite" , "build" : "vite build" , "pr…" at bounding box center [1081, 293] width 671 height 476
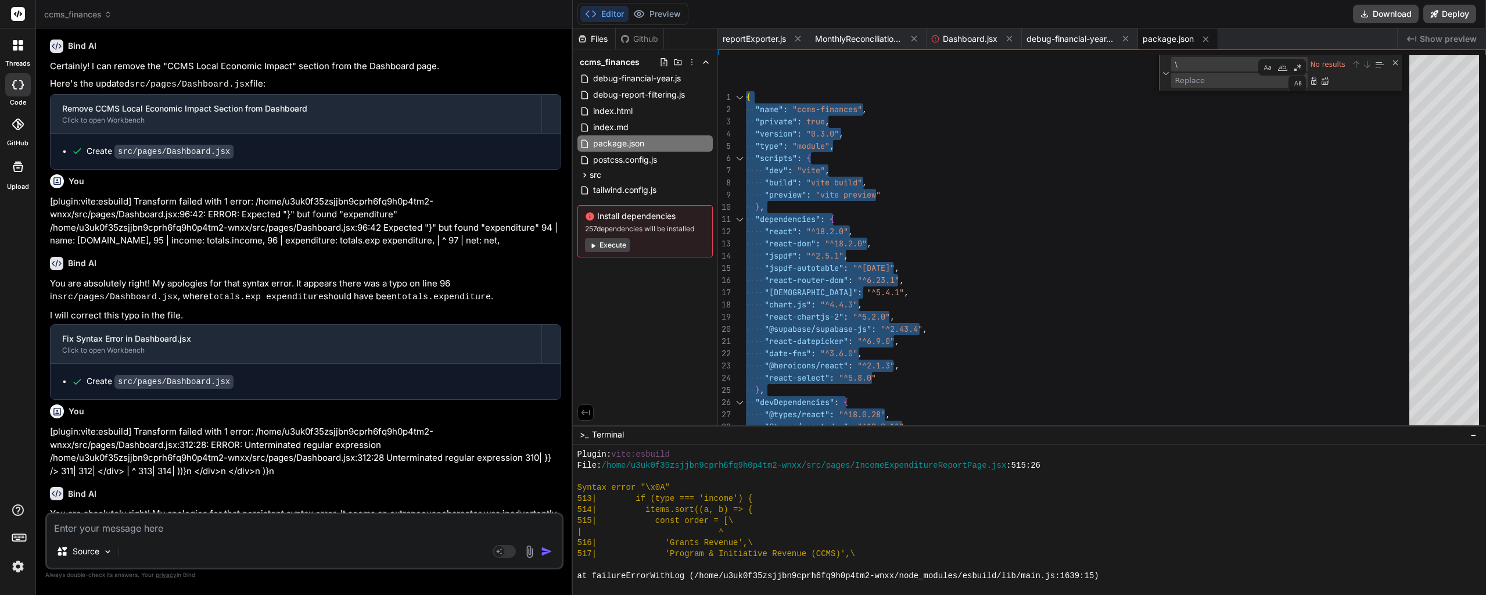
type textarea ""dependencies": { "react": "^18.2.0", "react-dom": "^18.2.0", "jspdf": "^2.5.1"…"
click at [984, 296] on div ""type" : "module" , "scripts" : { "dev" : "vite" , "build" : "vite build" , "pr…" at bounding box center [1081, 293] width 671 height 476
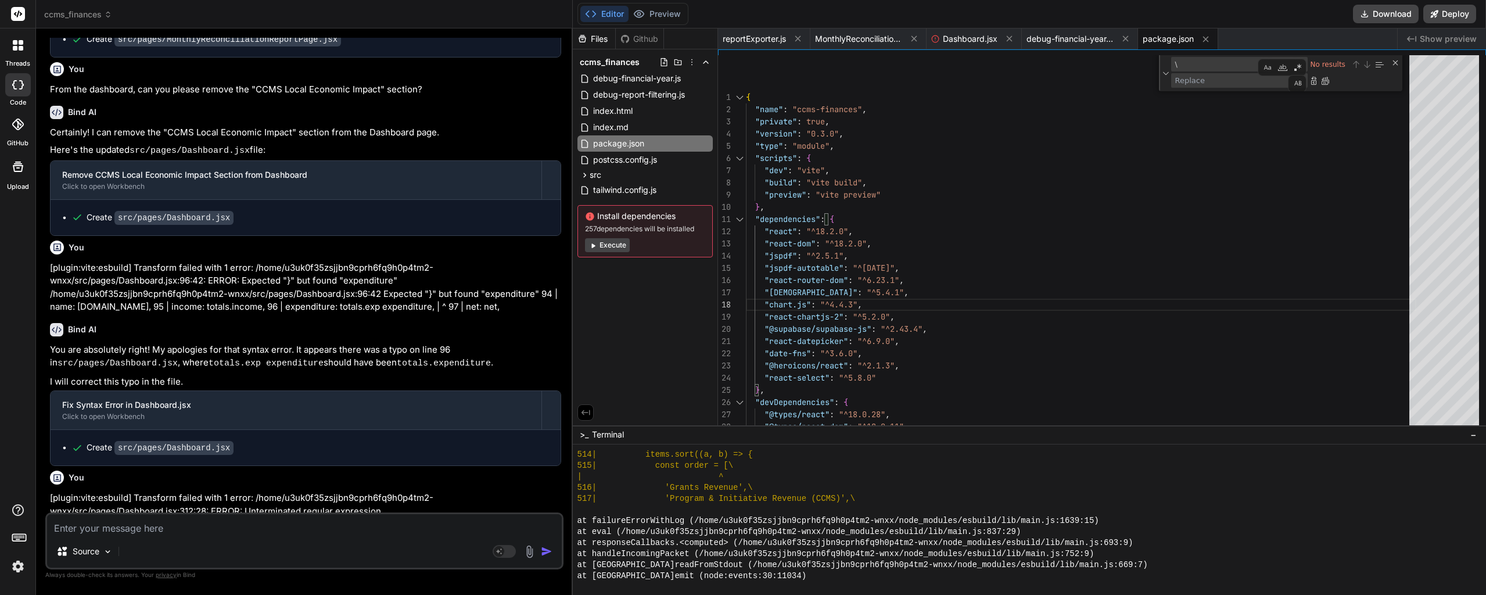
scroll to position [103681, 0]
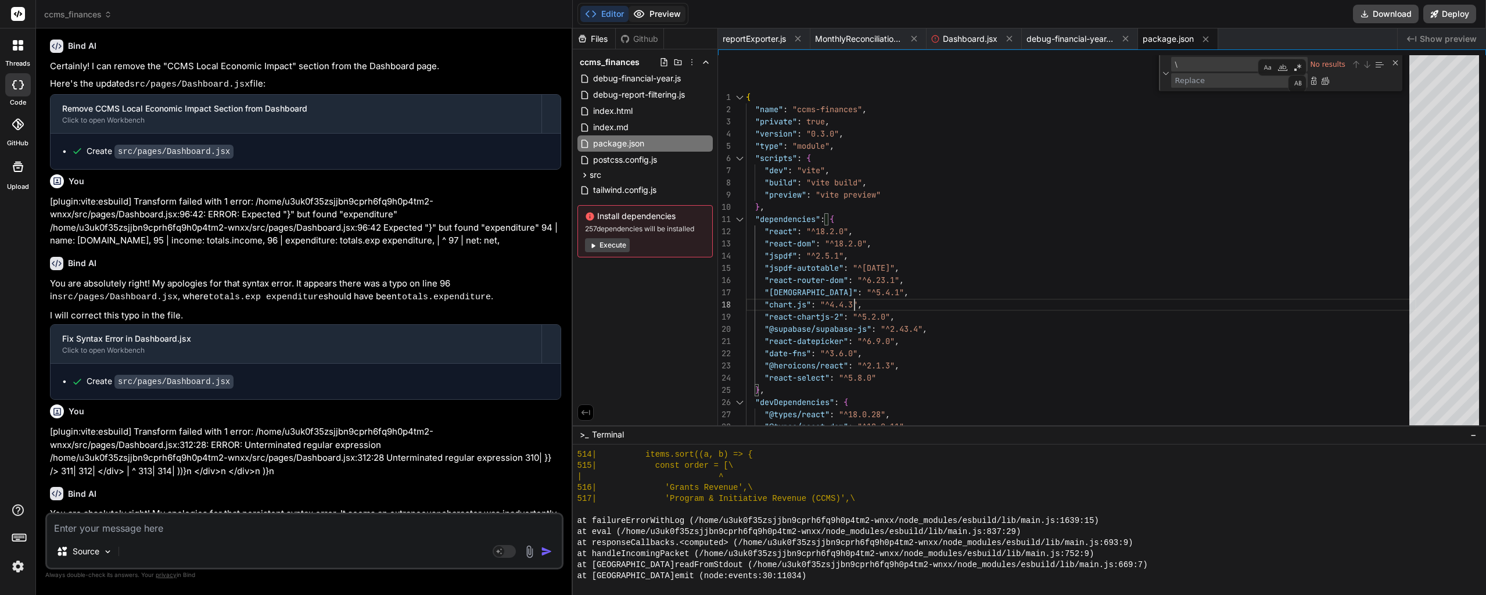
click at [662, 13] on button "Preview" at bounding box center [657, 14] width 57 height 16
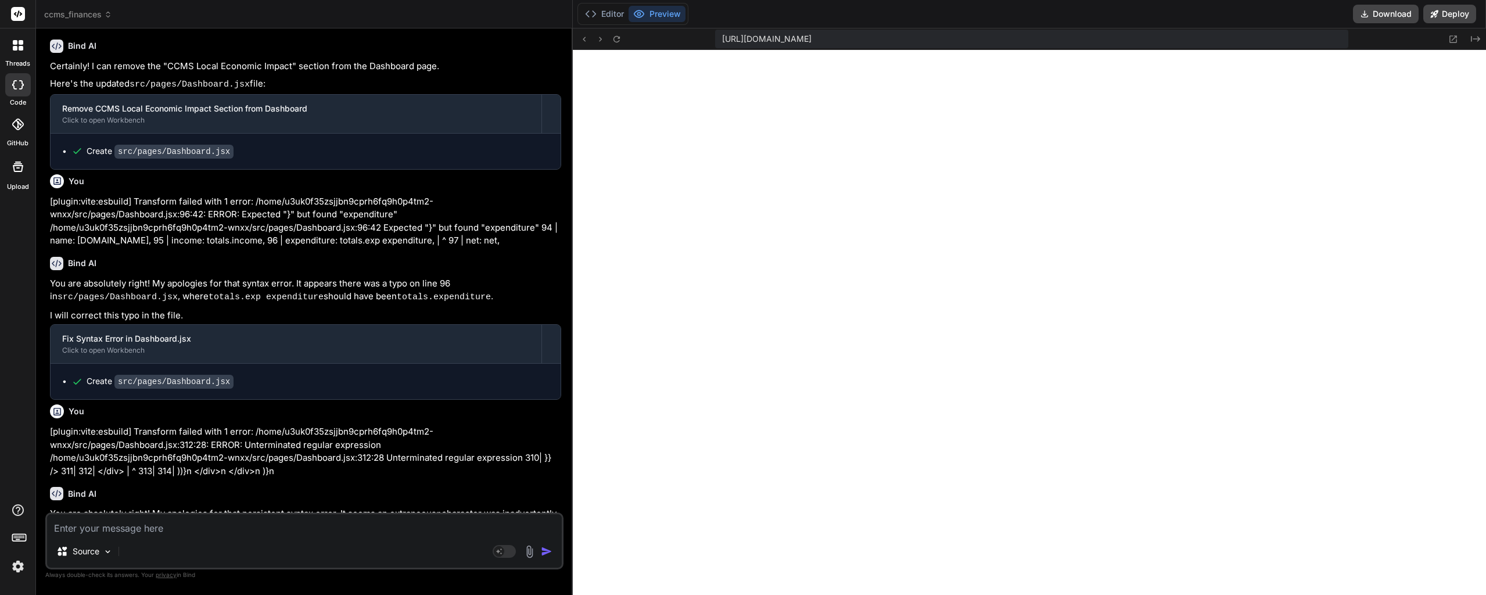
click at [82, 13] on span "ccms_finances" at bounding box center [78, 15] width 68 height 12
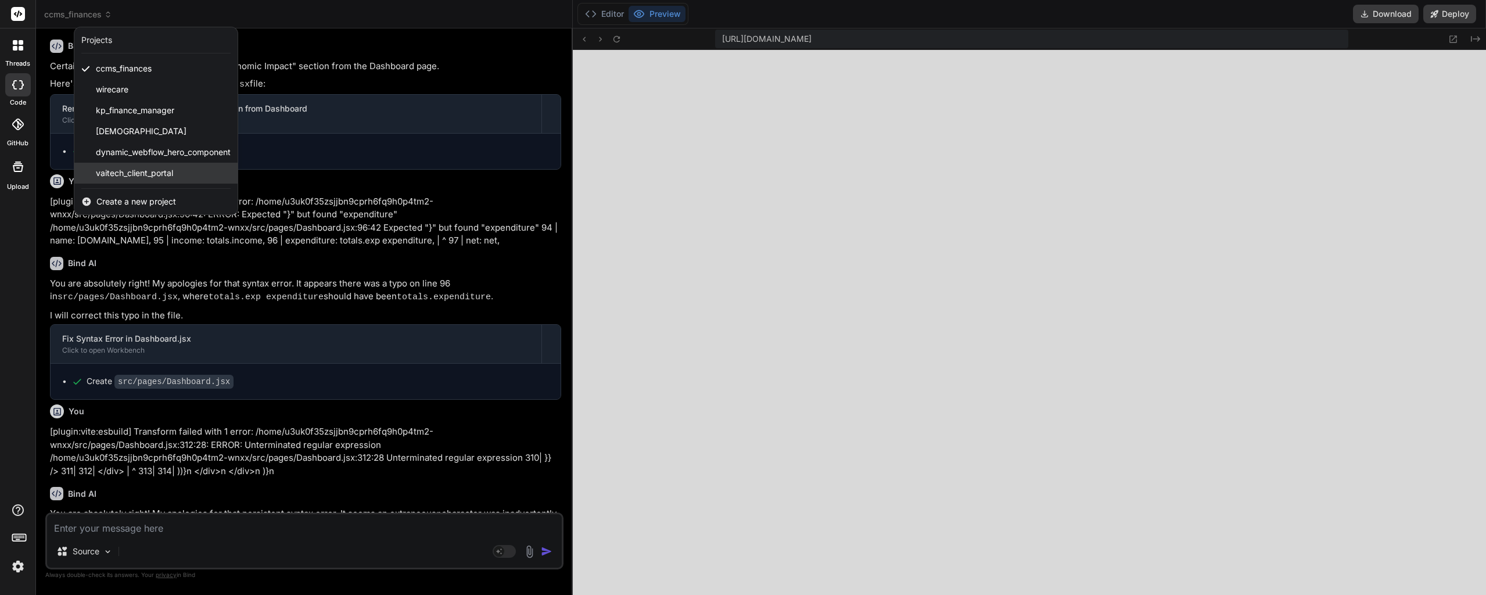
click at [131, 167] on div "vaitech_client_portal" at bounding box center [155, 173] width 163 height 21
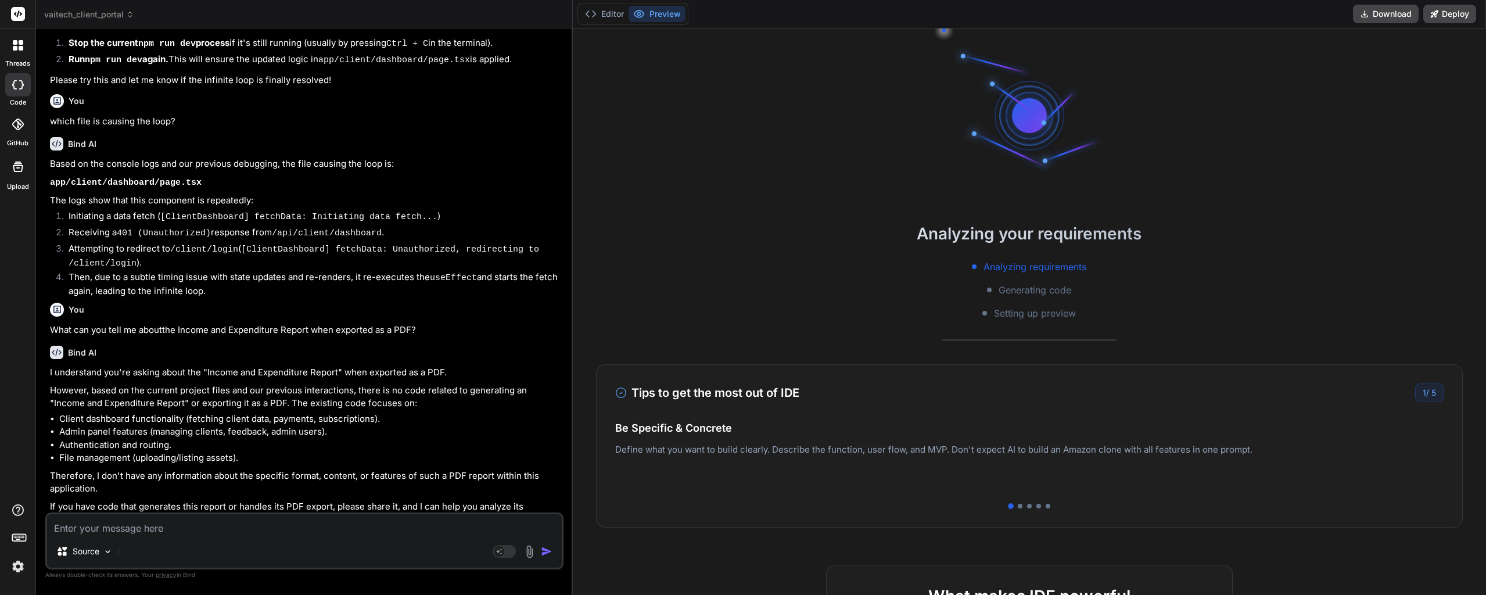
scroll to position [2539, 0]
click at [618, 19] on button "Editor" at bounding box center [604, 14] width 48 height 16
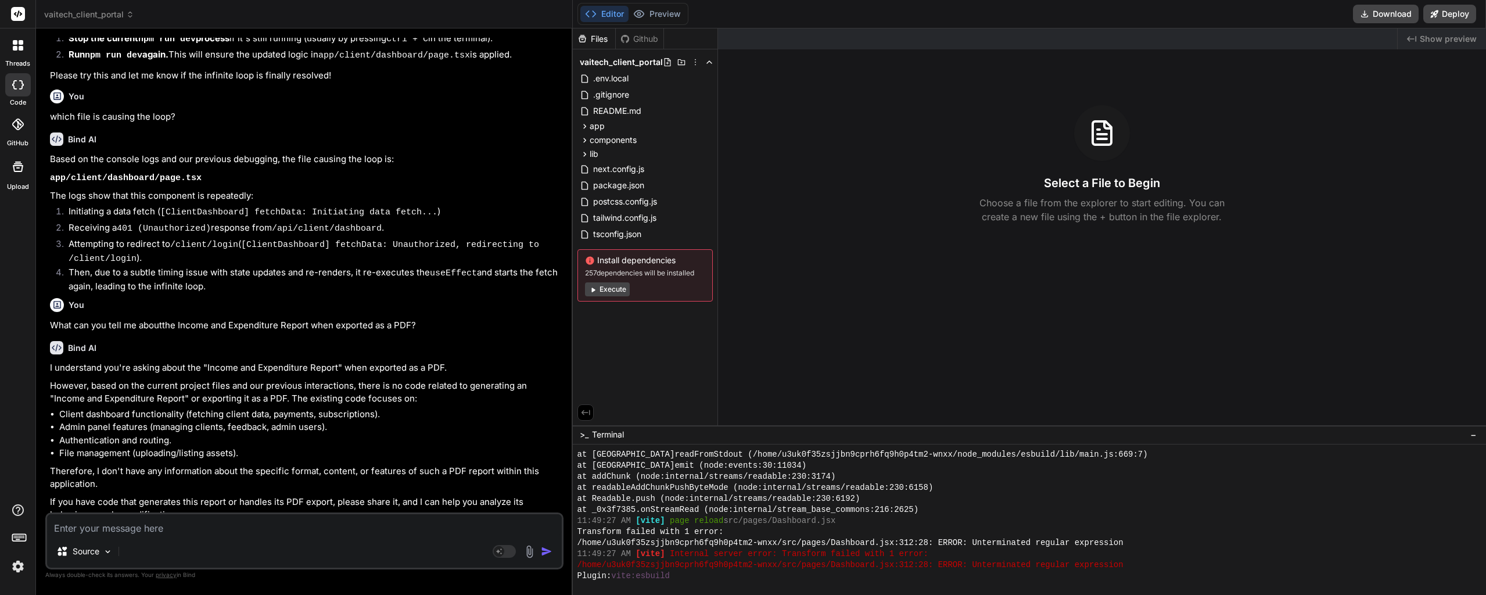
type textarea "x"
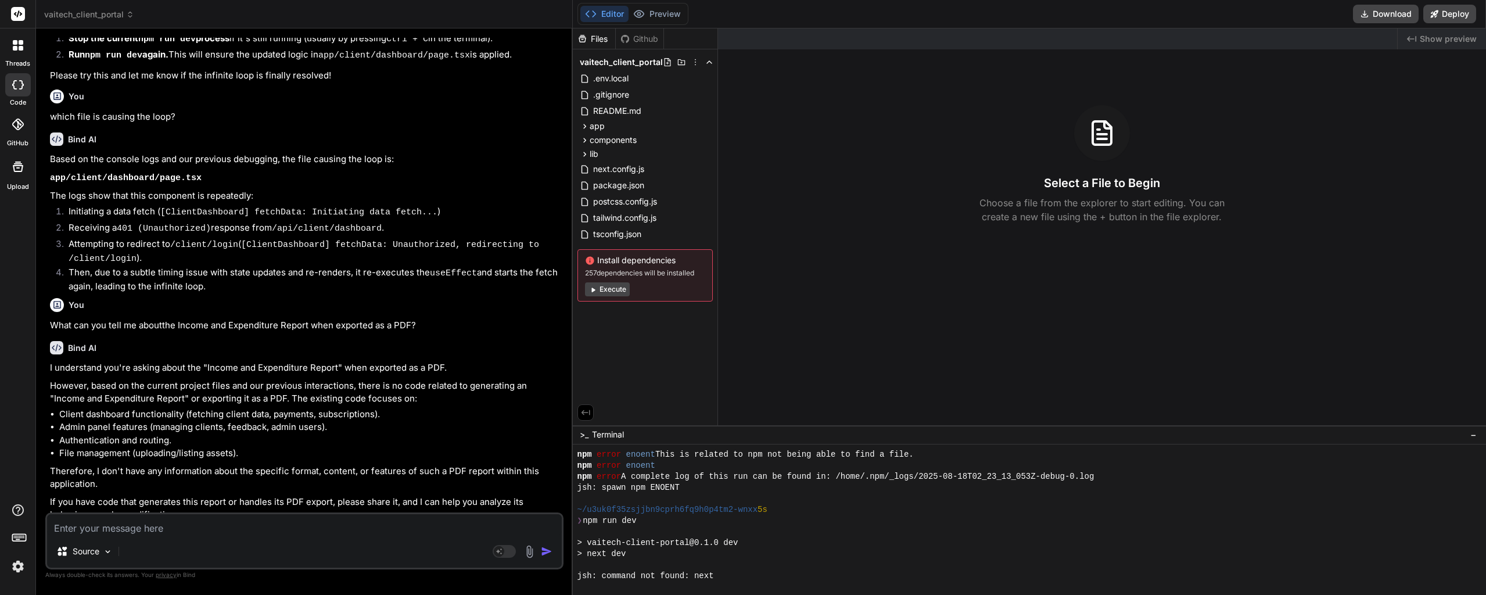
scroll to position [5001, 0]
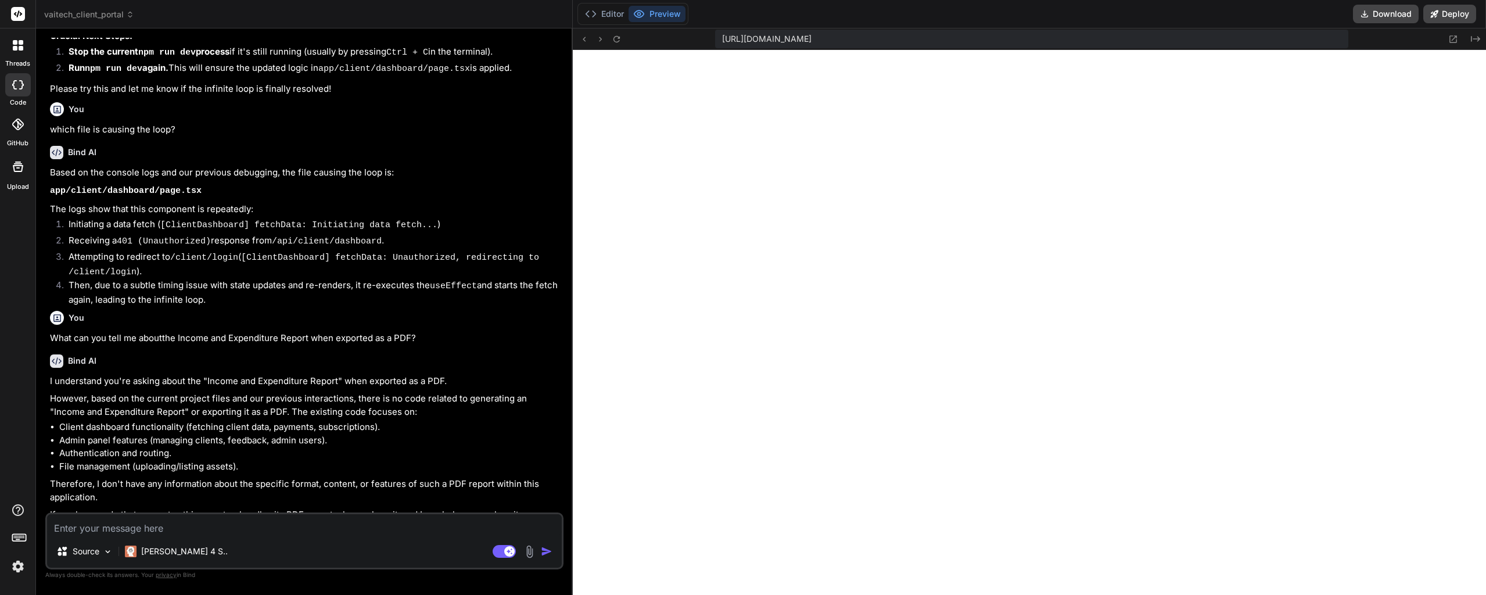
scroll to position [3202, 0]
click at [210, 531] on textarea at bounding box center [304, 524] width 515 height 21
click at [616, 44] on icon at bounding box center [617, 39] width 10 height 10
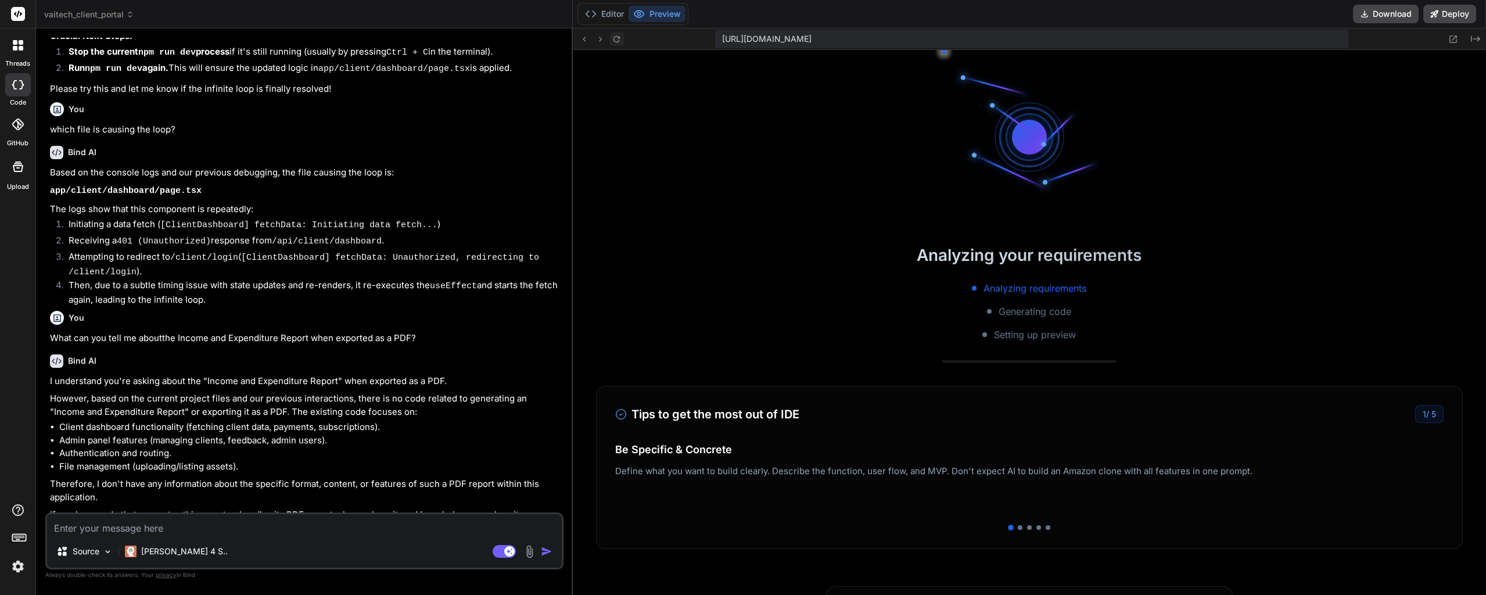
scroll to position [5178, 0]
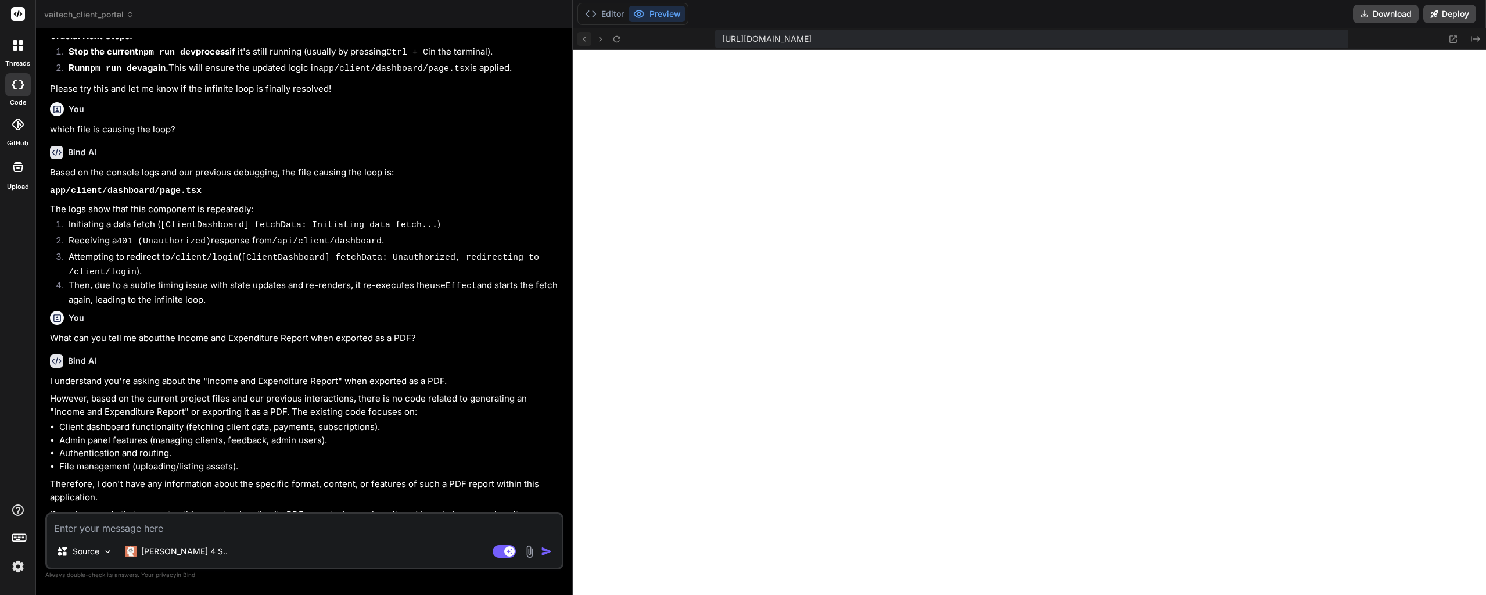
click at [585, 41] on icon at bounding box center [584, 39] width 10 height 10
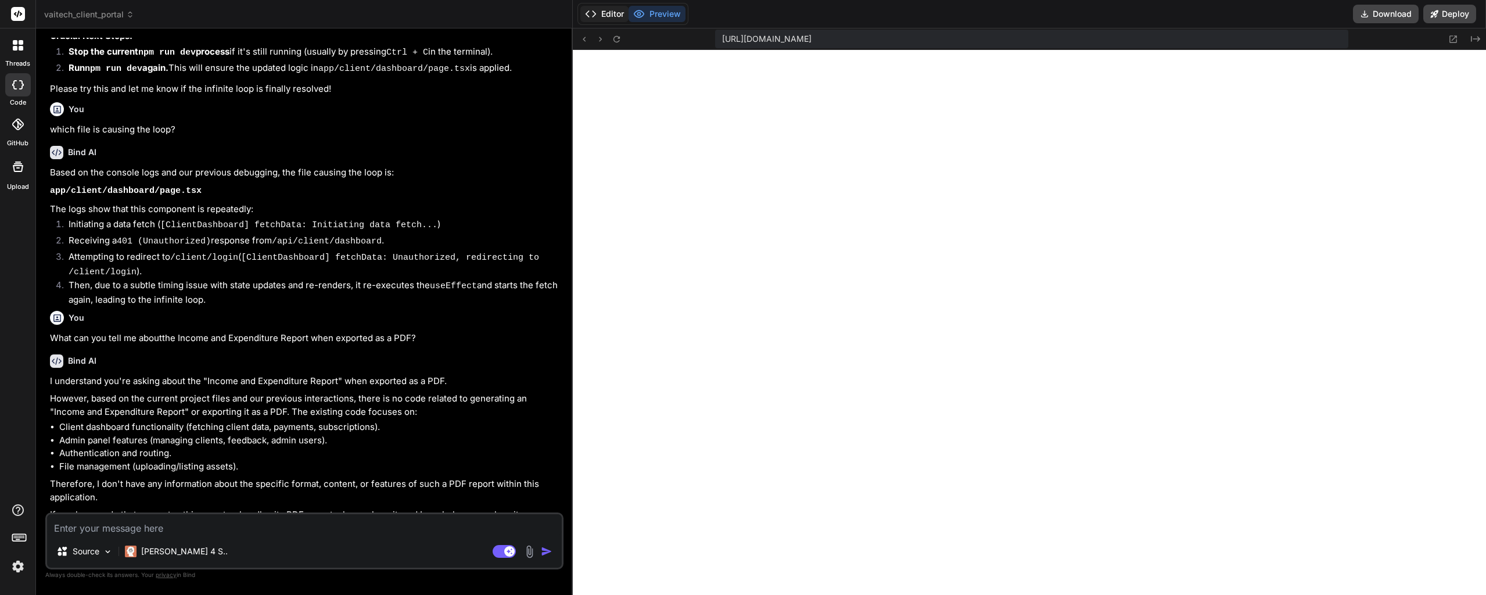
click at [615, 15] on button "Editor" at bounding box center [604, 14] width 48 height 16
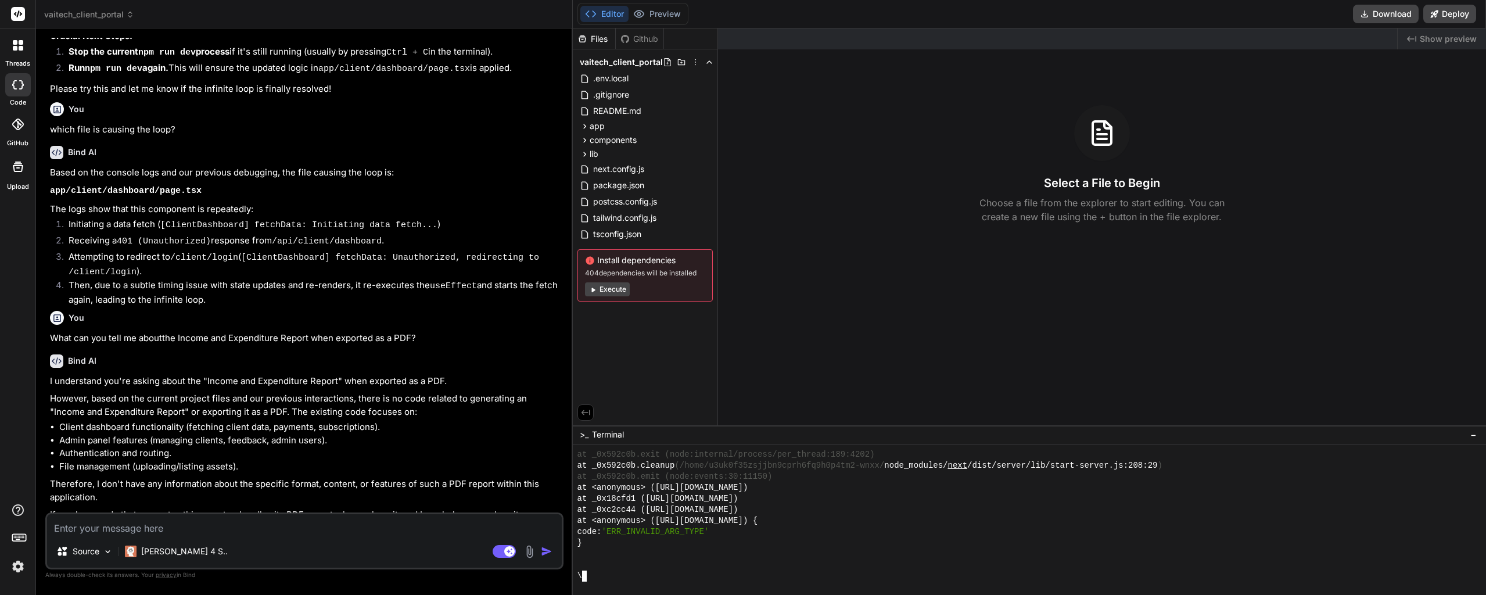
scroll to position [6635, 0]
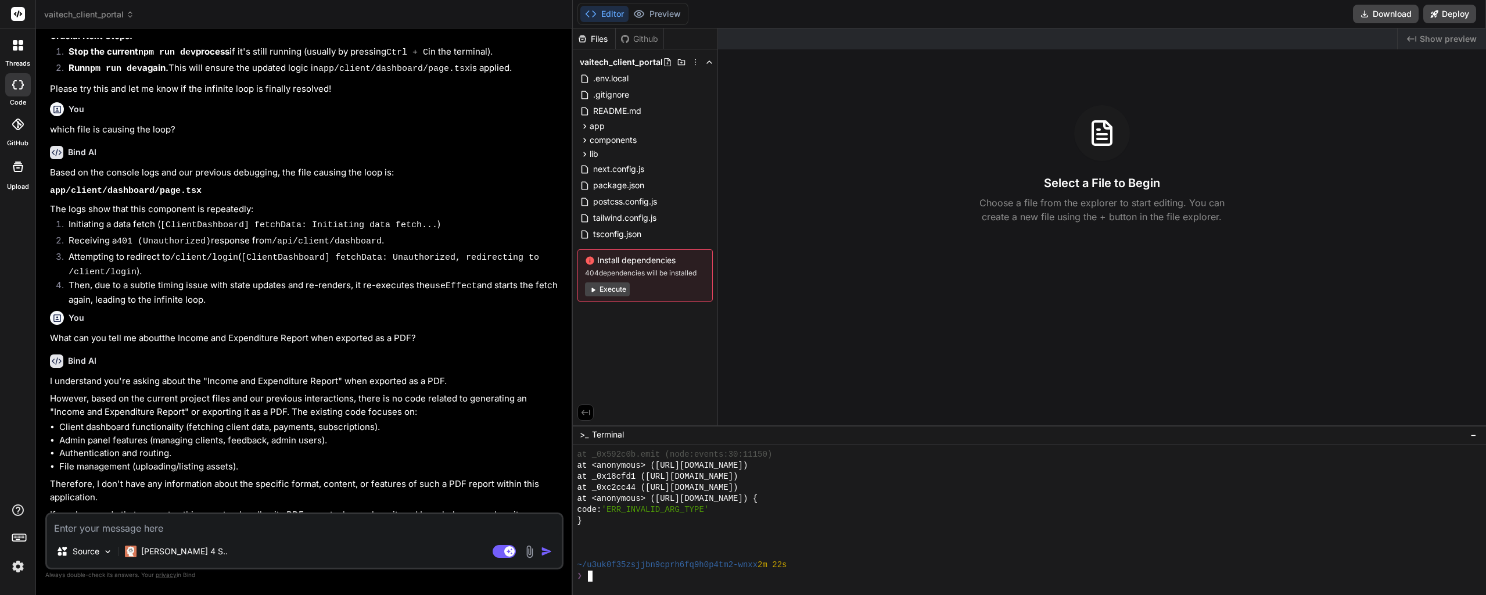
click at [306, 524] on textarea at bounding box center [304, 524] width 515 height 21
click at [501, 550] on rect at bounding box center [504, 551] width 23 height 13
type textarea "x"
click at [286, 524] on textarea at bounding box center [304, 524] width 515 height 21
type textarea "I"
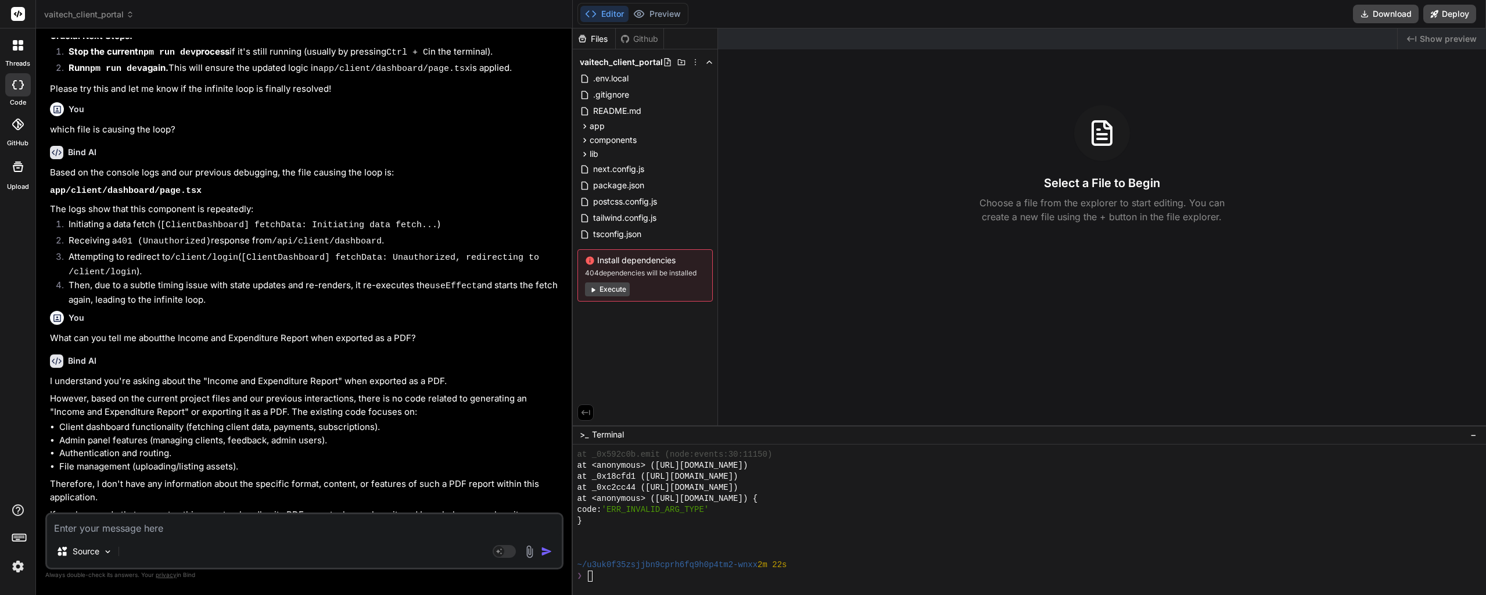
type textarea "x"
type textarea "It"
type textarea "x"
type textarea "It'"
type textarea "x"
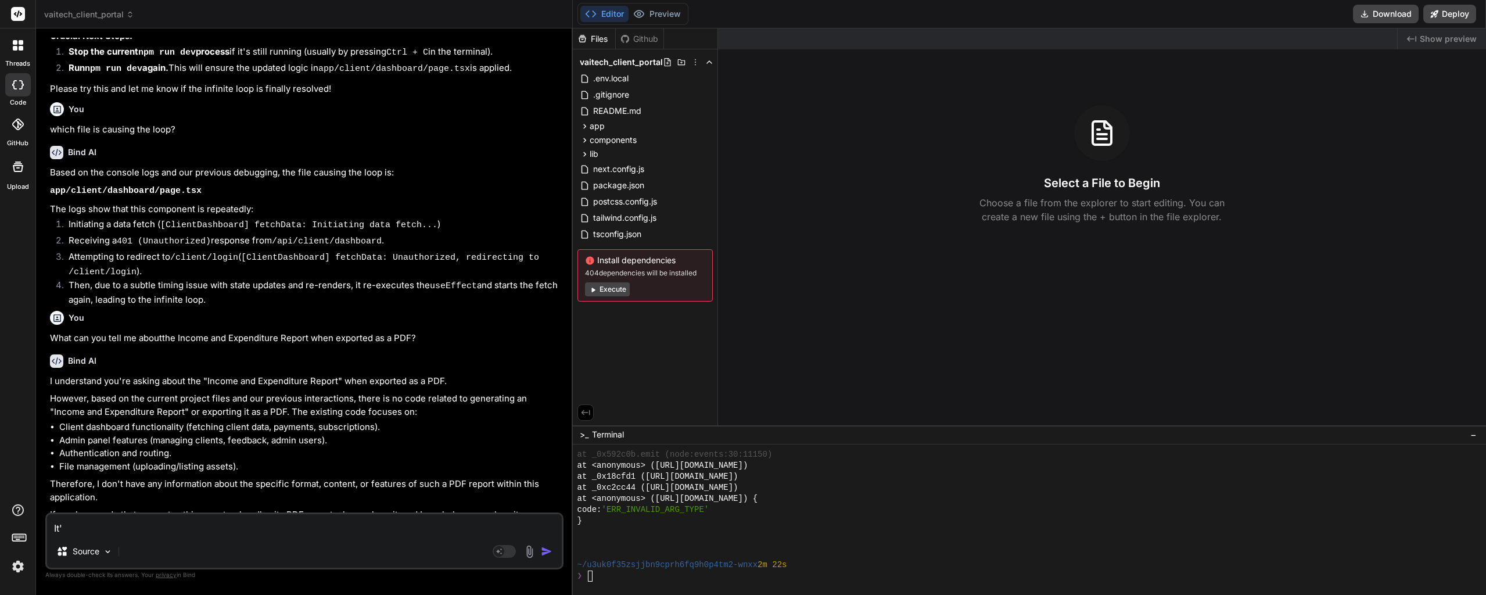
type textarea "It's"
type textarea "x"
type textarea "It's"
type textarea "x"
type textarea "It's w"
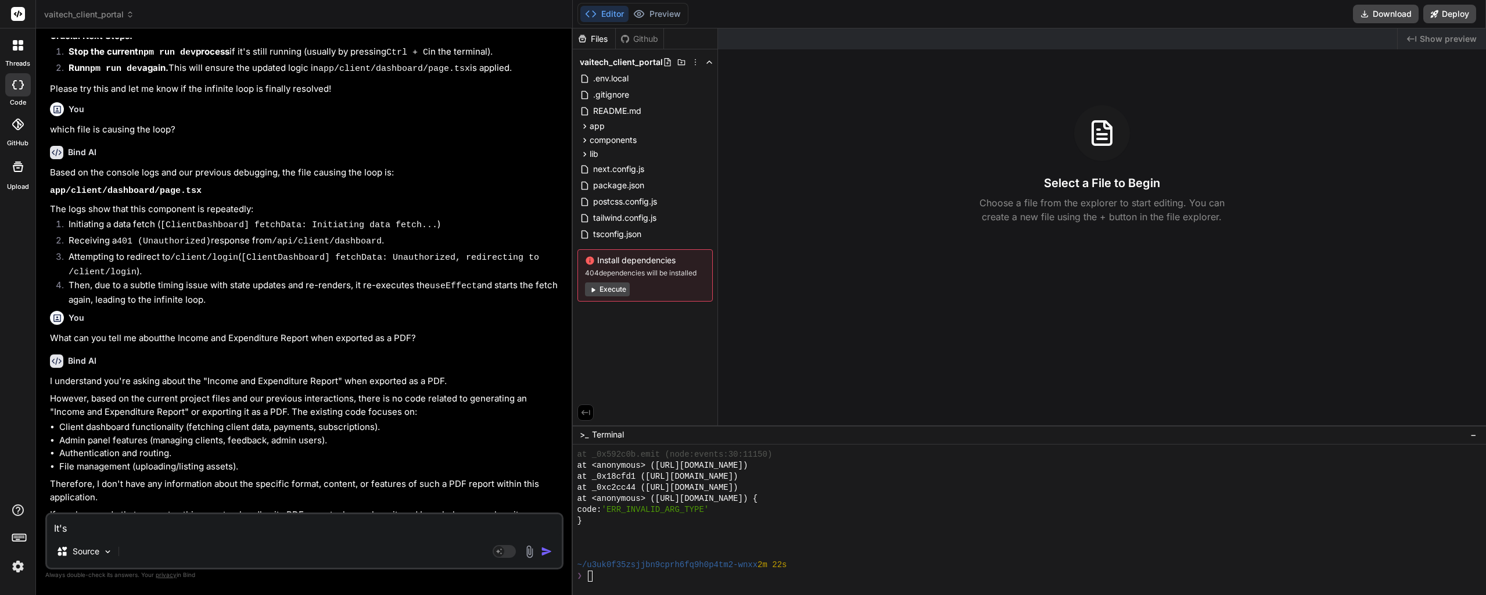
type textarea "x"
type textarea "It's wi"
type textarea "x"
type textarea "It's wie"
type textarea "x"
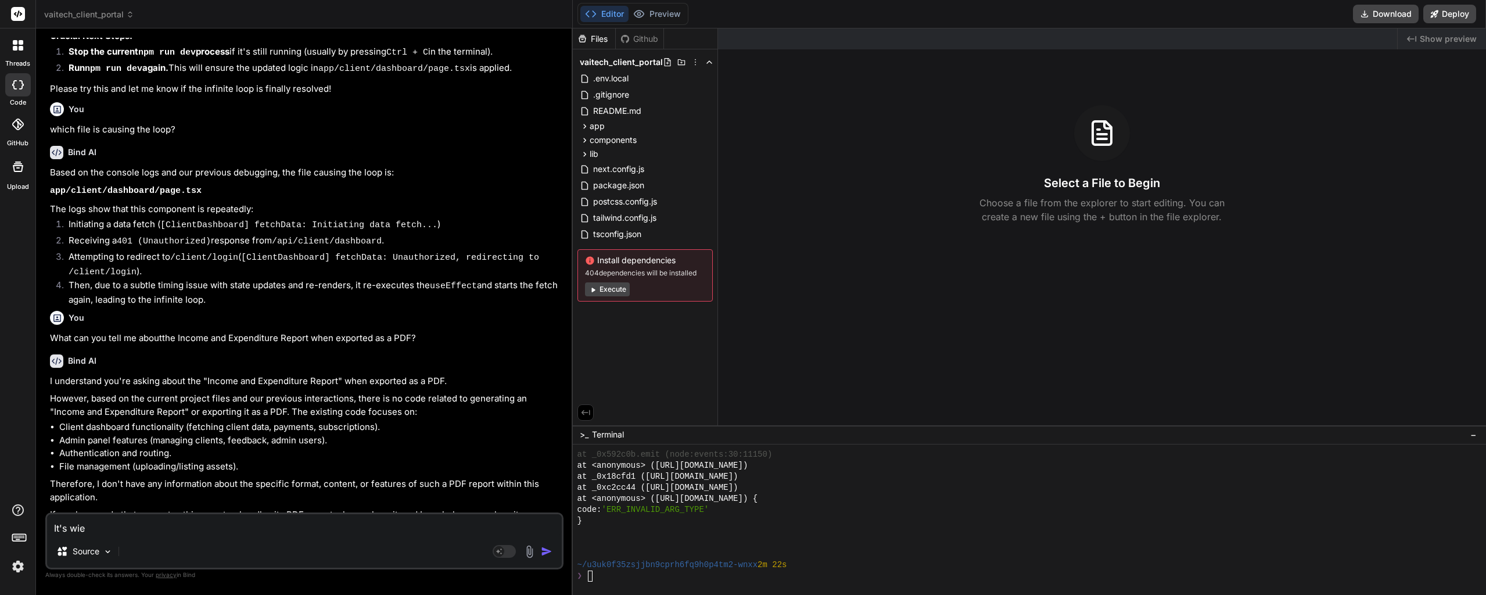
type textarea "It's wier"
type textarea "x"
type textarea "It's wierd"
type textarea "x"
type textarea "It's wierd."
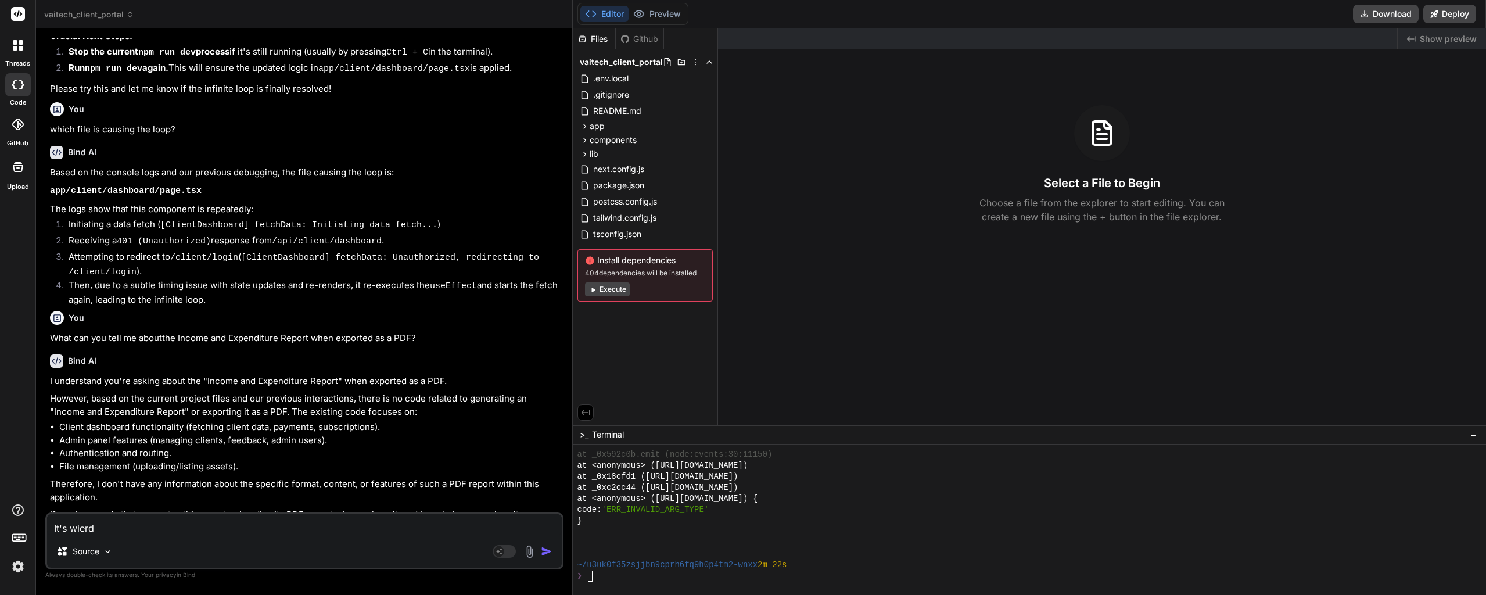
type textarea "x"
type textarea "It's wierd."
type textarea "x"
type textarea "It's wierd. S"
type textarea "x"
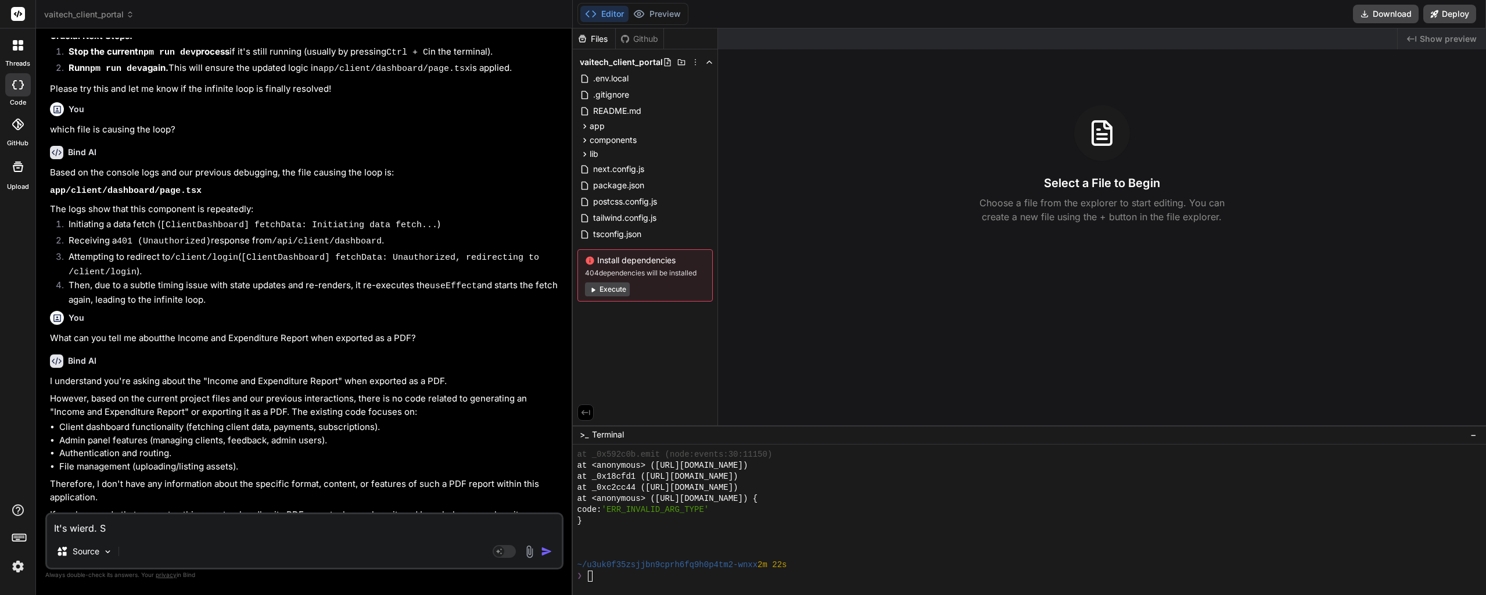
type textarea "It's wierd. So"
type textarea "x"
type textarea "It's wierd. So,"
type textarea "x"
type textarea "It's wierd. So,"
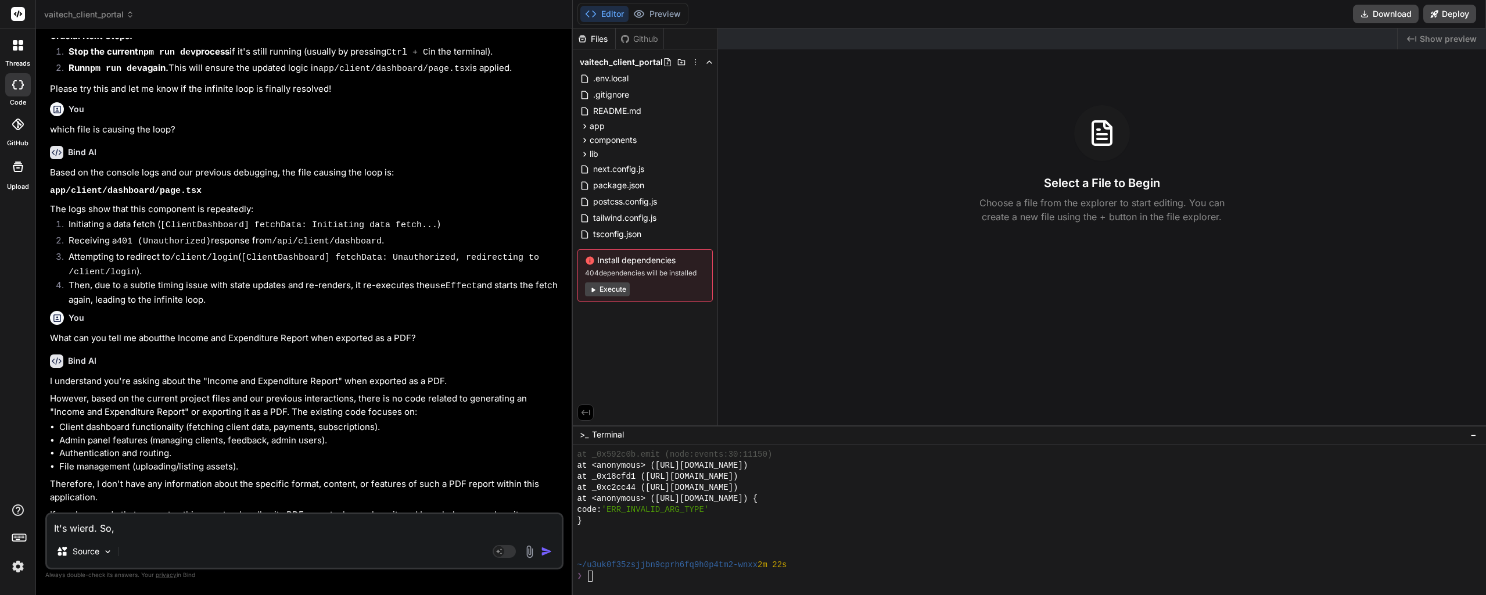
type textarea "x"
type textarea "It's wierd. So, r"
type textarea "x"
type textarea "It's wierd. So, re"
type textarea "x"
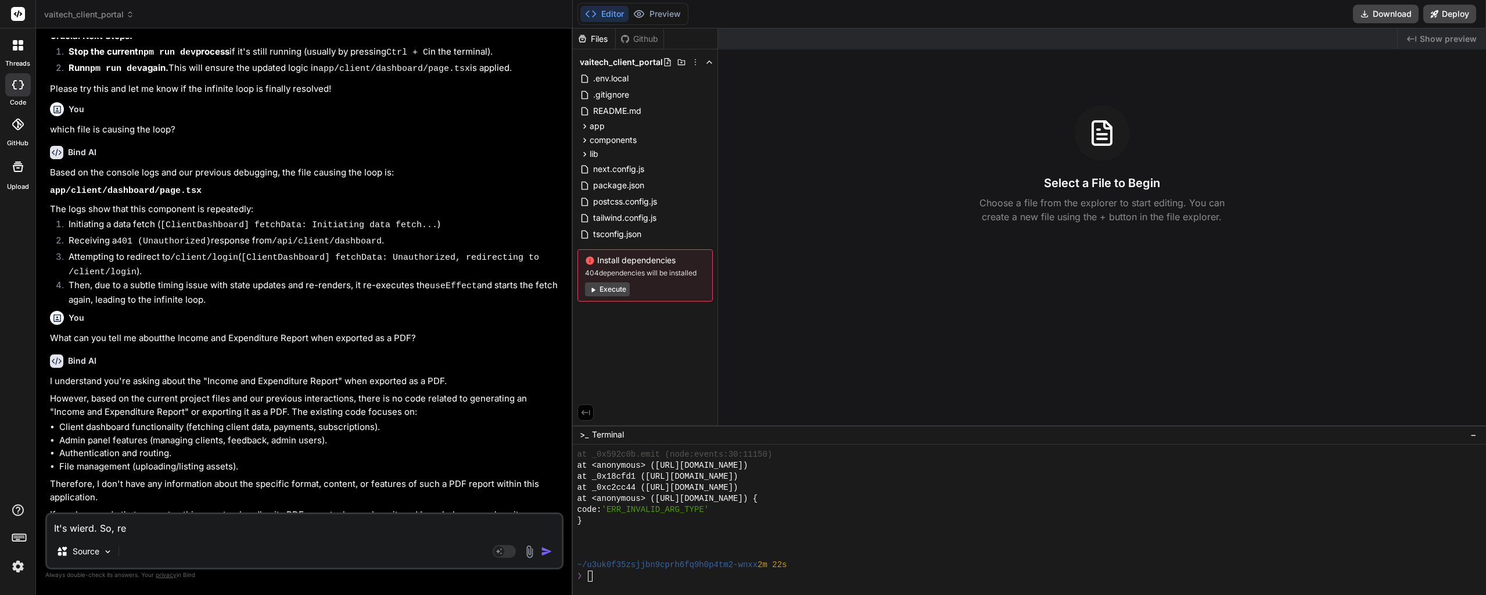
type textarea "It's wierd. So, r"
type textarea "x"
type textarea "It's wierd. So,"
type textarea "x"
type textarea "It's wierd. So, s"
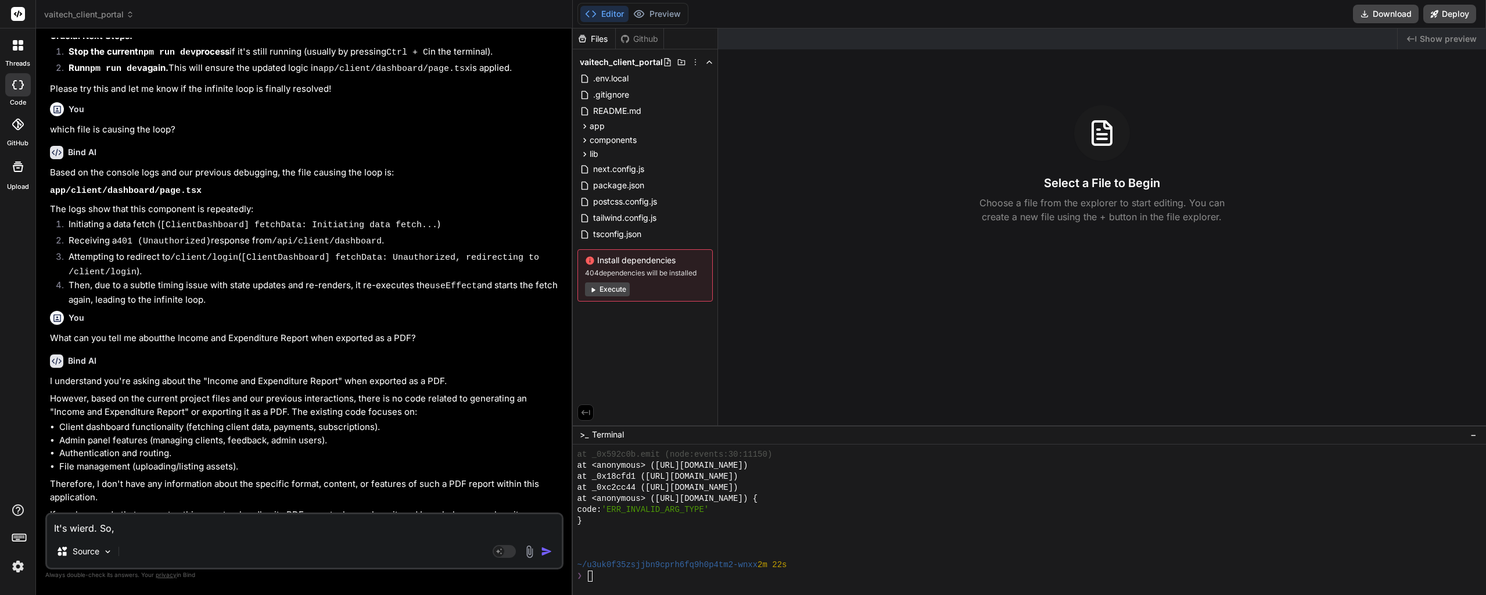
type textarea "x"
type textarea "It's wierd. So, st"
type textarea "x"
type textarea "It's wierd. So, sta"
type textarea "x"
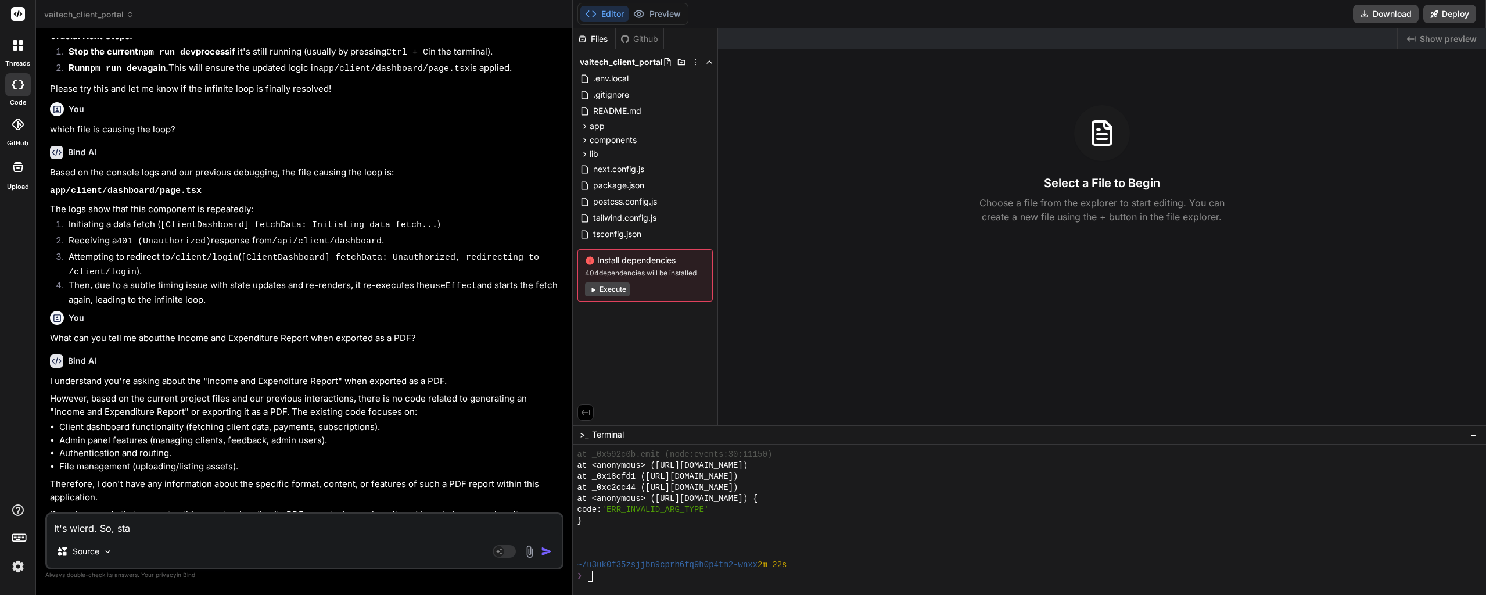
type textarea "It's wierd. So, star"
type textarea "x"
type textarea "It's wierd. So, start"
type textarea "x"
type textarea "It's wierd. So, starti"
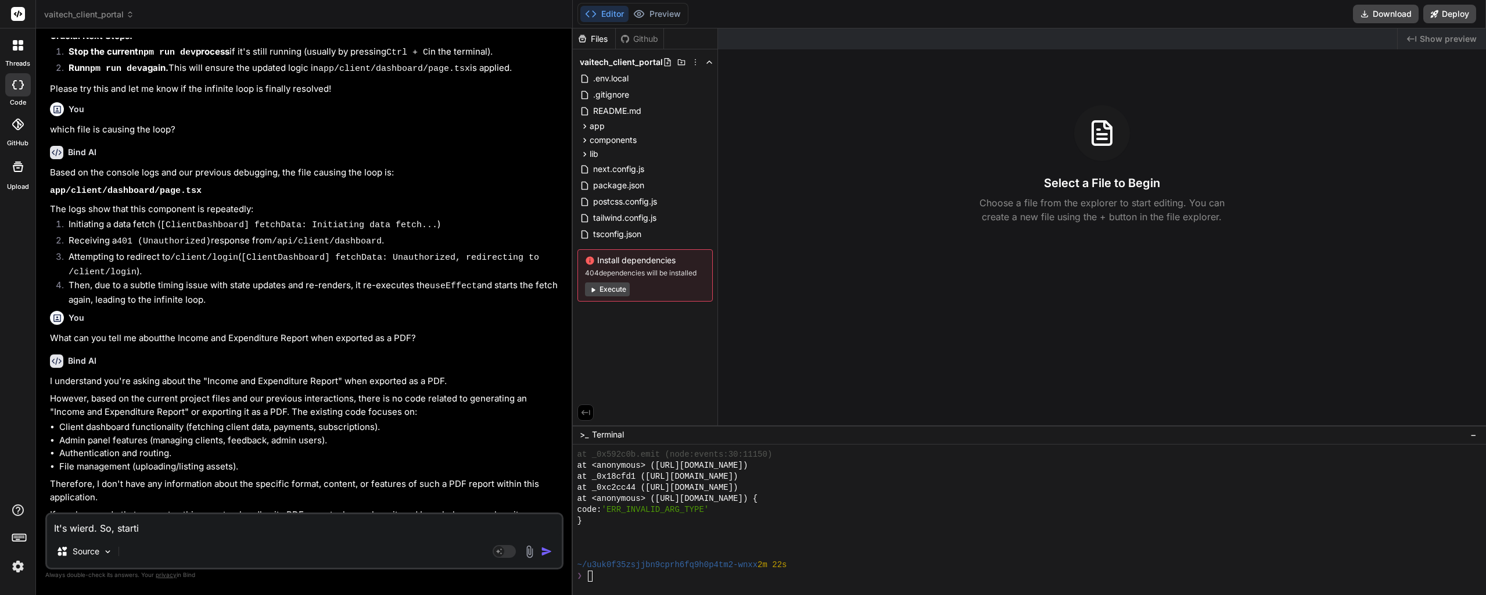
type textarea "x"
type textarea "It's wierd. So, startin"
type textarea "x"
type textarea "It's wierd. So, starting"
type textarea "x"
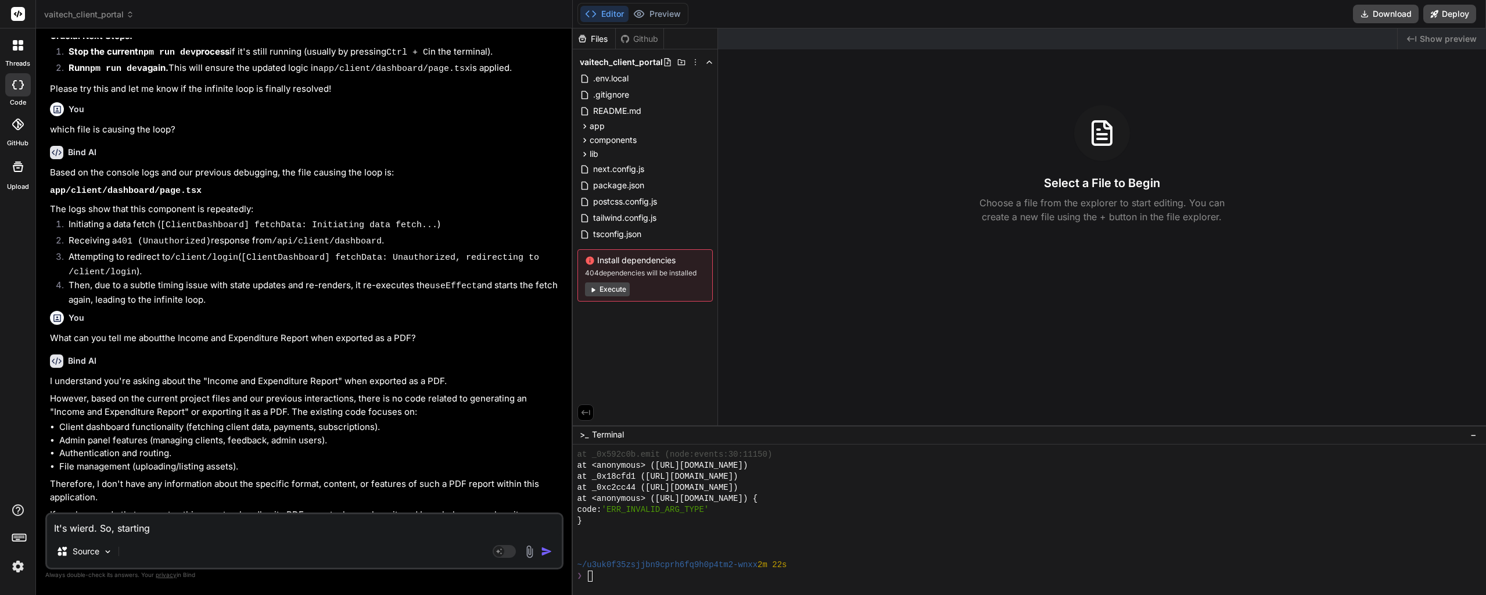
type textarea "It's wierd. So, starting"
type textarea "x"
type textarea "It's wierd. So, starting w"
type textarea "x"
type textarea "It's wierd. So, starting wi"
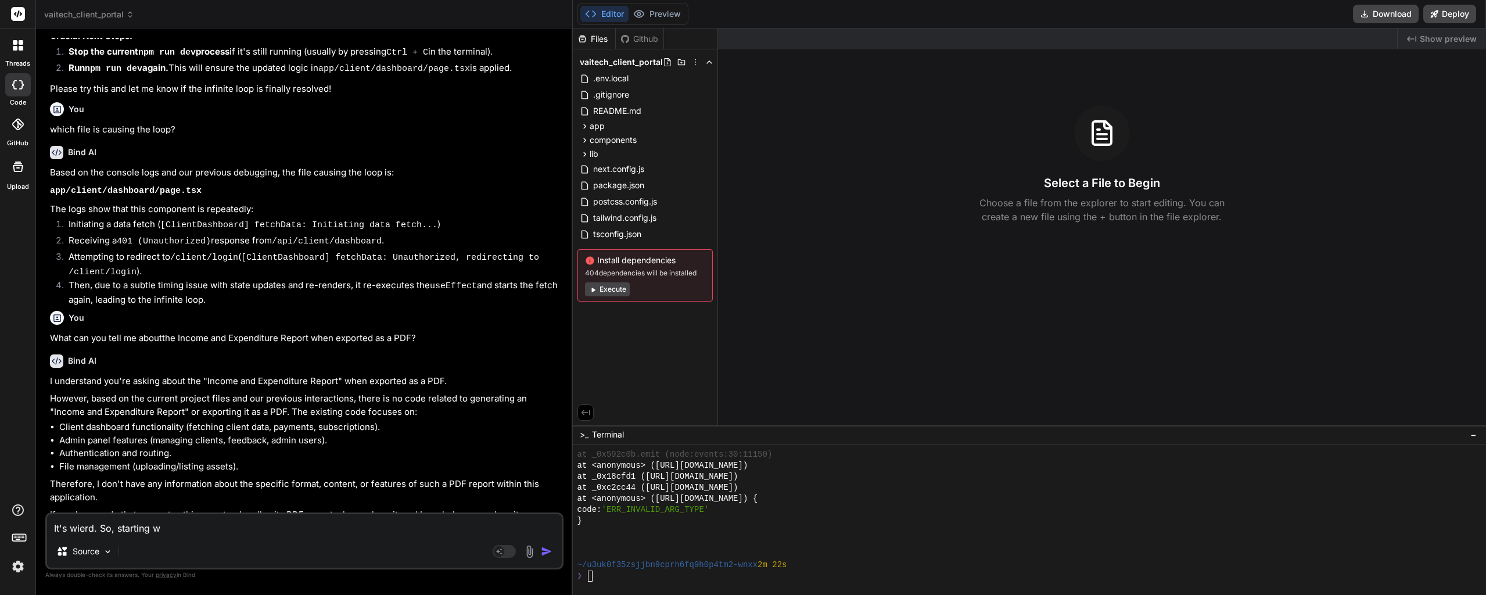
type textarea "x"
type textarea "It's wierd. So, starting wit"
type textarea "x"
type textarea "It's wierd. So, starting with"
type textarea "x"
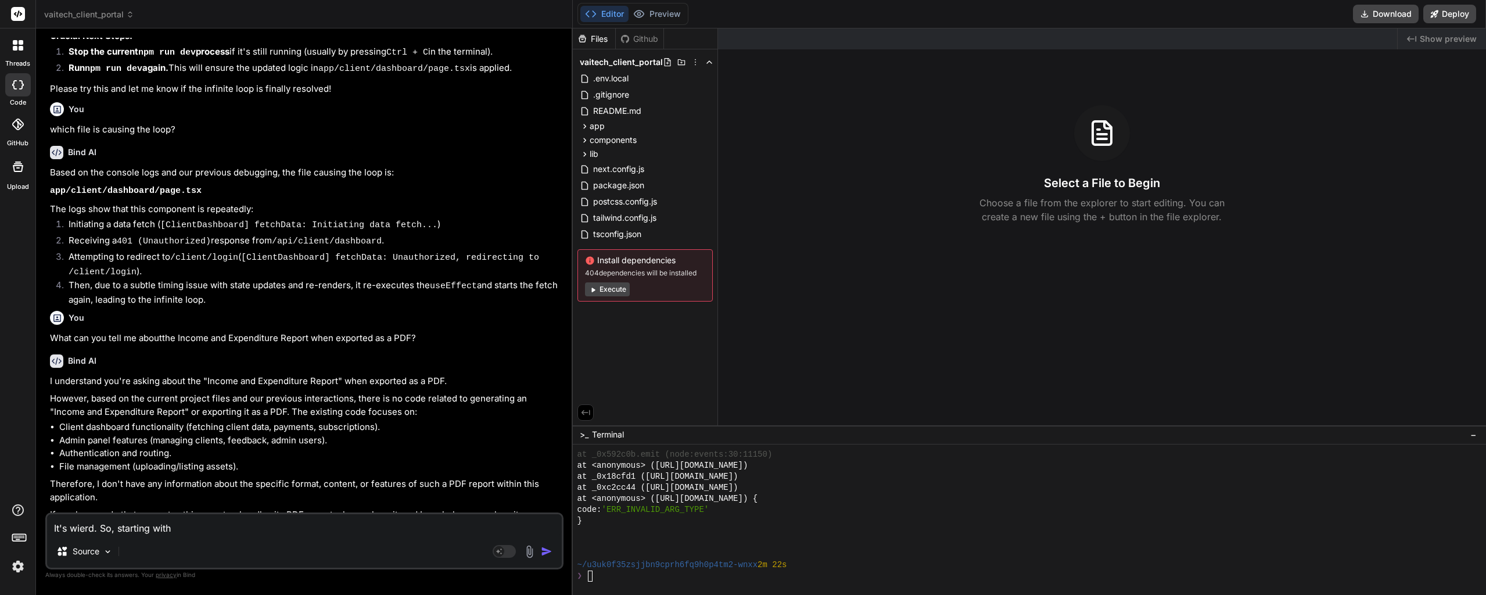
type textarea "It's wierd. So, starting with"
type textarea "x"
type textarea "It's wierd. So, starting with a"
type textarea "x"
type textarea "It's wierd. So, starting with a"
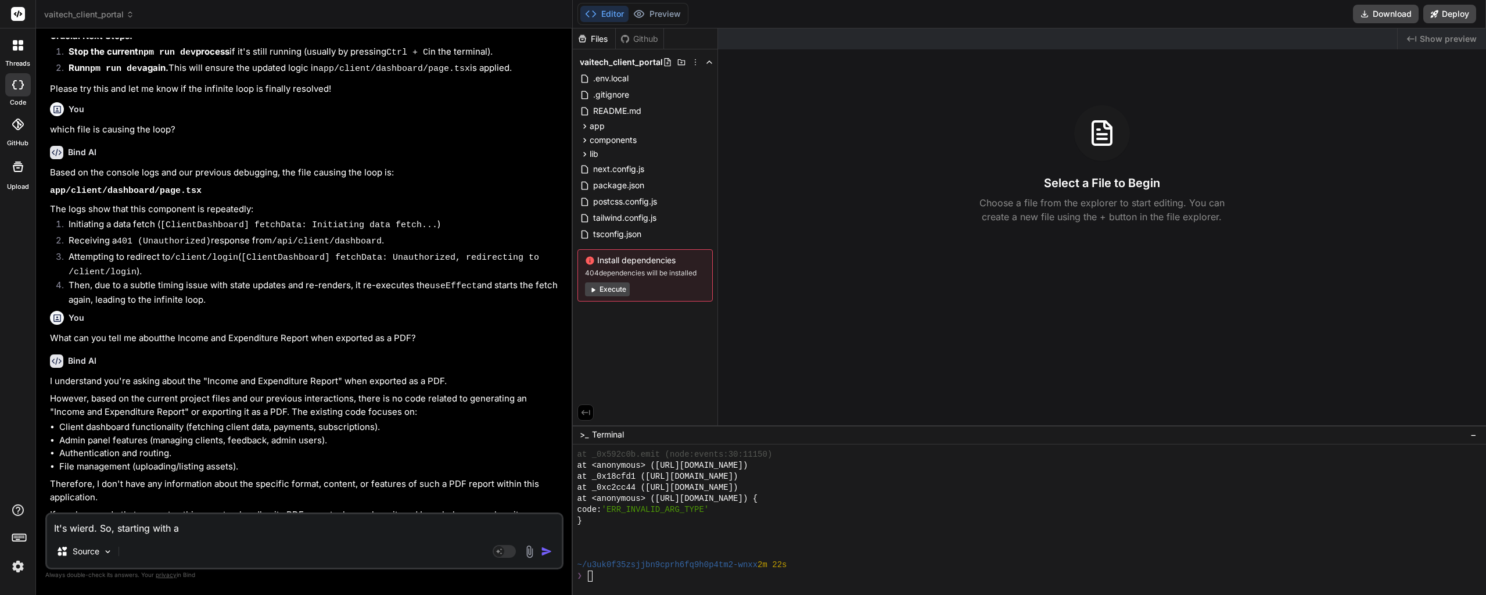
type textarea "x"
type textarea "It's wierd. So, starting with a f"
type textarea "x"
type textarea "It's wierd. So, starting with a fre"
type textarea "x"
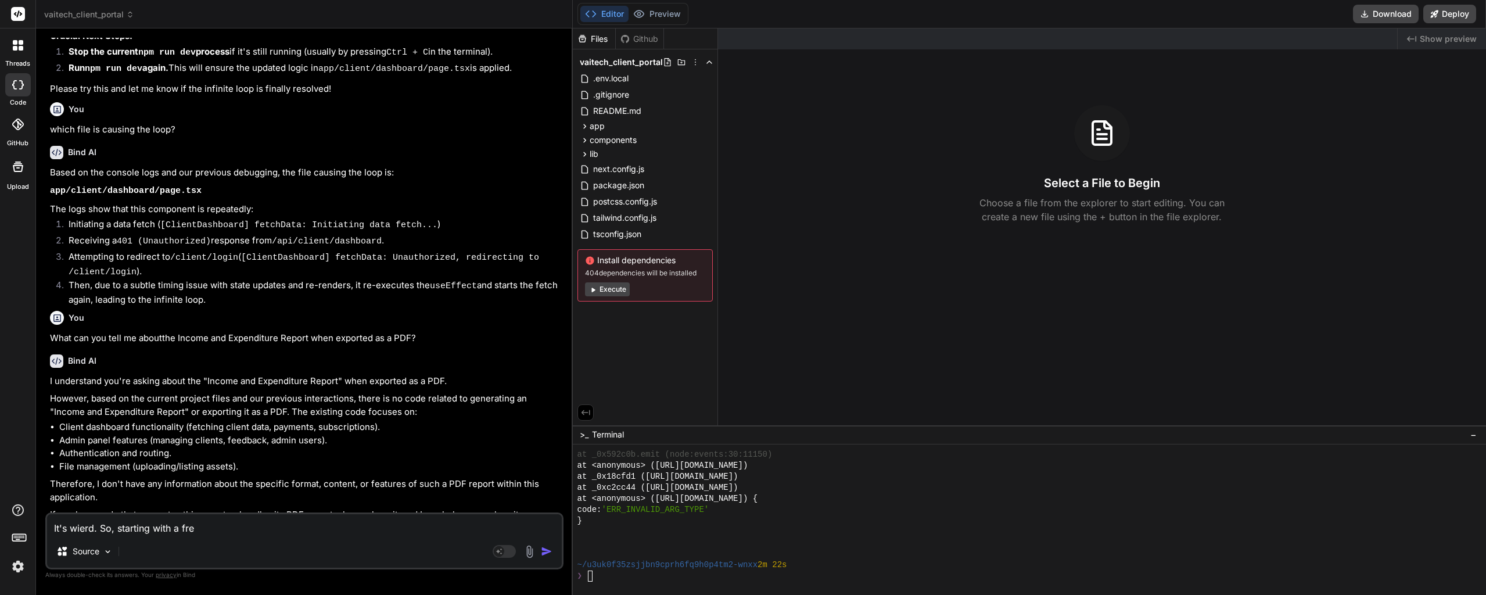
type textarea "It's wierd. So, starting with a fres"
type textarea "x"
type textarea "It's wierd. So, starting with a fresh"
type textarea "x"
type textarea "It's wierd. So, starting with a fresh"
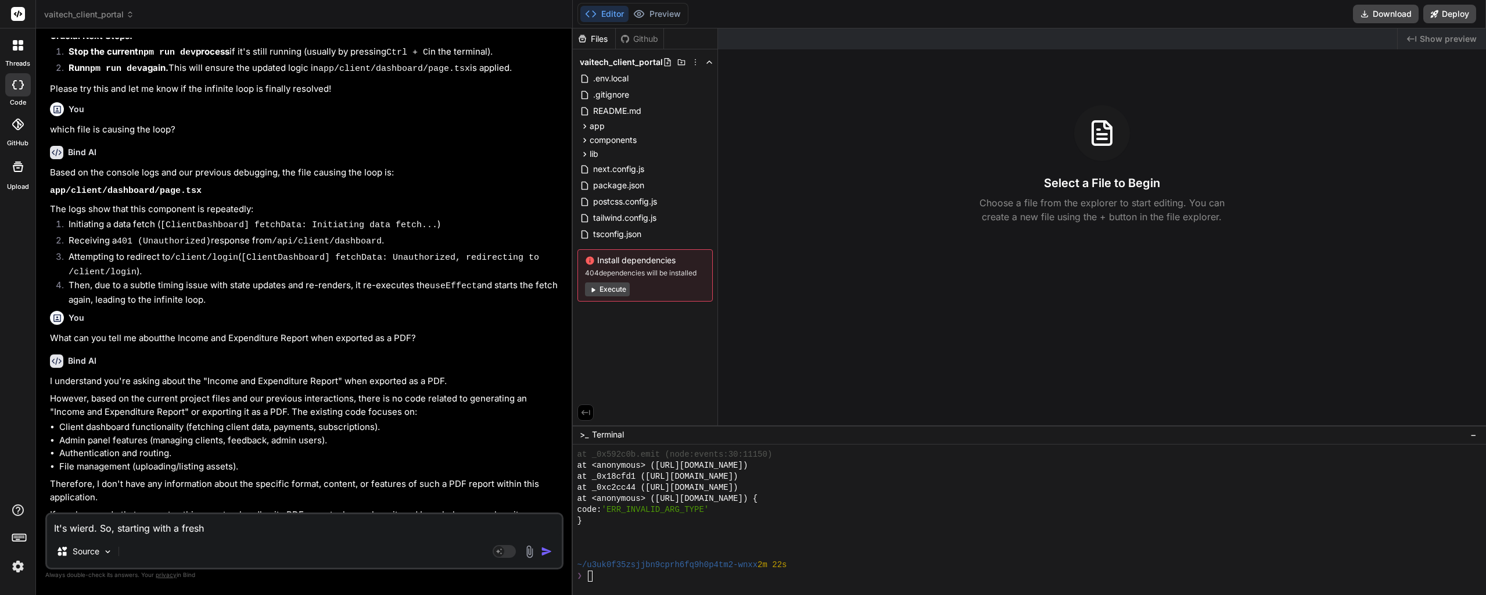
type textarea "x"
type textarea "It's wierd. So, starting with a fresh s"
type textarea "x"
type textarea "It's wierd. So, starting with a fresh se"
type textarea "x"
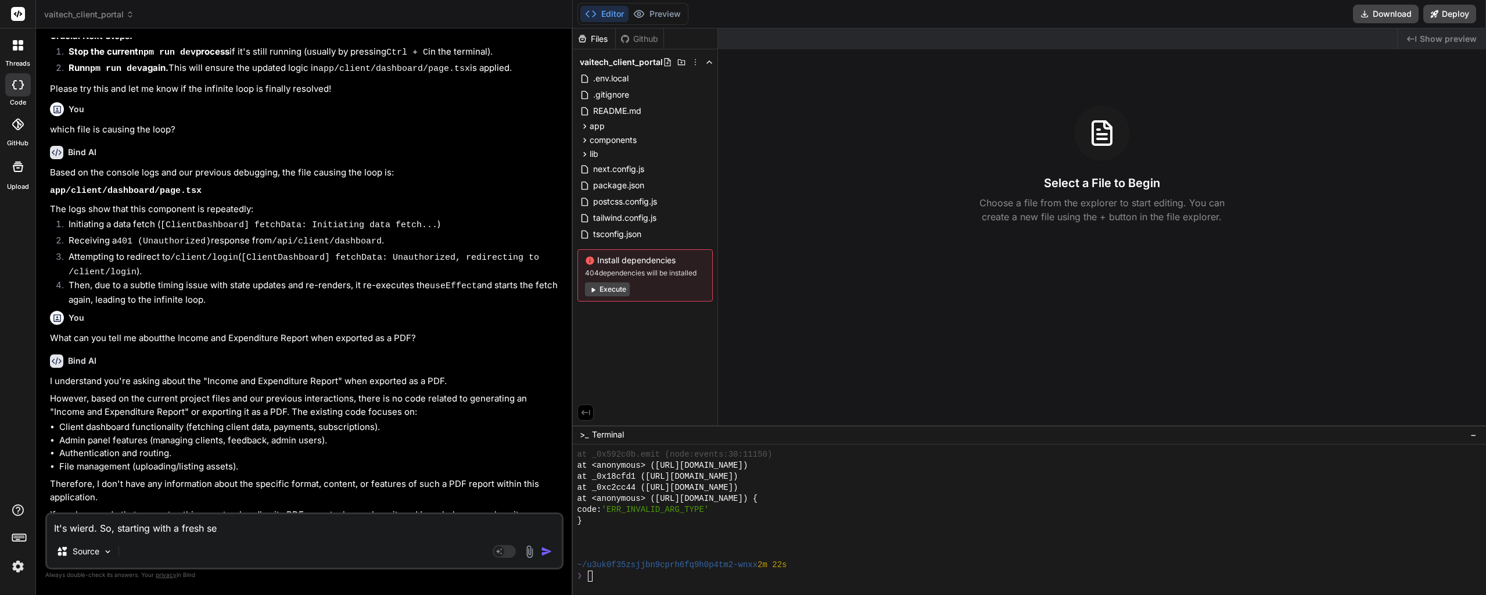
type textarea "It's wierd. So, starting with a fresh ses"
type textarea "x"
type textarea "It's wierd. So, starting with a fresh sess"
type textarea "x"
type textarea "It's wierd. So, starting with a fresh sessi"
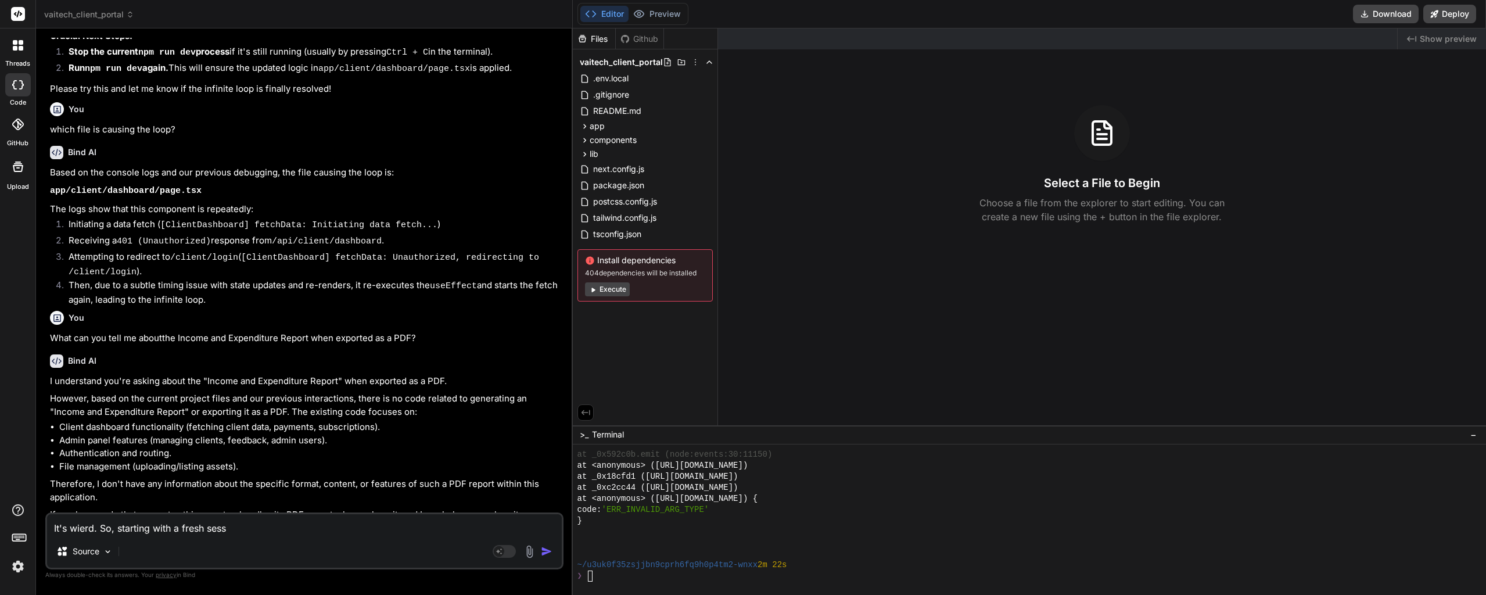
type textarea "x"
type textarea "It's wierd. So, starting with a fresh sessio"
type textarea "x"
type textarea "It's wierd. So, starting with a fresh session"
type textarea "x"
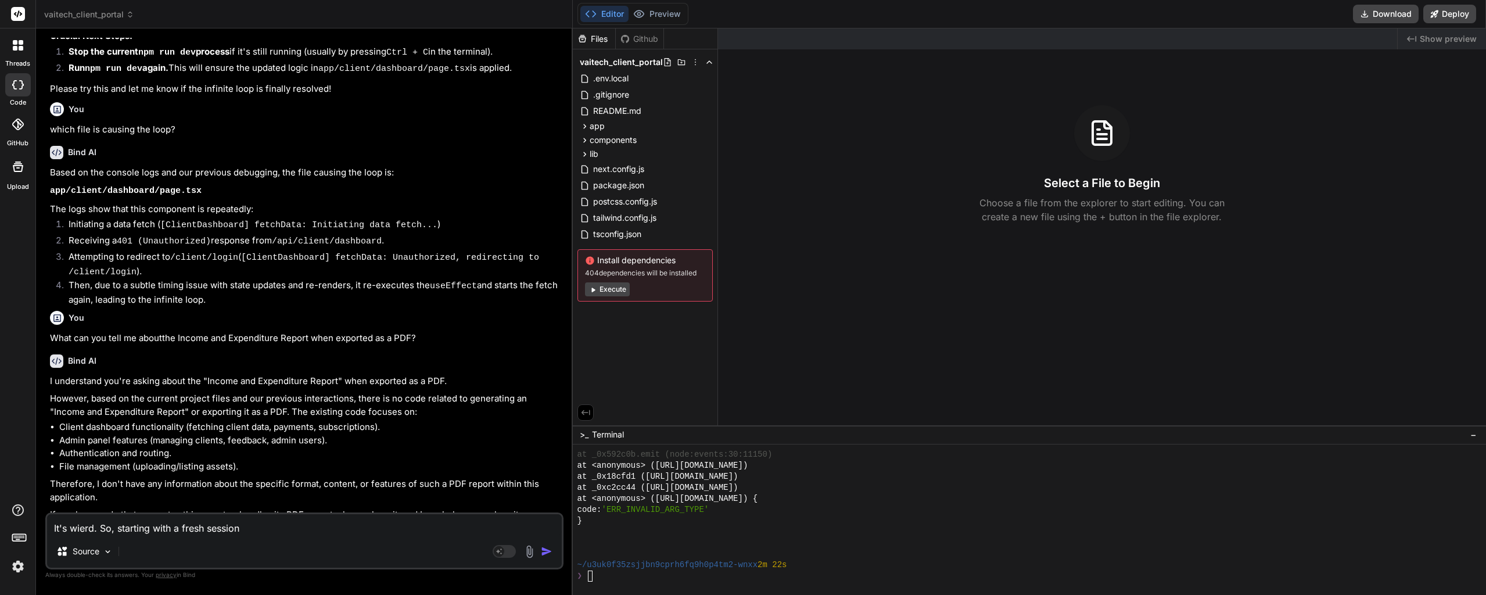
type textarea "It's wierd. So, starting with a fresh session"
type textarea "x"
type textarea "It's wierd. So, starting with a fresh session o"
type textarea "x"
type textarea "It's wierd. So, starting with a fresh session of"
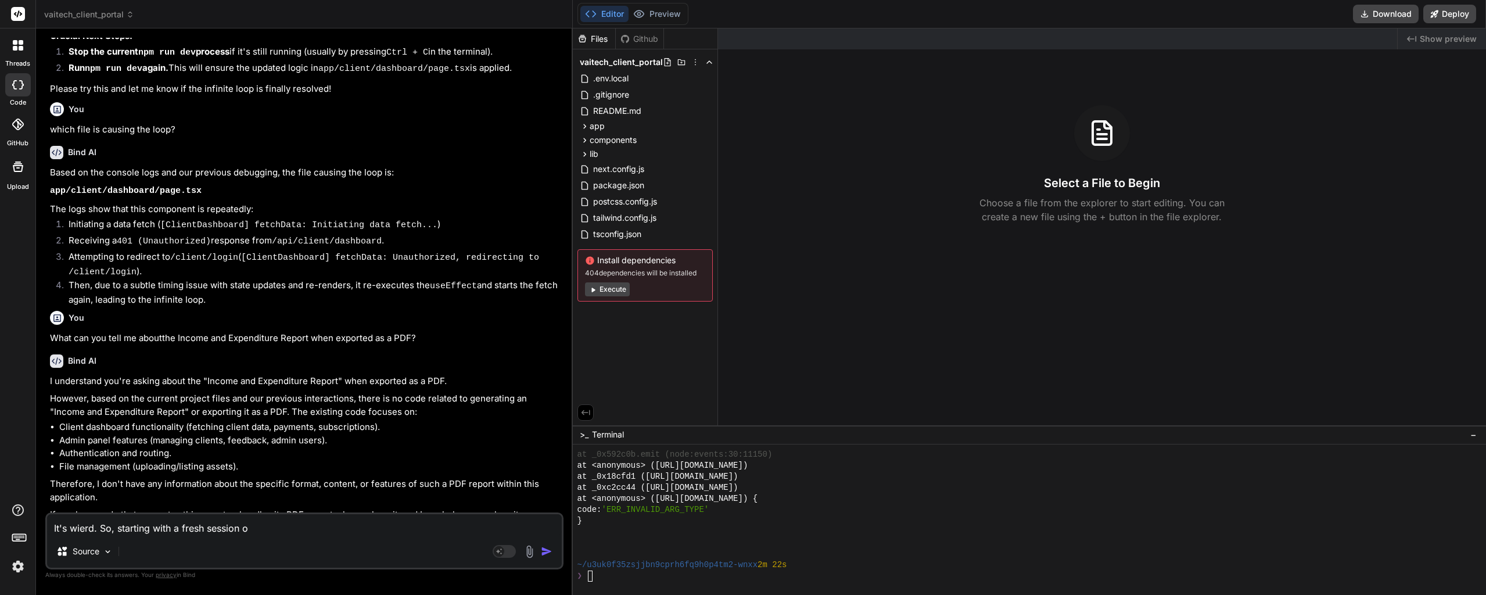
type textarea "x"
type textarea "It's wierd. So, starting with a fresh session of"
type textarea "x"
type textarea "It's wierd. So, starting with a fresh session of t"
type textarea "x"
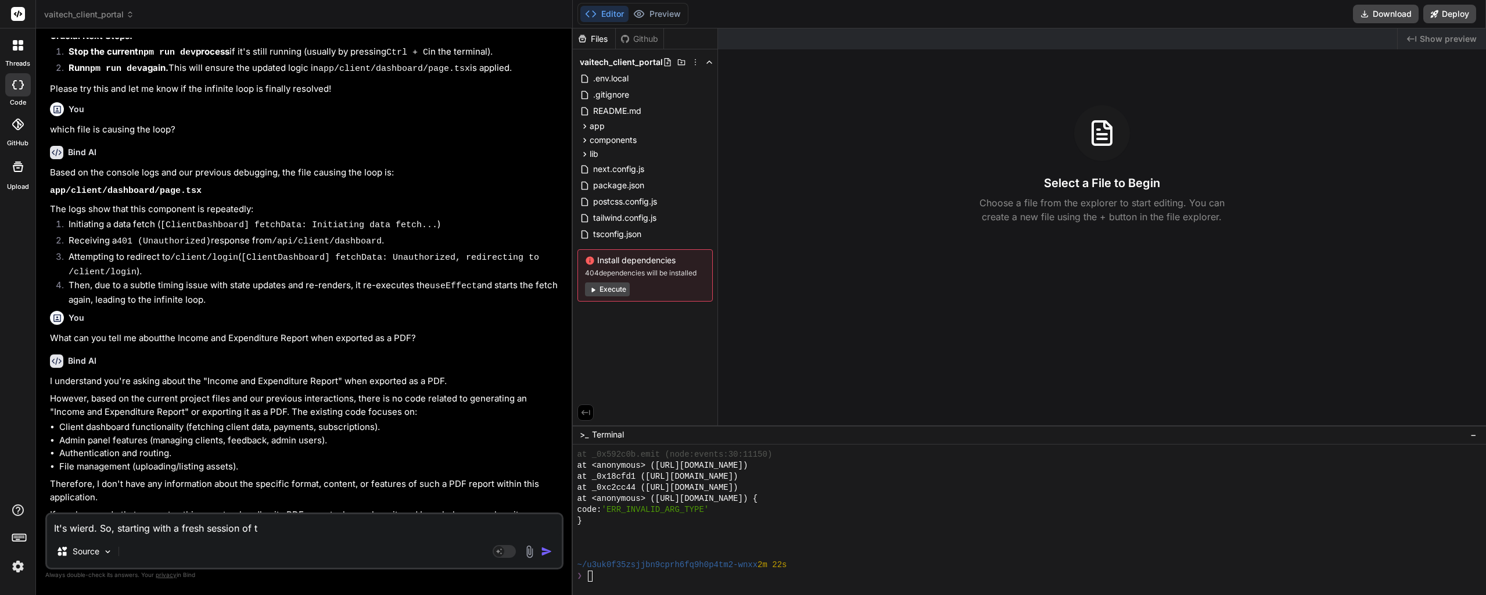
type textarea "It's wierd. So, starting with a fresh session of th"
type textarea "x"
type textarea "It's wierd. So, starting with a fresh session of the"
type textarea "x"
type textarea "It's wierd. So, starting with a fresh session of the"
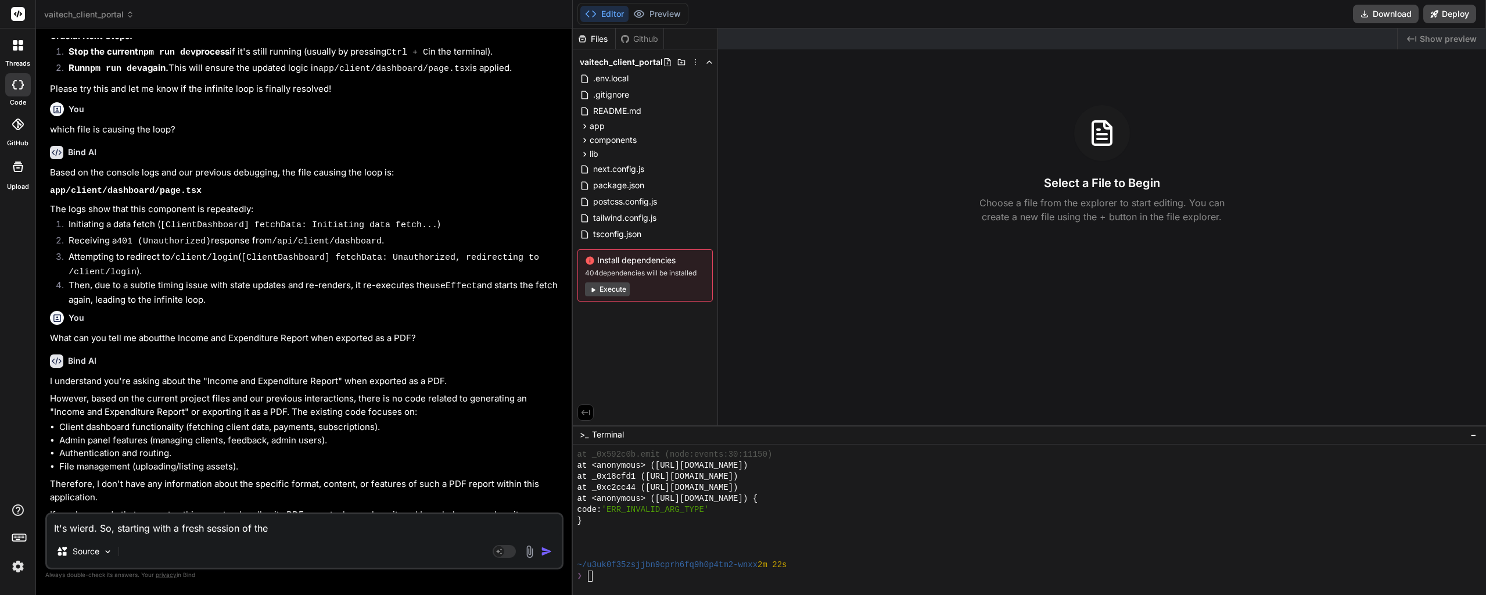
type textarea "x"
type textarea "It's wierd. So, starting with a fresh session of the a"
type textarea "x"
type textarea "It's wierd. So, starting with a fresh session of the ap"
type textarea "x"
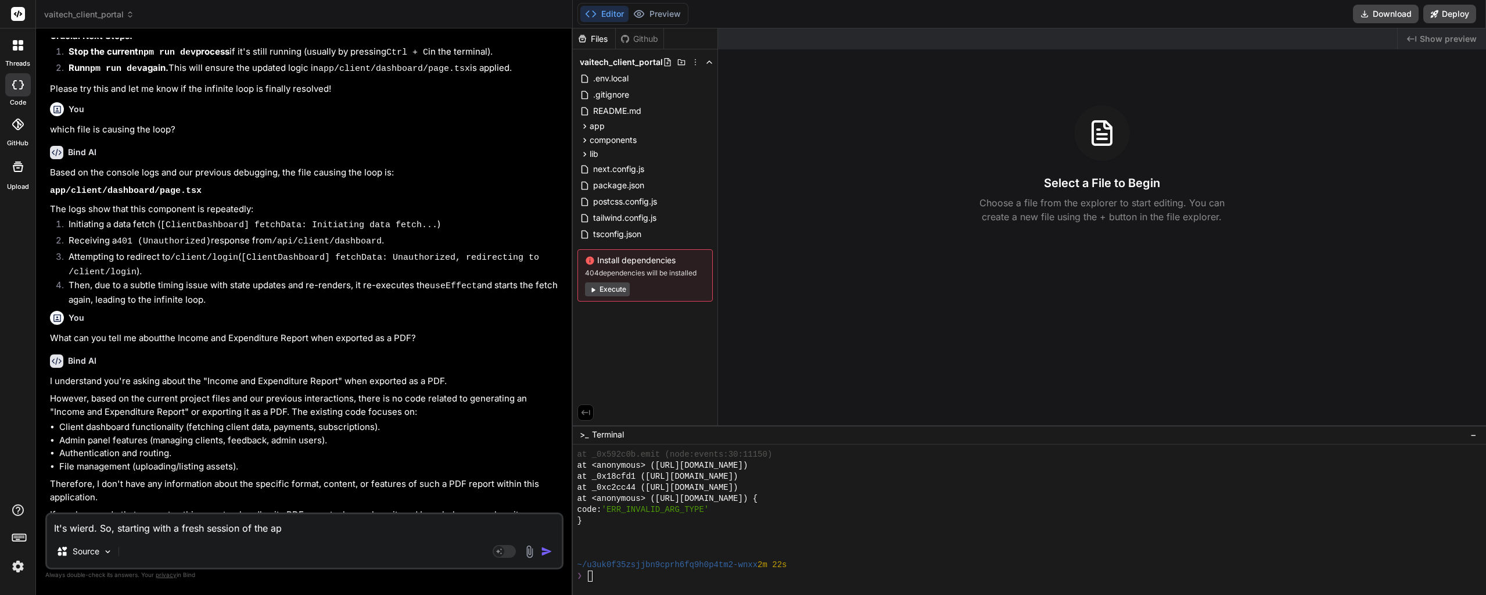
type textarea "It's wierd. So, starting with a fresh session of the app"
type textarea "x"
type textarea "It's wierd. So, starting with a fresh session of the app,"
type textarea "x"
type textarea "It's wierd. So, starting with a fresh session of the app,"
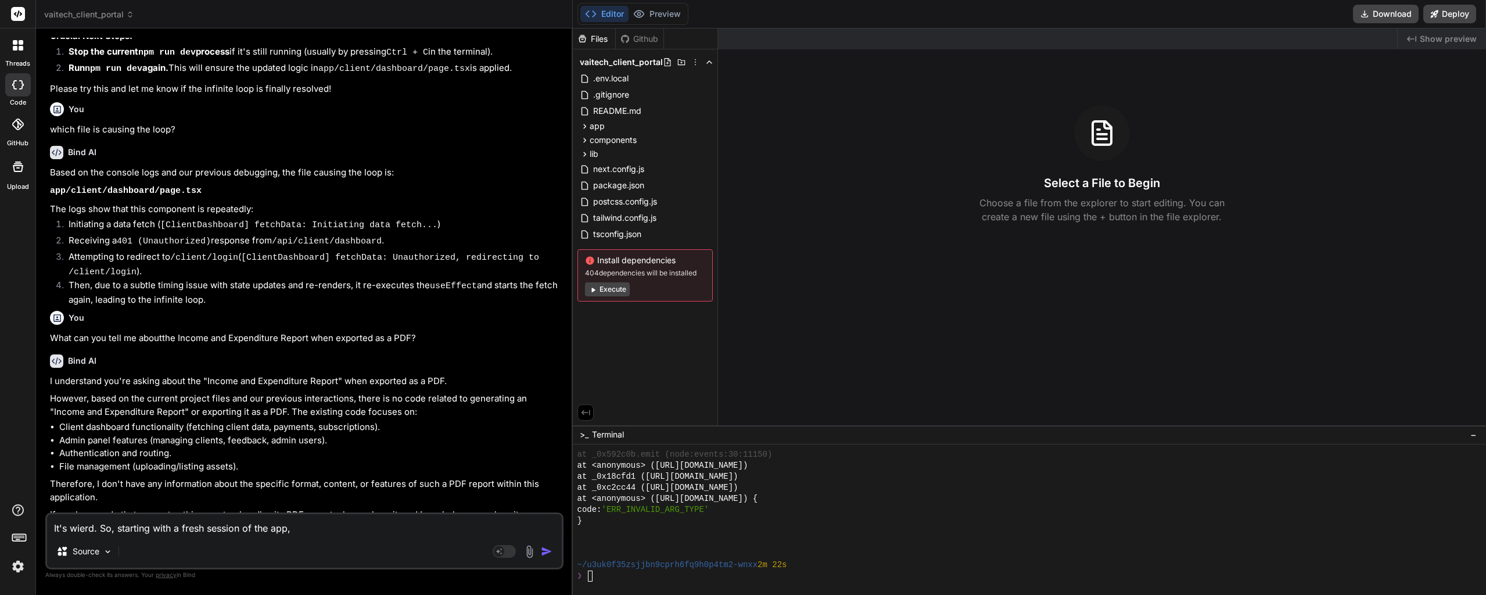
type textarea "x"
type textarea "It's wierd. So, starting with a fresh session of the app, t"
type textarea "x"
type textarea "It's wierd. So, starting with a fresh session of the app, th"
type textarea "x"
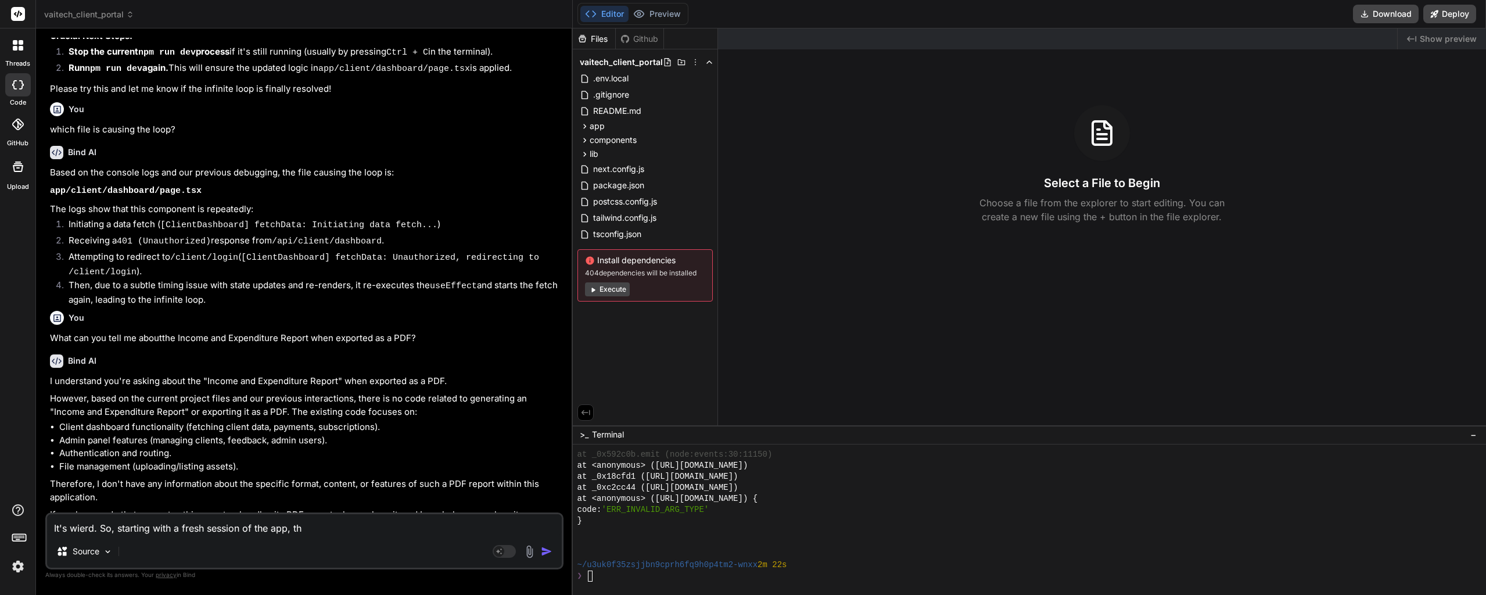
type textarea "It's wierd. So, starting with a fresh session of the app, the"
type textarea "x"
type textarea "It's wierd. So, starting with a fresh session of the app, the"
type textarea "x"
type textarea "It's wierd. So, starting with a fresh session of the app, the l"
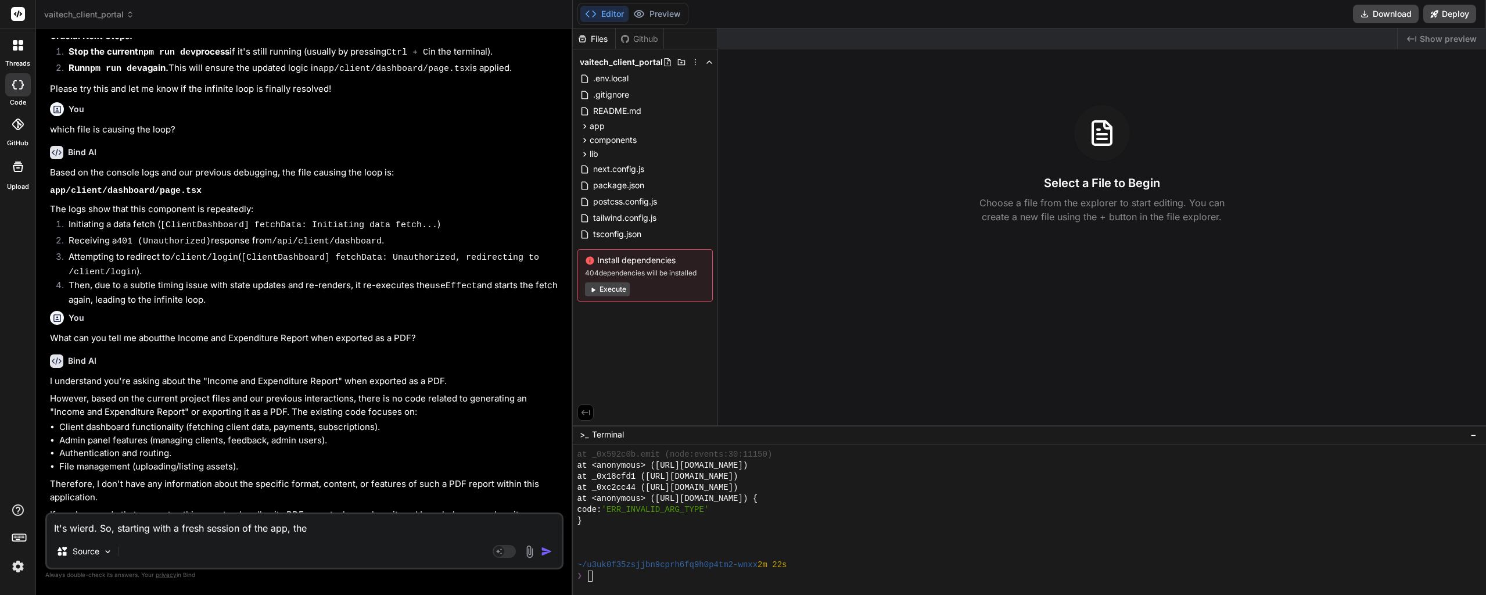
type textarea "x"
type textarea "It's wierd. So, starting with a fresh session of the app, the lo"
type textarea "x"
type textarea "It's wierd. So, starting with a fresh session of the app, the log"
type textarea "x"
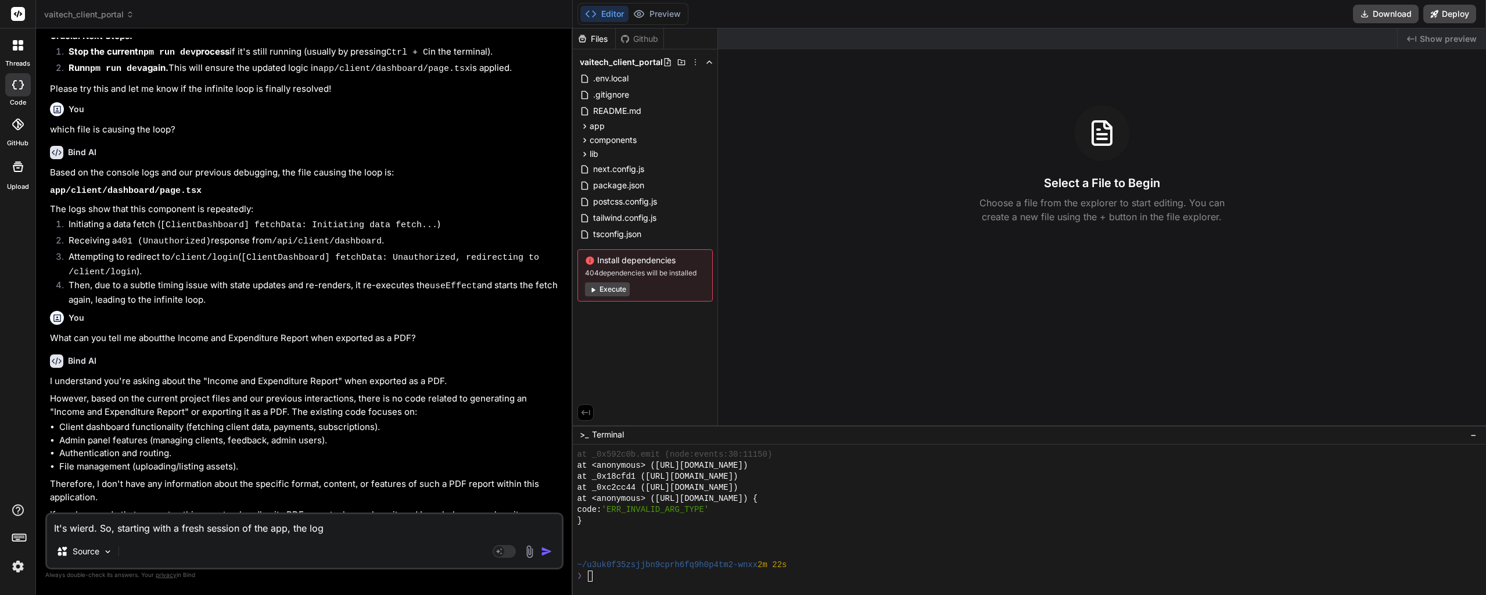
type textarea "It's wierd. So, starting with a fresh session of the app, the logi"
type textarea "x"
type textarea "It's wierd. So, starting with a fresh session of the app, the login"
type textarea "x"
type textarea "It's wierd. So, starting with a fresh session of the app, the login"
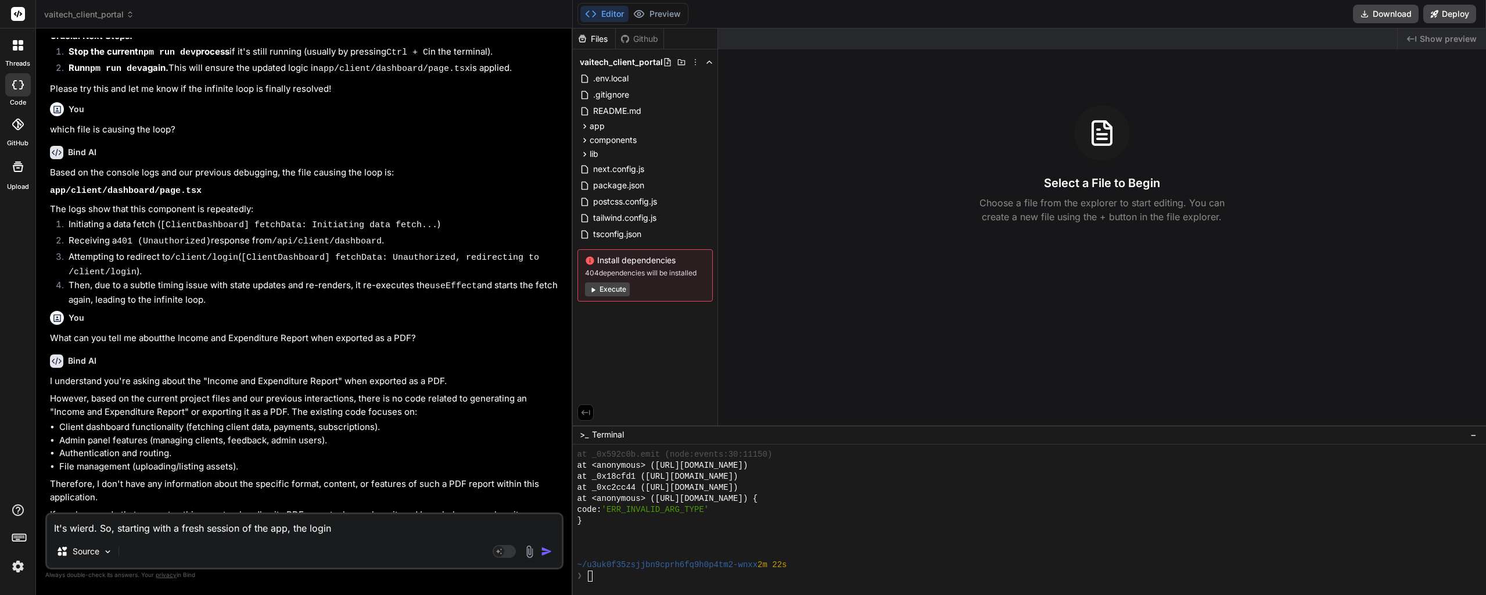
type textarea "x"
type textarea "It's wierd. So, starting with a fresh session of the app, the login s"
type textarea "x"
type textarea "It's wierd. So, starting with a fresh session of the app, the login sc"
type textarea "x"
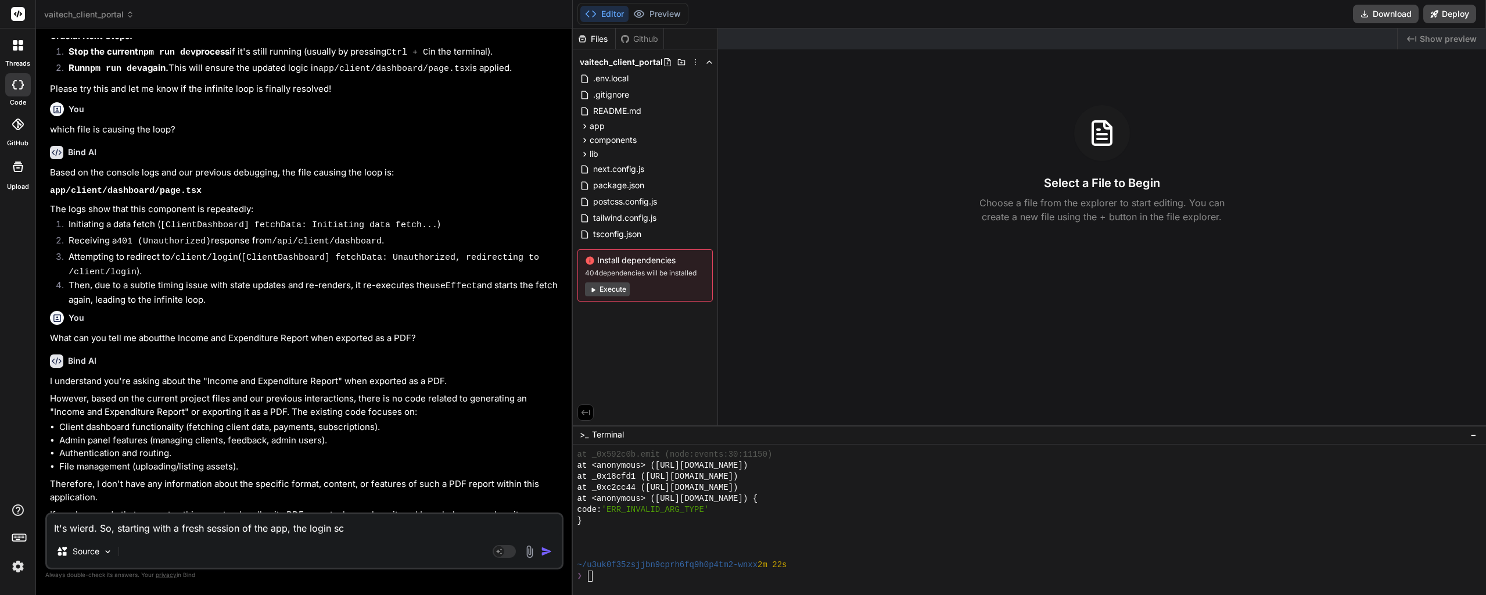
type textarea "It's wierd. So, starting with a fresh session of the app, the login scr"
type textarea "x"
type textarea "It's wierd. So, starting with a fresh session of the app, the login scre"
type textarea "x"
type textarea "It's wierd. So, starting with a fresh session of the app, the login scree"
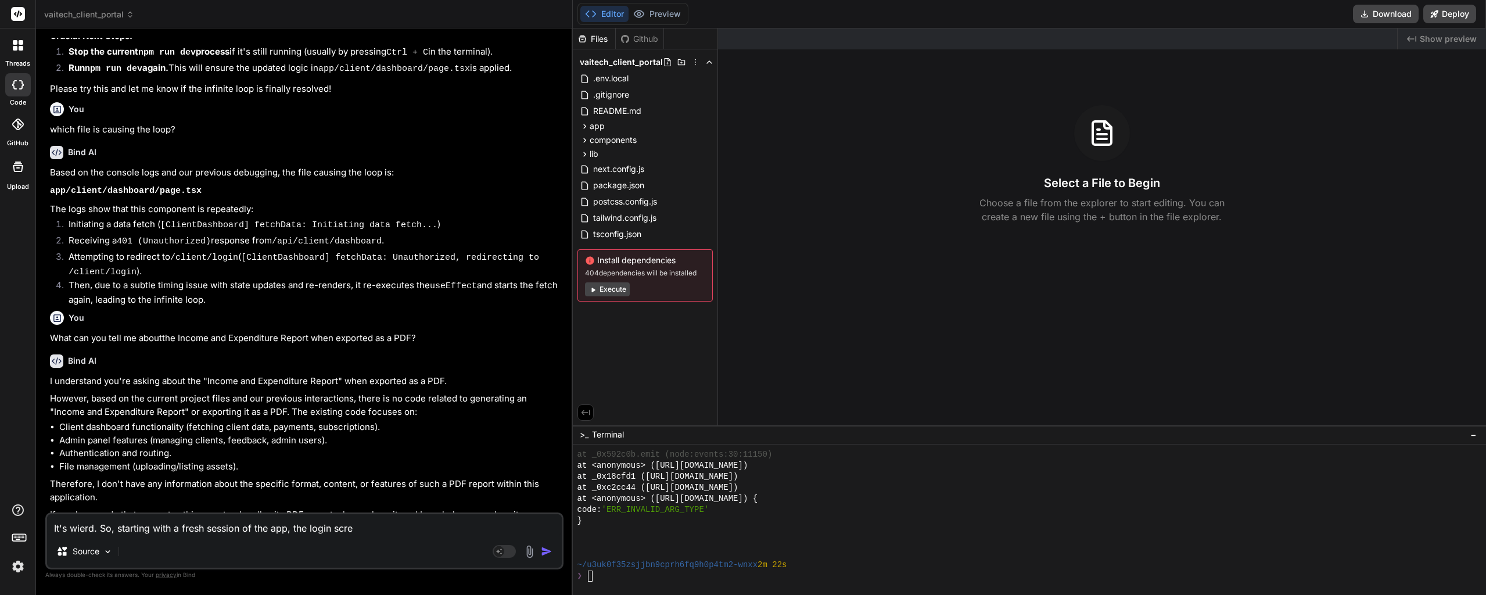
type textarea "x"
type textarea "It's wierd. So, starting with a fresh session of the app, the login screen"
type textarea "x"
type textarea "It's wierd. So, starting with a fresh session of the app, the login screen"
type textarea "x"
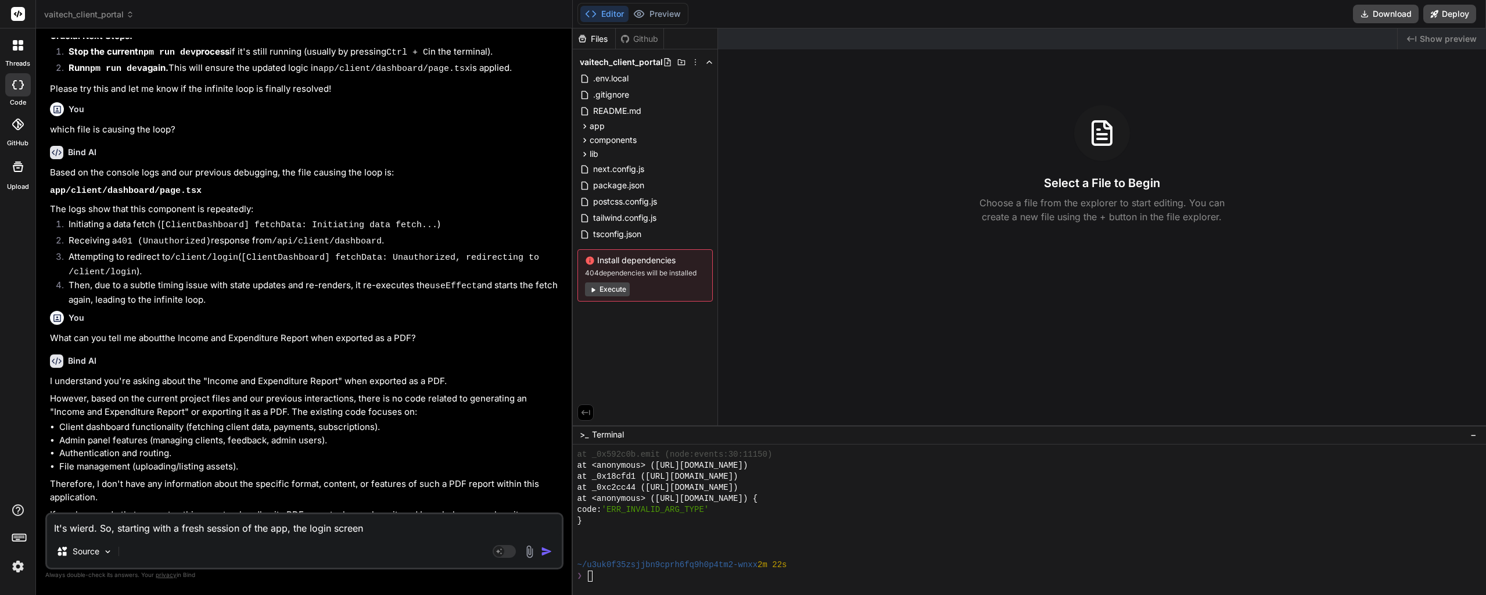
type textarea "It's wierd. So, starting with a fresh session of the app, the login screen w"
type textarea "x"
type textarea "It's wierd. So, starting with a fresh session of the app, the login screen wa"
type textarea "x"
type textarea "It's wierd. So, starting with a fresh session of the app, the login screen was"
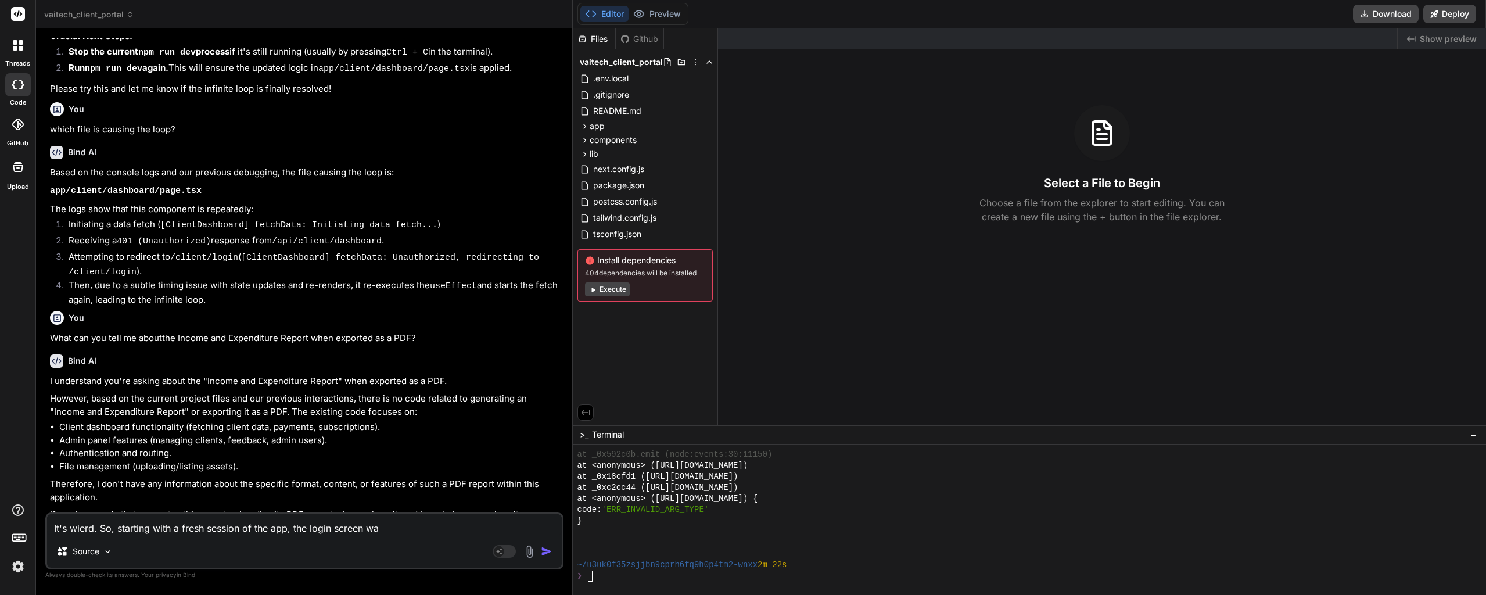
type textarea "x"
type textarea "It's wierd. So, starting with a fresh session of the app, the login screen was"
type textarea "x"
type textarea "It's wierd. So, starting with a fresh session of the app, the login screen was s"
type textarea "x"
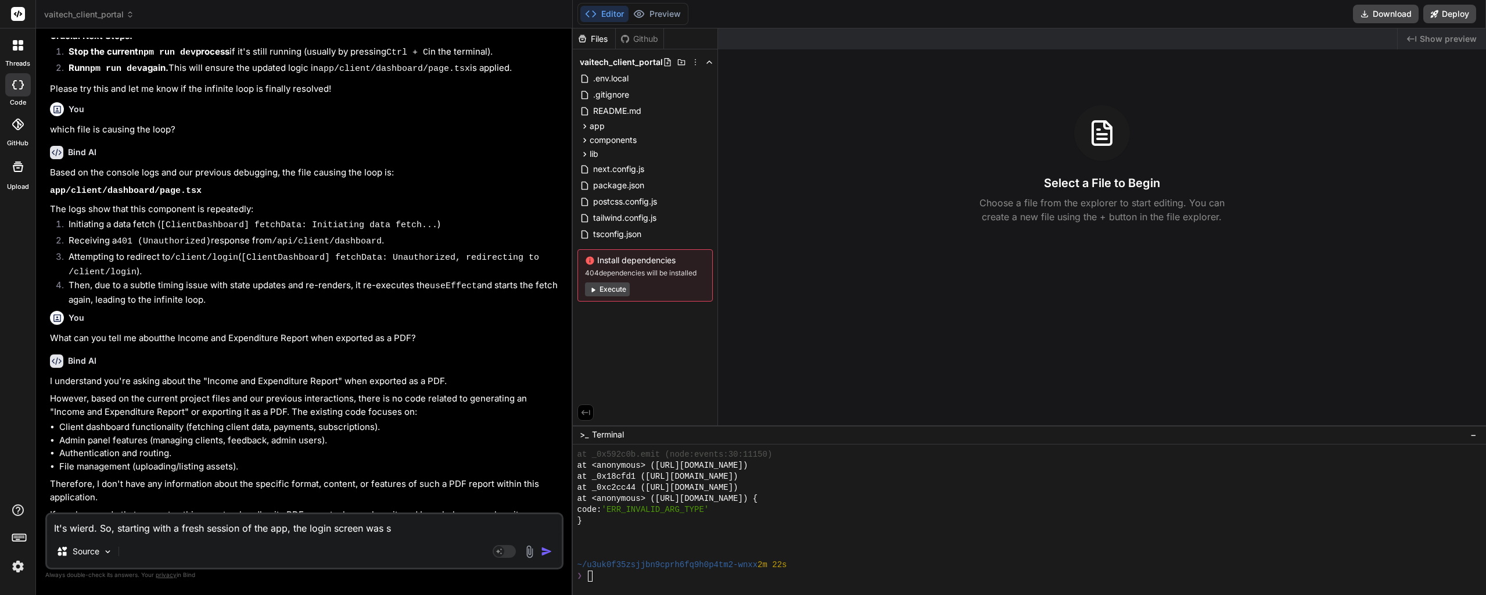
type textarea "It's wierd. So, starting with a fresh session of the app, the login screen was …"
type textarea "x"
type textarea "It's wierd. So, starting with a fresh session of the app, the login screen was …"
type textarea "x"
type textarea "It's wierd. So, starting with a fresh session of the app, the login screen was …"
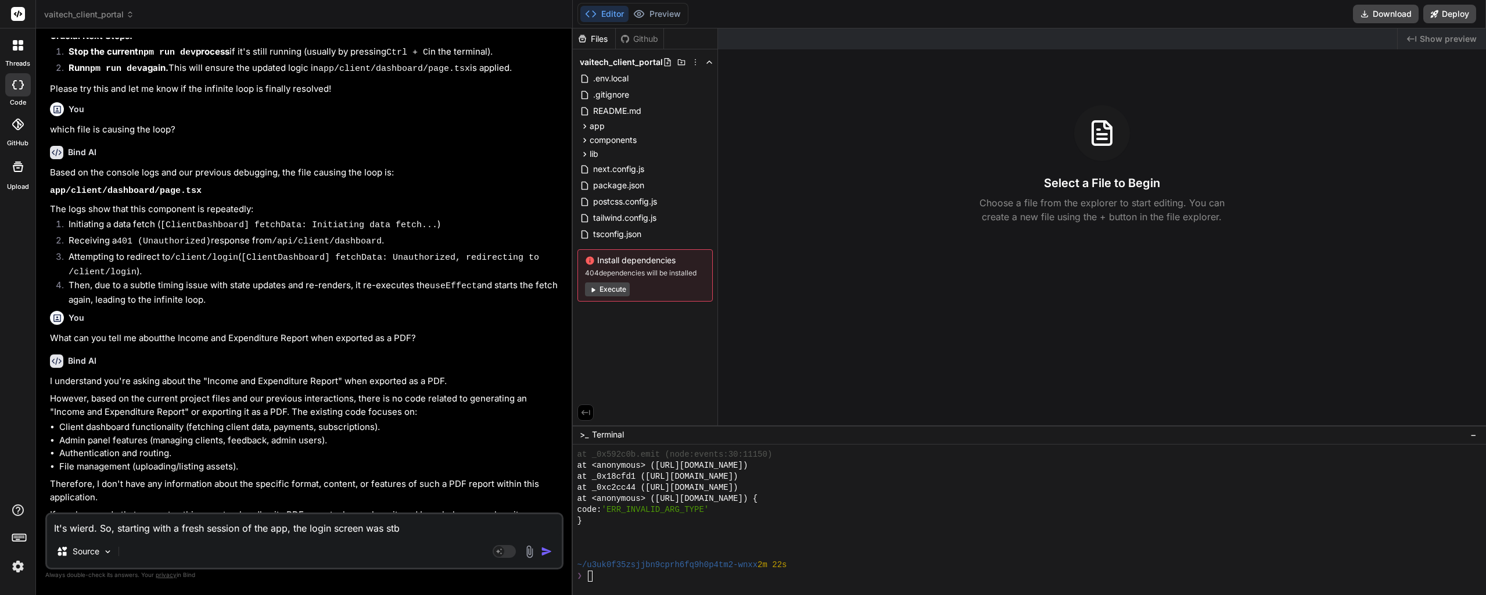
type textarea "x"
type textarea "It's wierd. So, starting with a fresh session of the app, the login screen was …"
type textarea "x"
type textarea "It's wierd. So, starting with a fresh session of the app, the login screen was …"
type textarea "x"
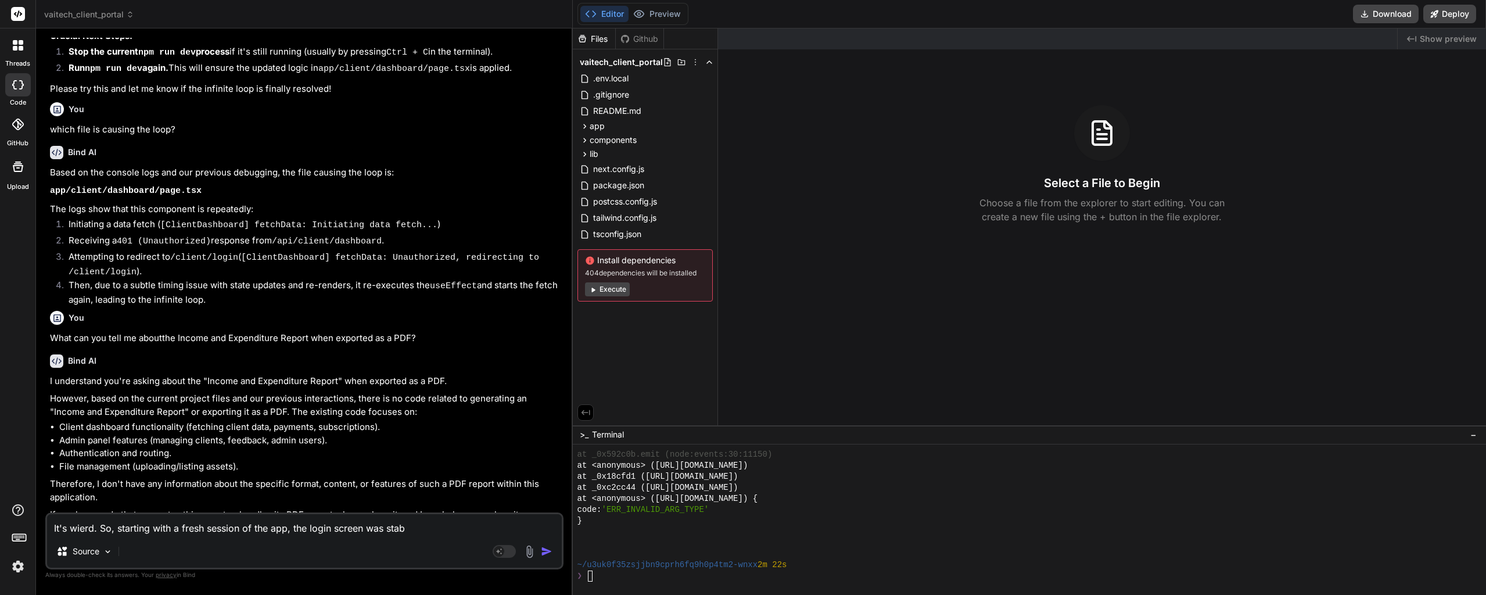
type textarea "It's wierd. So, starting with a fresh session of the app, the login screen was …"
type textarea "x"
type textarea "It's wierd. So, starting with a fresh session of the app, the login screen was …"
type textarea "x"
type textarea "It's wierd. So, starting with a fresh session of the app, the login screen was …"
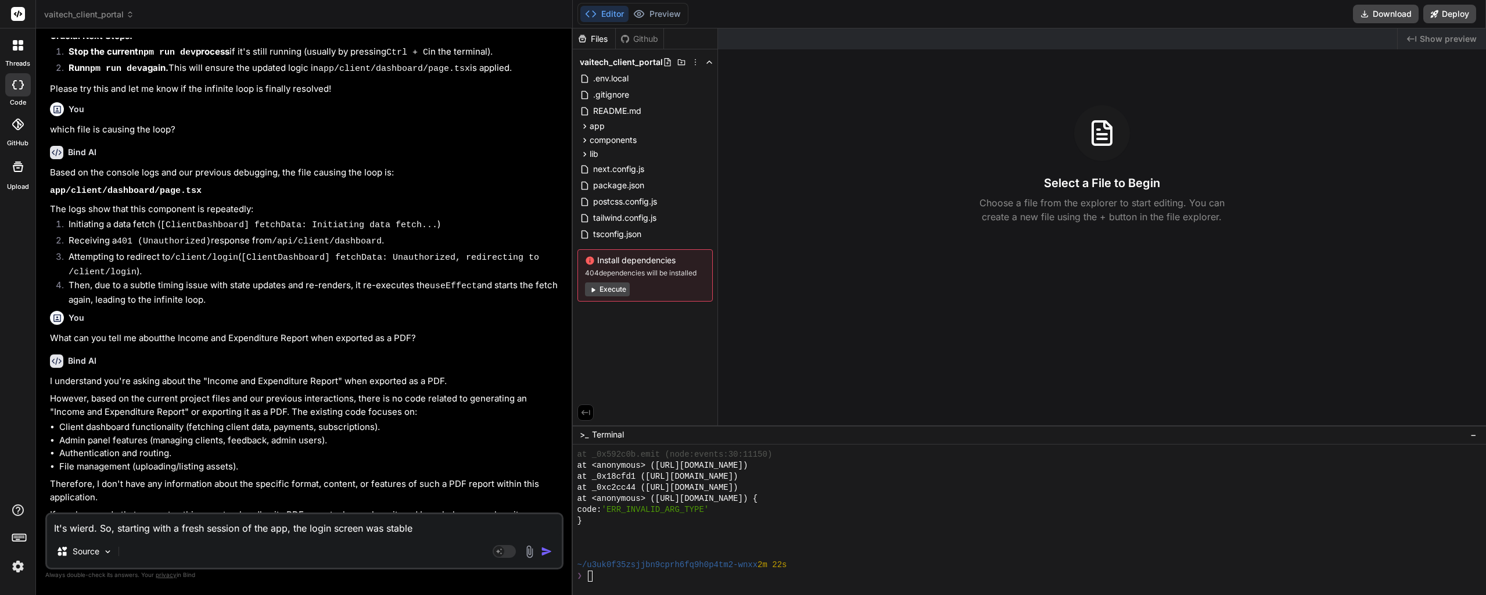
type textarea "x"
type textarea "It's wierd. So, starting with a fresh session of the app, the login screen was …"
type textarea "x"
type textarea "It's wierd. So, starting with a fresh session of the app, the login screen was …"
type textarea "x"
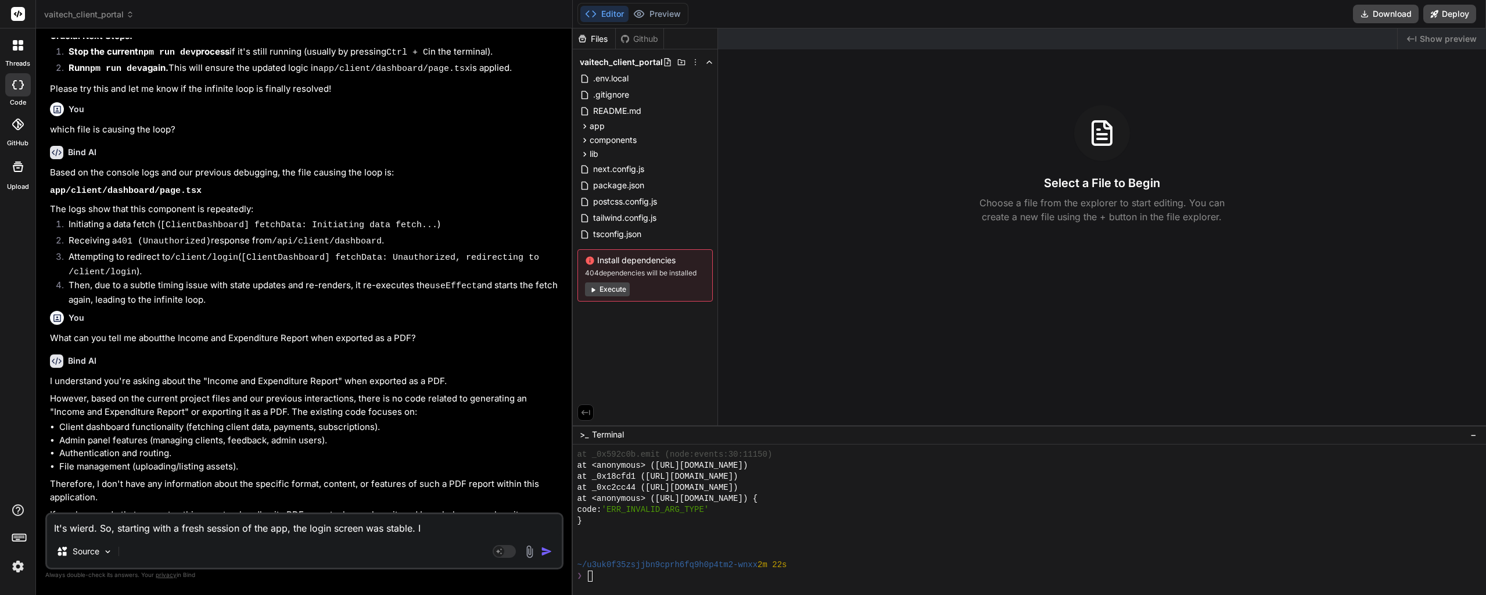
type textarea "It's wierd. So, starting with a fresh session of the app, the login screen was …"
type textarea "x"
type textarea "It's wierd. So, starting with a fresh session of the app, the login screen was …"
type textarea "x"
type textarea "It's wierd. So, starting with a fresh session of the app, the login screen was …"
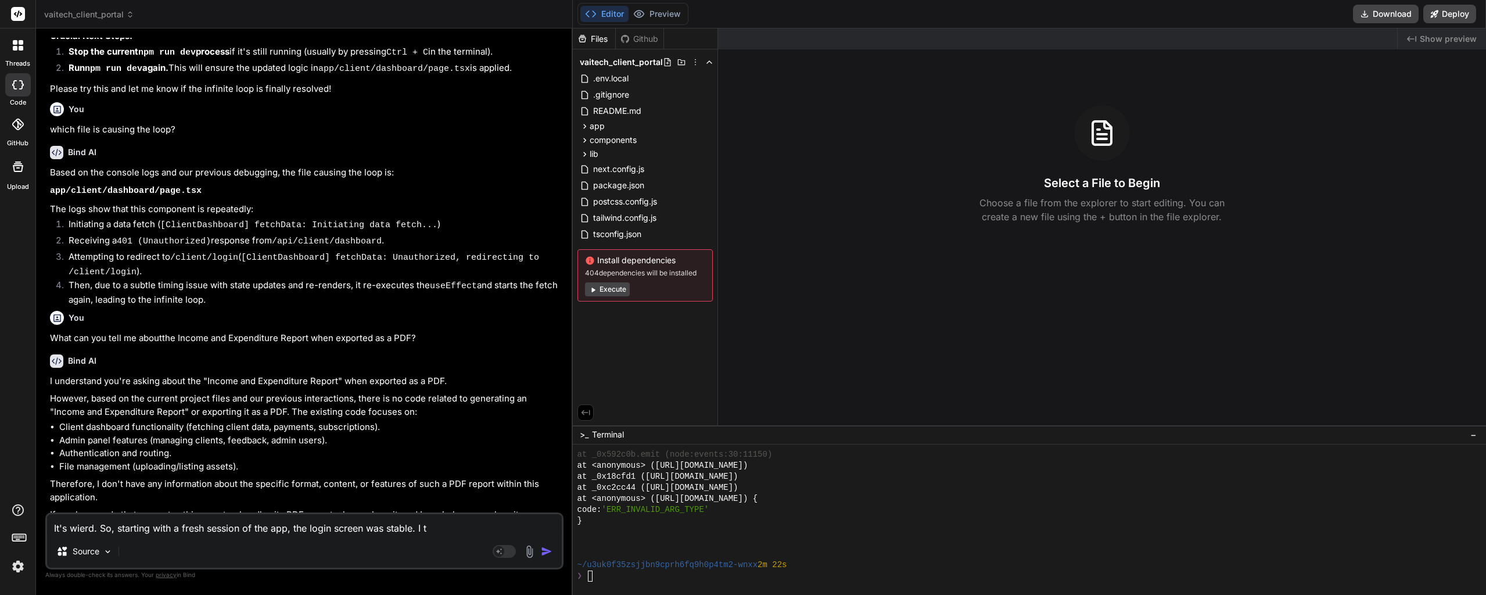
type textarea "x"
type textarea "It's wierd. So, starting with a fresh session of the app, the login screen was …"
type textarea "x"
type textarea "It's wierd. So, starting with a fresh session of the app, the login screen was …"
type textarea "x"
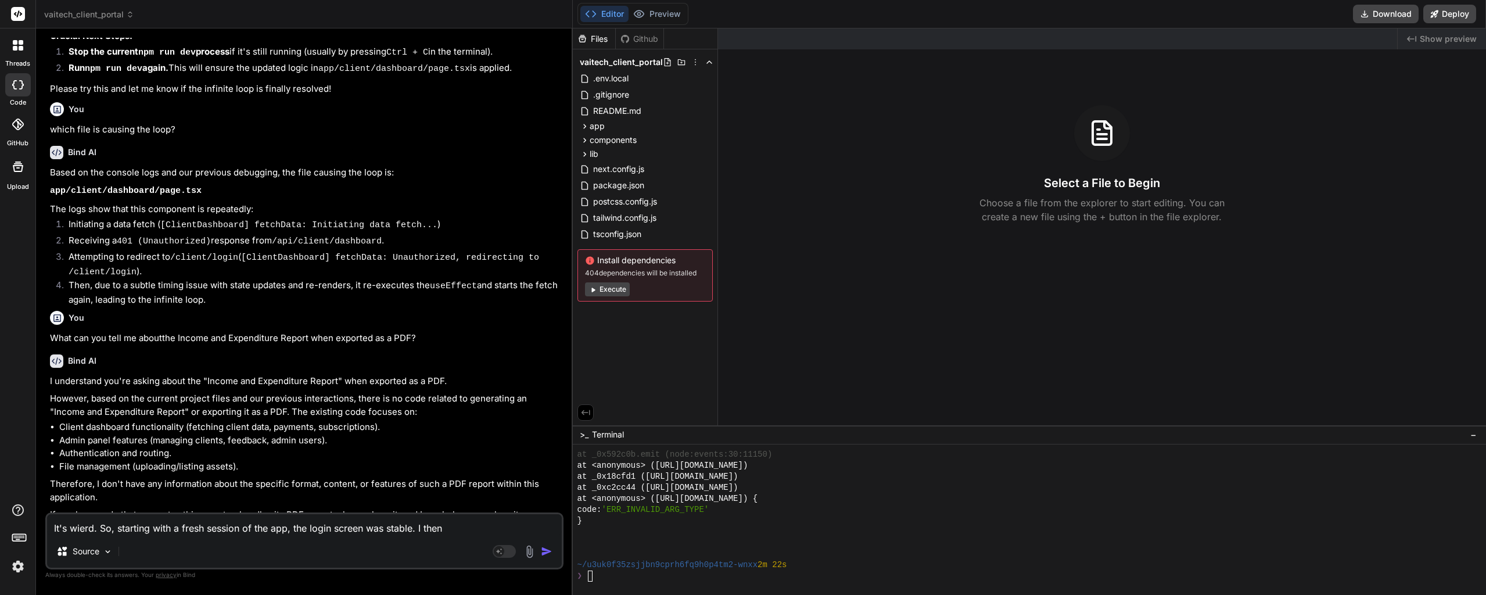
type textarea "It's wierd. So, starting with a fresh session of the app, the login screen was …"
type textarea "x"
type textarea "It's wierd. So, starting with a fresh session of the app, the login screen was …"
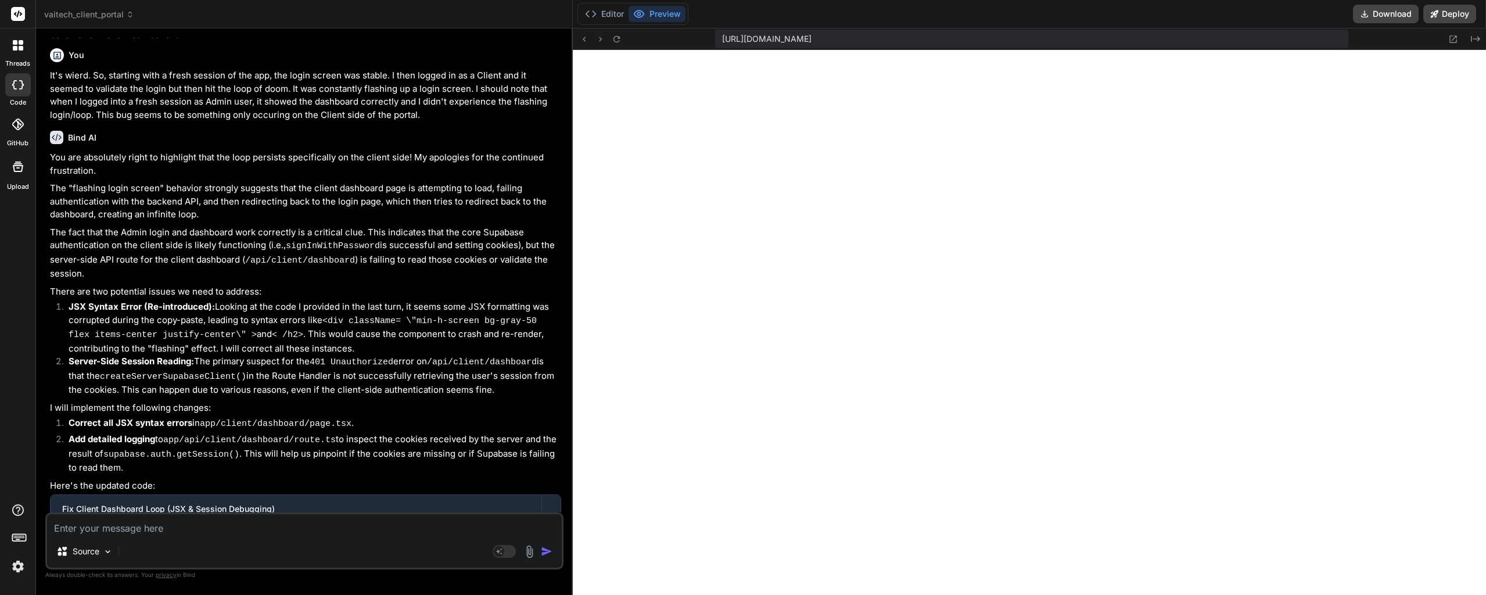
scroll to position [3044, 0]
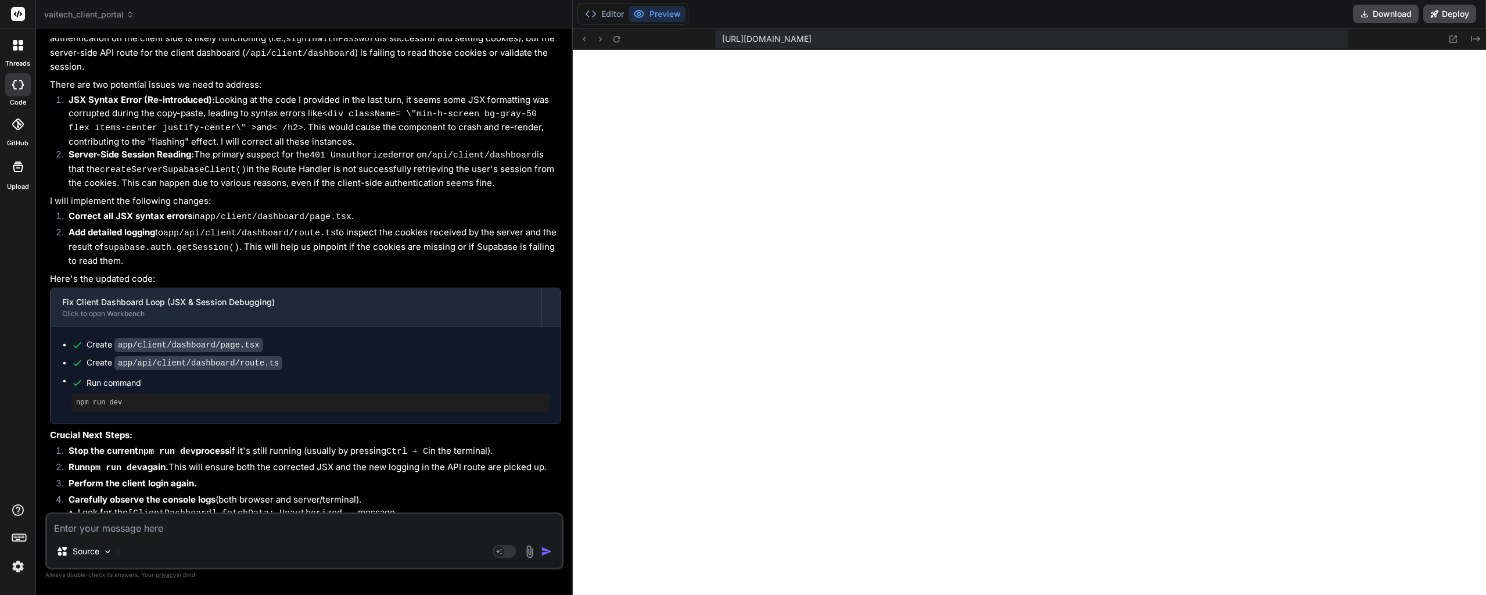
drag, startPoint x: 346, startPoint y: 261, endPoint x: 336, endPoint y: 347, distance: 86.6
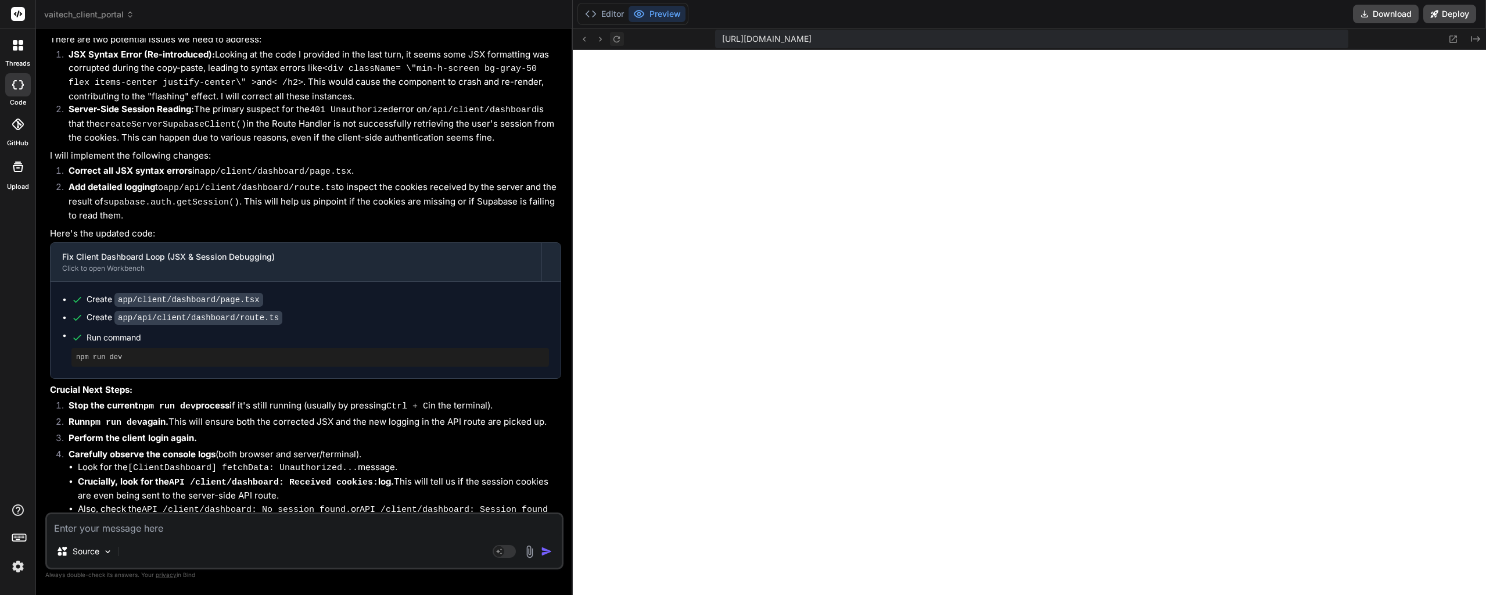
click at [620, 38] on icon at bounding box center [617, 38] width 6 height 6
click at [195, 525] on textarea at bounding box center [304, 524] width 515 height 21
paste textarea "page.tsx:17 [Home Page] Component initialized - loading: true user: null isAdmi…"
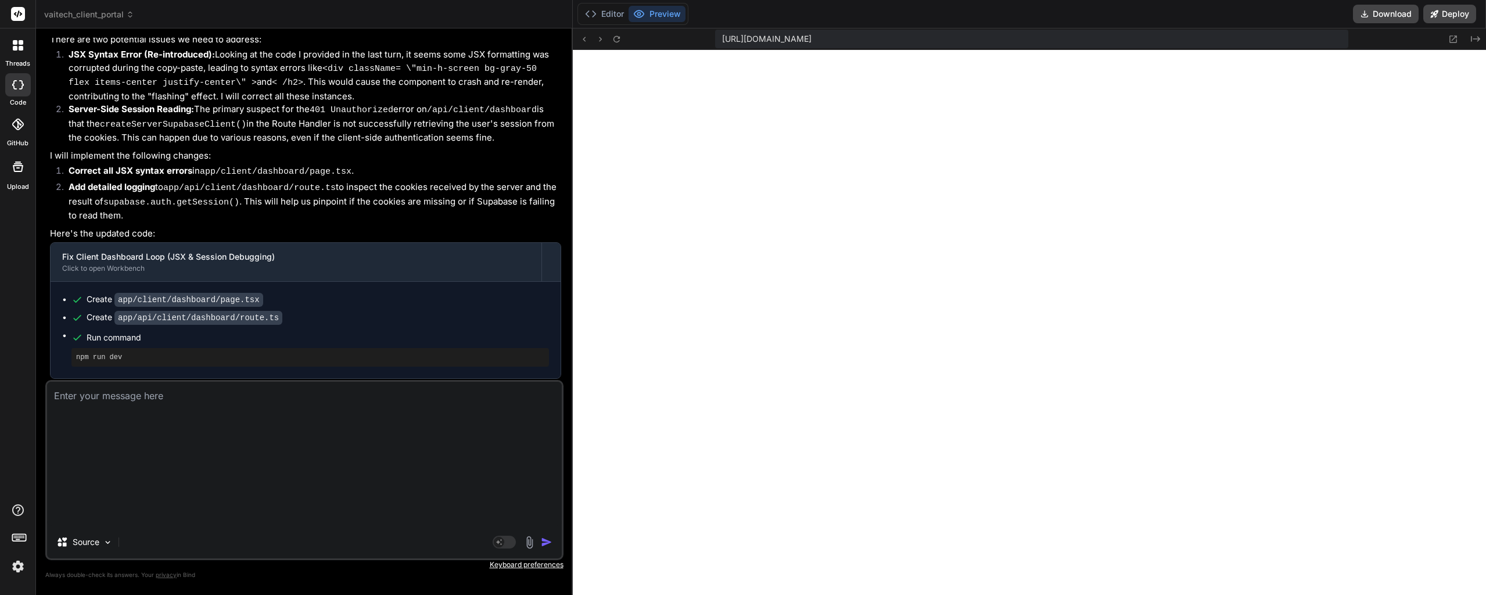
scroll to position [0, 0]
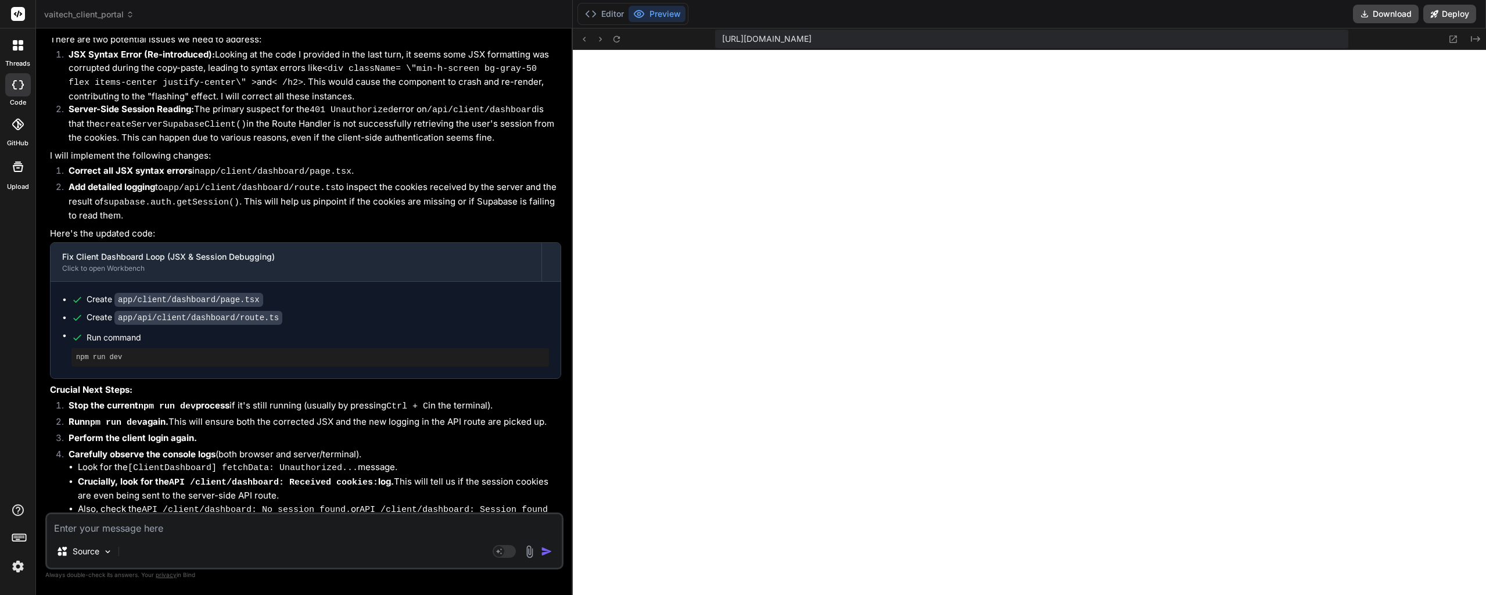
paste textarea "page.tsx:17 [Home Page] Component initialized - loading: true user: null isAdmi…"
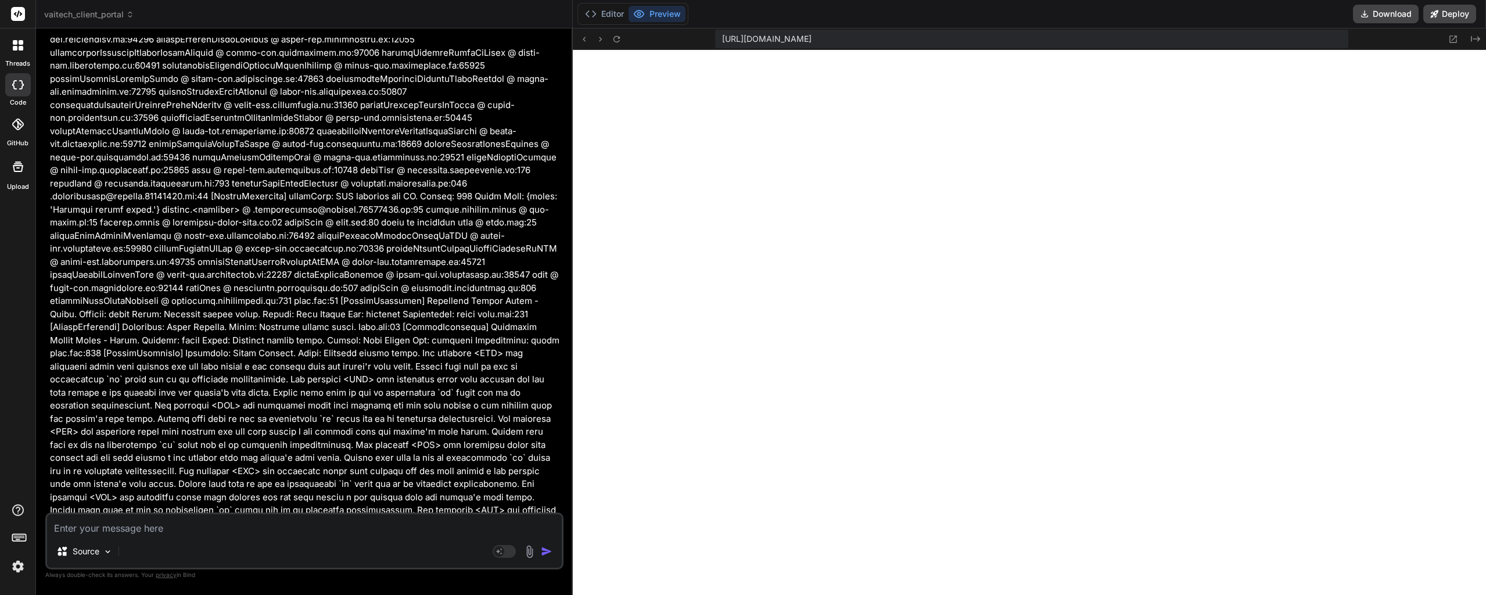
scroll to position [7341, 0]
